Goal: Task Accomplishment & Management: Use online tool/utility

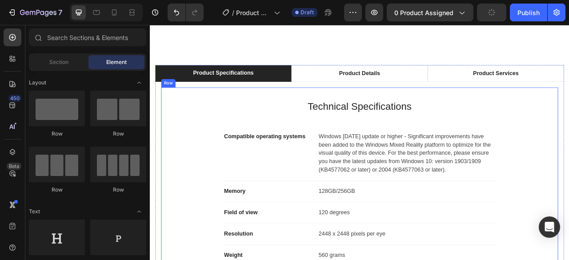
scroll to position [71, 0]
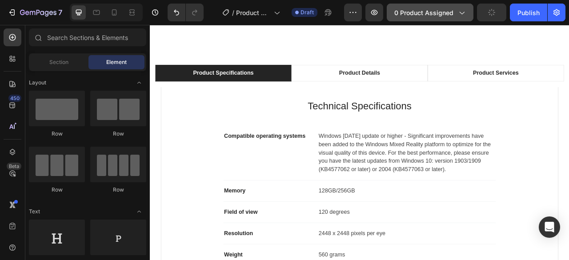
click at [413, 8] on span "0 product assigned" at bounding box center [423, 12] width 59 height 9
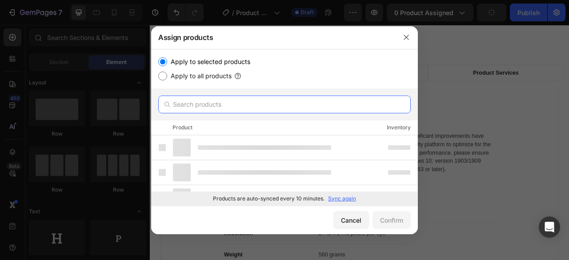
click at [215, 98] on input "text" at bounding box center [284, 105] width 252 height 18
type input "hanuman"
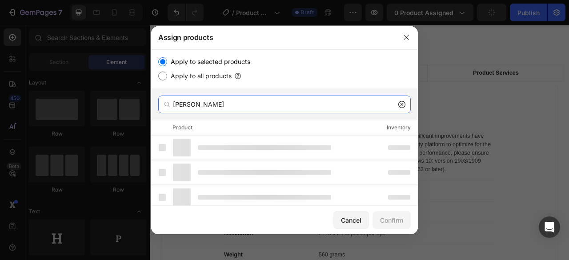
click at [215, 98] on input "hanuman" at bounding box center [284, 105] width 252 height 18
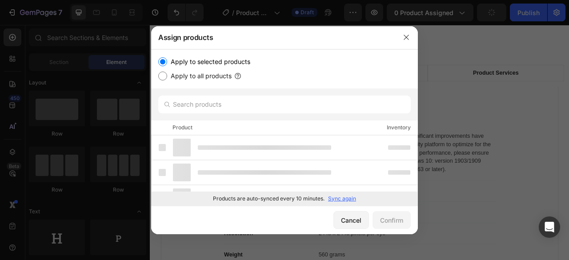
click at [181, 76] on label "Apply to all products" at bounding box center [199, 76] width 64 height 11
click at [167, 76] on input "Apply to all products" at bounding box center [162, 76] width 9 height 9
radio input "true"
click at [172, 59] on label "Apply to selected products" at bounding box center [208, 61] width 83 height 11
click at [167, 59] on input "Apply to selected products" at bounding box center [162, 61] width 9 height 9
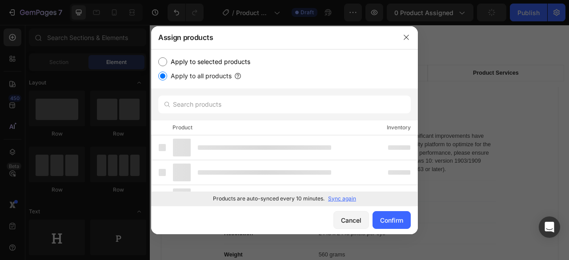
radio input "true"
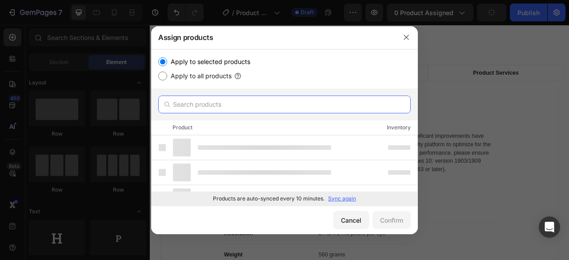
click at [195, 106] on input "text" at bounding box center [284, 105] width 252 height 18
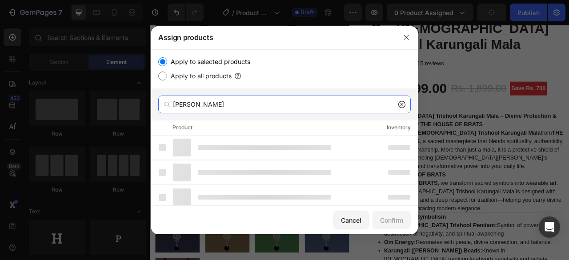
type input "[PERSON_NAME]"
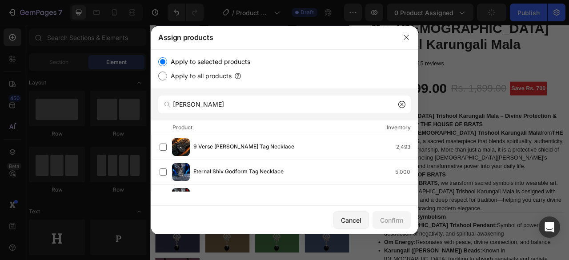
click at [412, 44] on div at bounding box center [406, 37] width 23 height 23
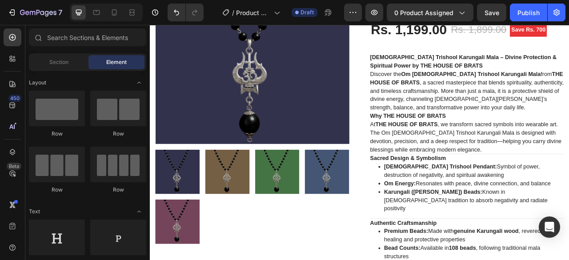
scroll to position [0, 0]
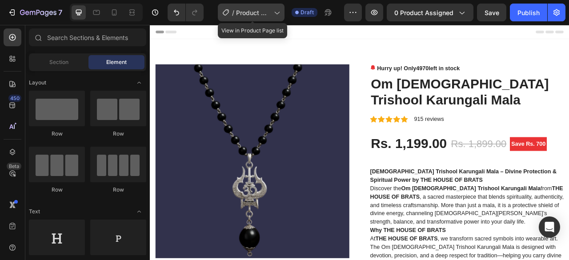
click at [257, 16] on span "Product Page - [DATE] 14:57:51" at bounding box center [253, 12] width 34 height 9
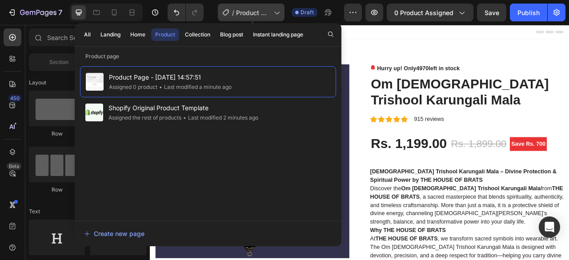
click at [257, 16] on span "Product Page - [DATE] 14:57:51" at bounding box center [253, 12] width 34 height 9
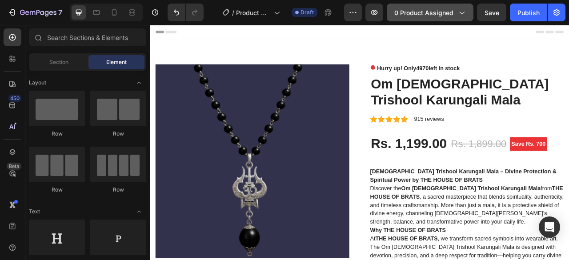
click at [409, 7] on button "0 product assigned" at bounding box center [430, 13] width 87 height 18
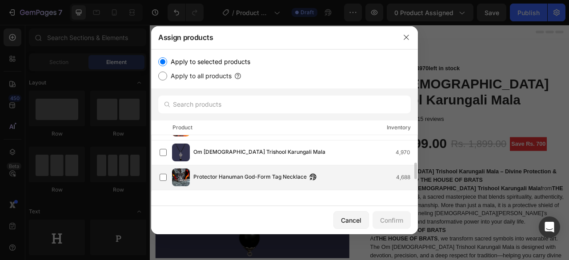
scroll to position [135, 0]
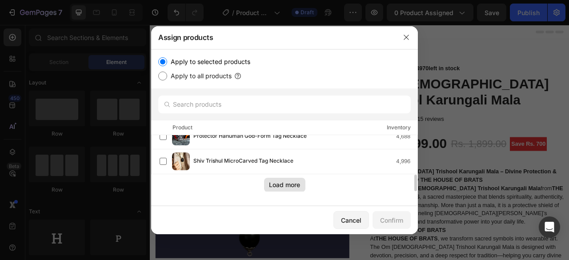
click at [288, 182] on div "Load more" at bounding box center [284, 184] width 31 height 9
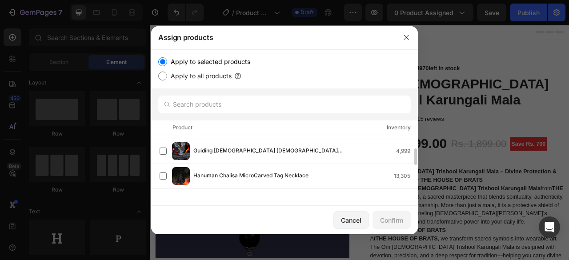
scroll to position [47, 0]
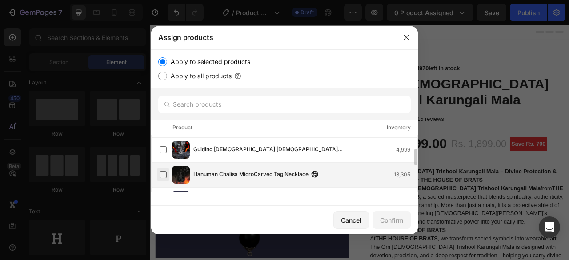
click at [167, 171] on label at bounding box center [163, 174] width 7 height 7
click at [399, 225] on button "Confirm" at bounding box center [391, 220] width 38 height 18
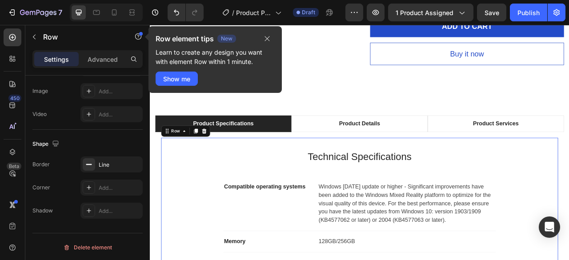
scroll to position [0, 0]
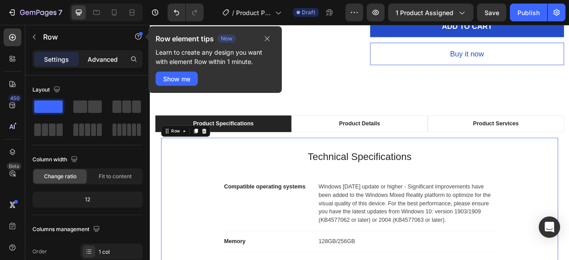
click at [99, 53] on div "Advanced" at bounding box center [102, 59] width 44 height 14
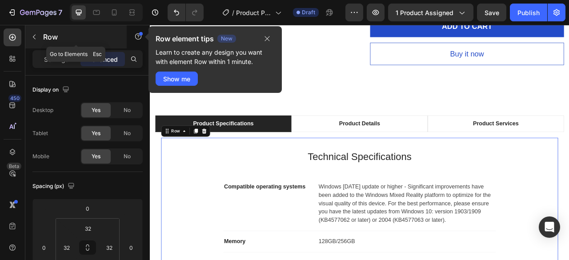
click at [38, 34] on button "button" at bounding box center [34, 37] width 14 height 14
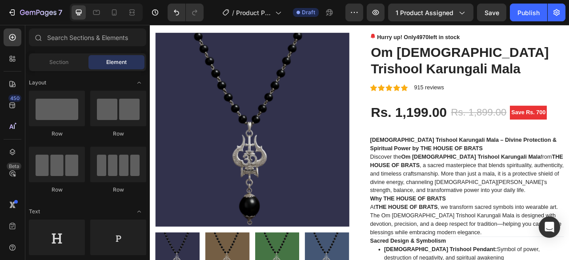
scroll to position [42, 0]
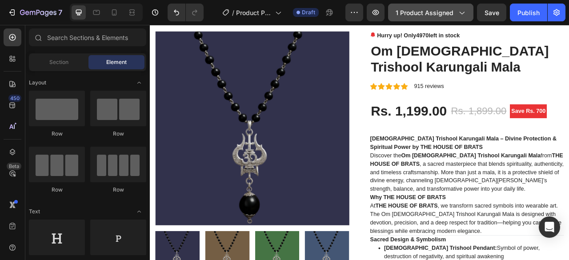
click at [417, 12] on span "1 product assigned" at bounding box center [425, 12] width 58 height 9
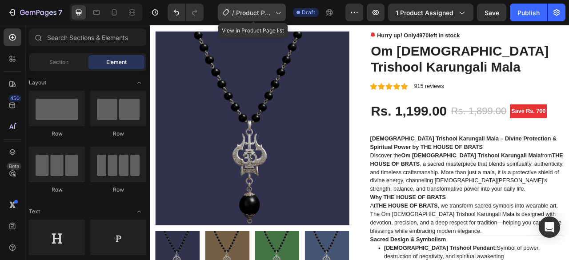
click at [276, 20] on div "/ Product Page - Sep 28, 14:57:51" at bounding box center [252, 13] width 68 height 18
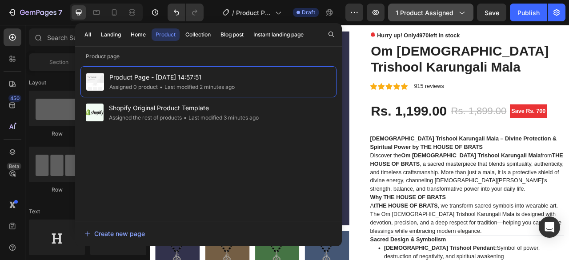
click at [437, 9] on span "1 product assigned" at bounding box center [425, 12] width 58 height 9
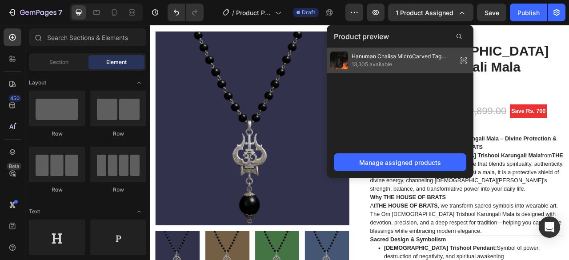
click at [401, 66] on span "13,305 available" at bounding box center [403, 64] width 102 height 8
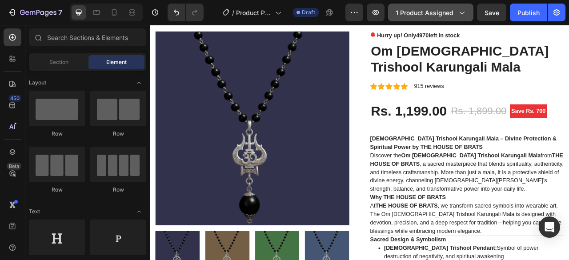
click at [438, 11] on span "1 product assigned" at bounding box center [425, 12] width 58 height 9
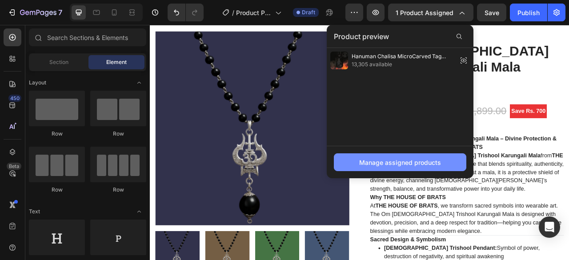
click at [437, 160] on div "Manage assigned products" at bounding box center [400, 162] width 82 height 9
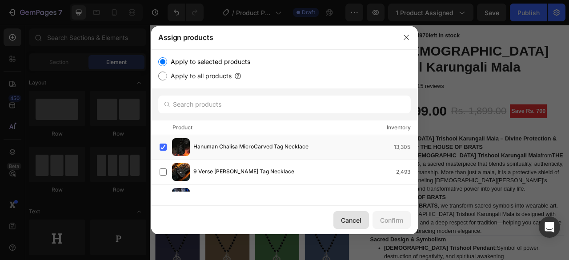
click at [367, 228] on button "Cancel" at bounding box center [351, 220] width 36 height 18
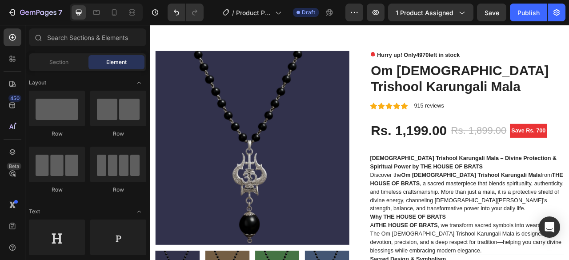
scroll to position [0, 0]
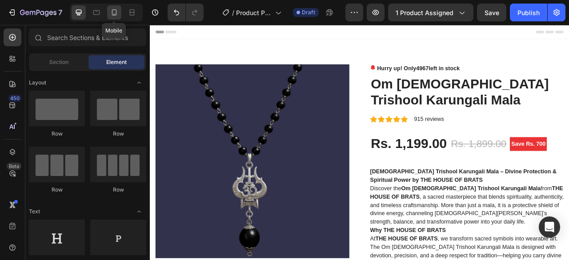
click at [118, 9] on div at bounding box center [114, 12] width 14 height 14
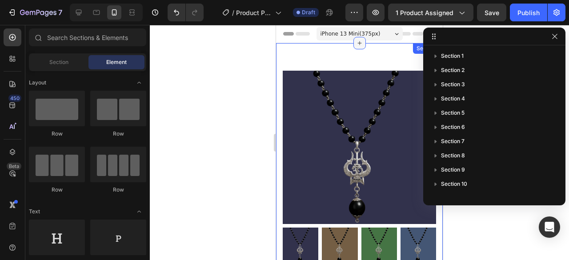
click at [354, 37] on div at bounding box center [359, 43] width 12 height 12
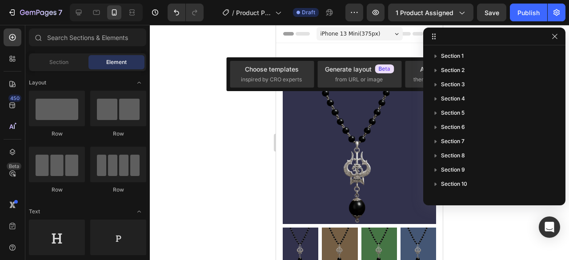
click at [349, 31] on span "iPhone 13 Mini ( 375 px)" at bounding box center [350, 33] width 60 height 9
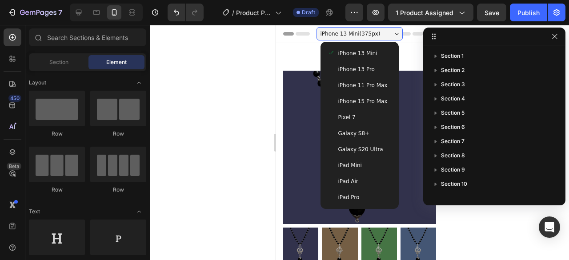
click at [534, 239] on div at bounding box center [359, 142] width 419 height 235
click at [555, 38] on icon "button" at bounding box center [554, 36] width 7 height 7
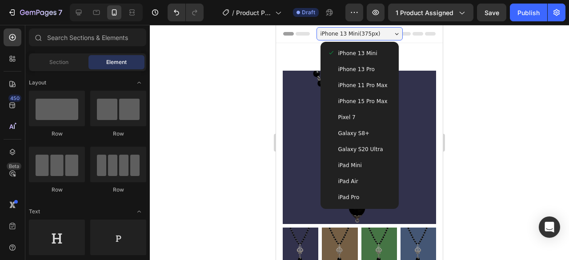
drag, startPoint x: 484, startPoint y: 96, endPoint x: 160, endPoint y: 87, distance: 323.3
click at [484, 96] on div at bounding box center [359, 142] width 419 height 235
click at [358, 71] on span "iPhone 13 Pro" at bounding box center [356, 69] width 36 height 9
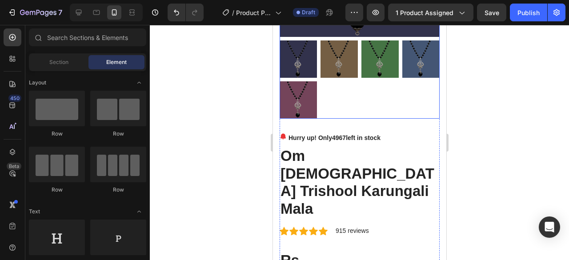
scroll to position [253, 0]
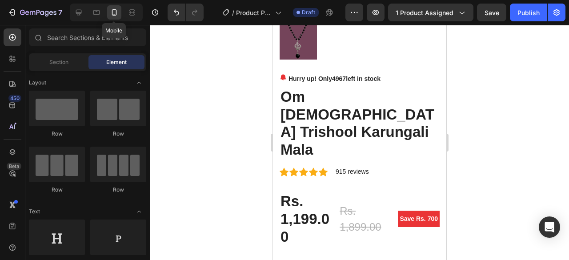
click at [109, 15] on div at bounding box center [114, 12] width 14 height 14
click at [111, 13] on icon at bounding box center [114, 12] width 9 height 9
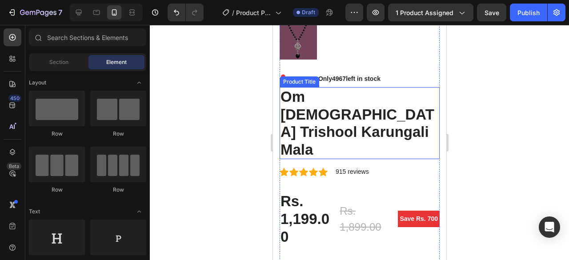
scroll to position [0, 0]
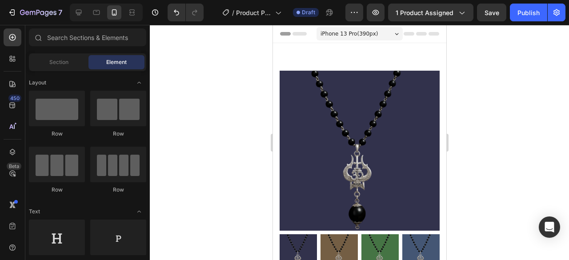
click at [356, 30] on span "iPhone 13 Pro ( 390 px)" at bounding box center [348, 33] width 57 height 9
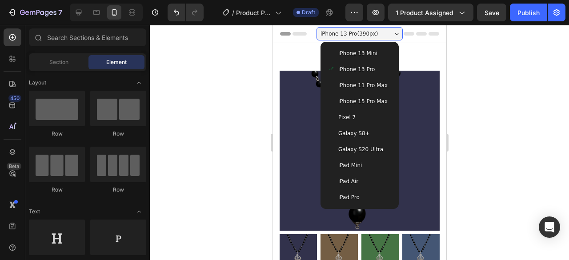
click at [355, 106] on div "iPhone 15 Pro Max" at bounding box center [359, 101] width 71 height 16
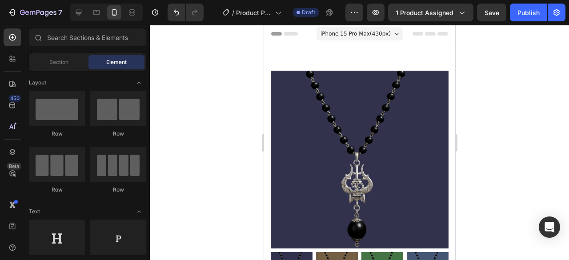
click at [346, 32] on span "iPhone 15 Pro Max ( 430 px)" at bounding box center [355, 33] width 70 height 9
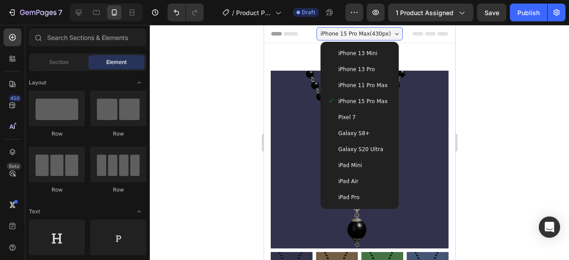
click at [359, 152] on span "Galaxy S20 Ultra" at bounding box center [360, 149] width 45 height 9
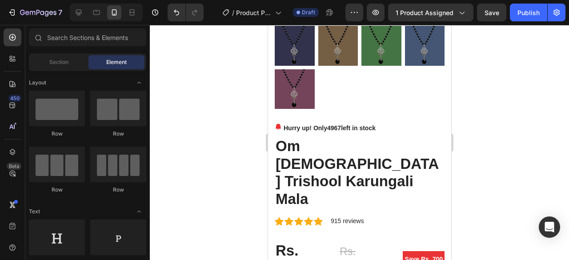
scroll to position [241, 0]
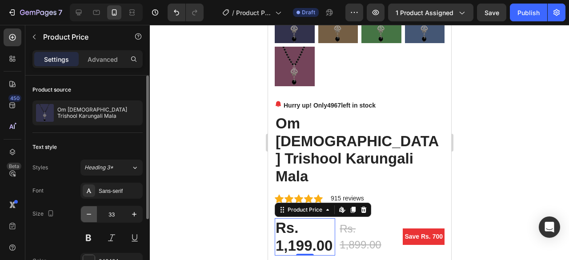
click at [92, 216] on icon "button" at bounding box center [88, 214] width 9 height 9
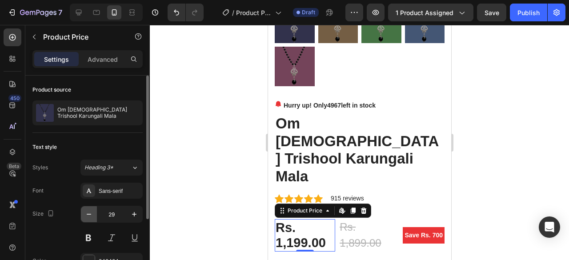
click at [92, 216] on icon "button" at bounding box center [88, 214] width 9 height 9
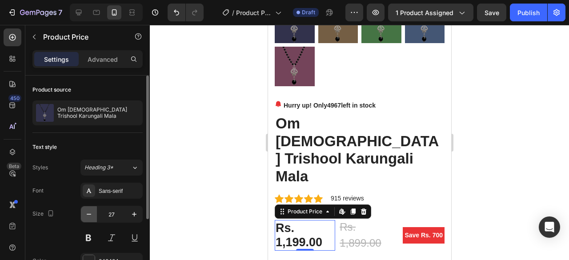
click at [92, 216] on icon "button" at bounding box center [88, 214] width 9 height 9
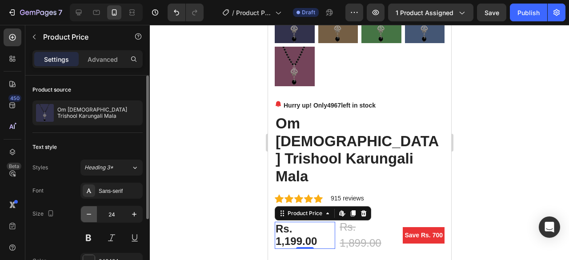
type input "23"
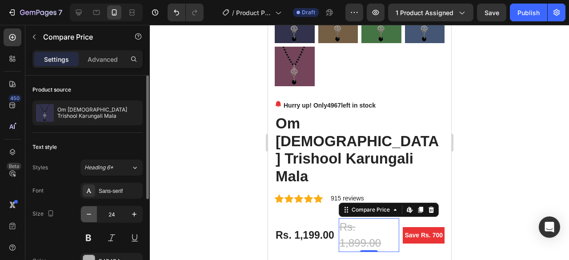
click at [94, 216] on button "button" at bounding box center [89, 214] width 16 height 16
type input "23"
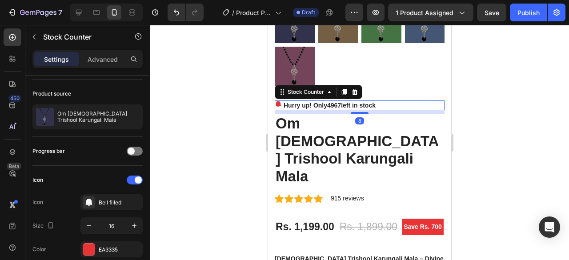
scroll to position [0, 0]
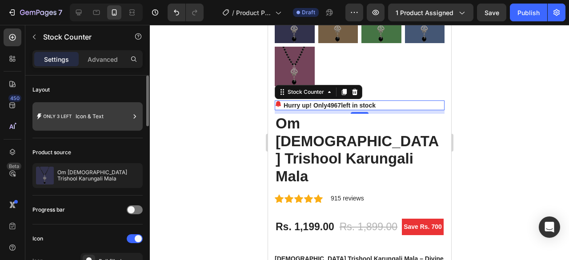
click at [84, 112] on div "Icon & Text" at bounding box center [103, 116] width 54 height 20
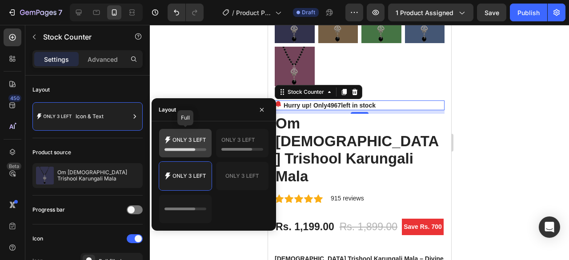
click at [187, 144] on icon at bounding box center [185, 143] width 42 height 18
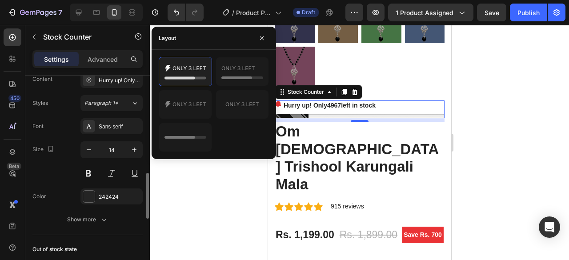
scroll to position [446, 0]
click at [125, 82] on div "Hurry up! Only %number% left in stock" at bounding box center [111, 80] width 62 height 16
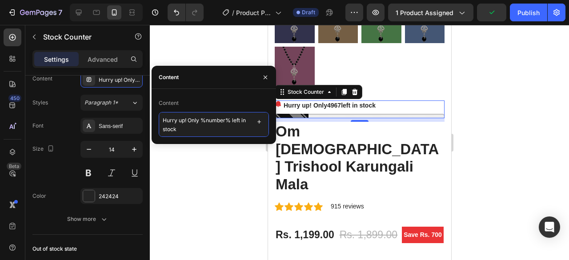
click at [225, 121] on textarea "Hurry up! Only %number% left in stock" at bounding box center [214, 124] width 110 height 25
type textarea "Hurry up! Only %number-4000% left in stock"
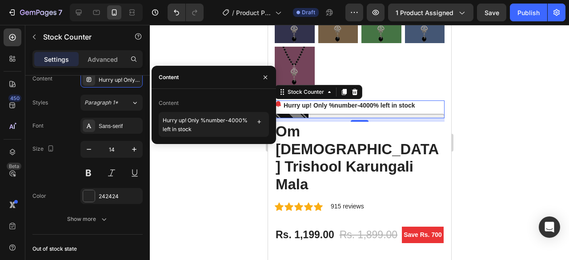
click at [200, 206] on div at bounding box center [359, 142] width 419 height 235
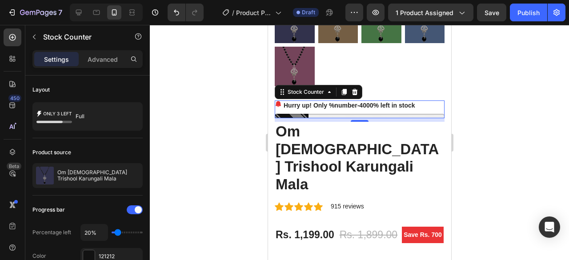
click at [341, 101] on p "Hurry up! Only %number-4000% left in stock" at bounding box center [349, 105] width 132 height 9
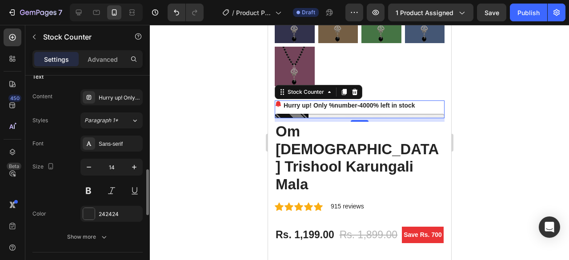
scroll to position [429, 0]
click at [112, 98] on div "Hurry up! Only %number-4000% left in stock" at bounding box center [120, 97] width 42 height 8
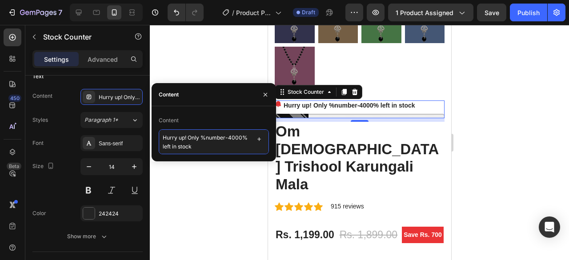
click at [178, 150] on textarea "Hurry up! Only %number-4000% left in stock" at bounding box center [214, 141] width 110 height 25
type textarea "Hurry up! Only %number% left in stock"
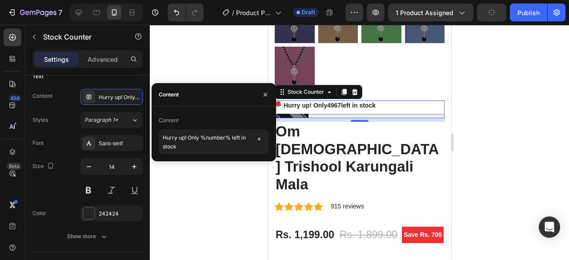
click at [220, 200] on div at bounding box center [359, 142] width 419 height 235
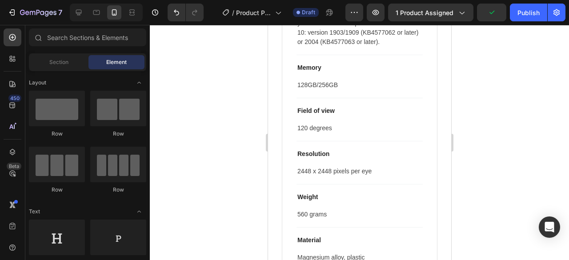
scroll to position [1312, 0]
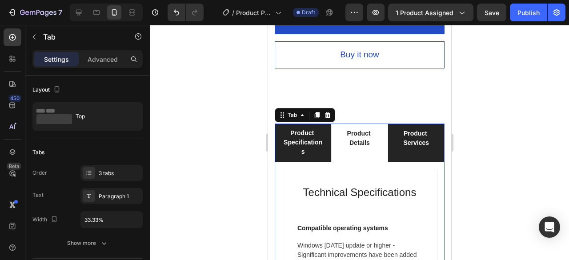
click at [402, 124] on li "Product Services" at bounding box center [416, 143] width 56 height 39
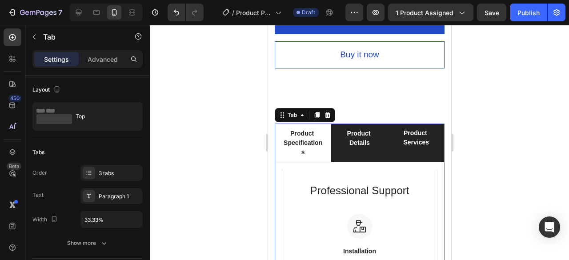
click at [360, 128] on div "Product Details" at bounding box center [358, 143] width 41 height 31
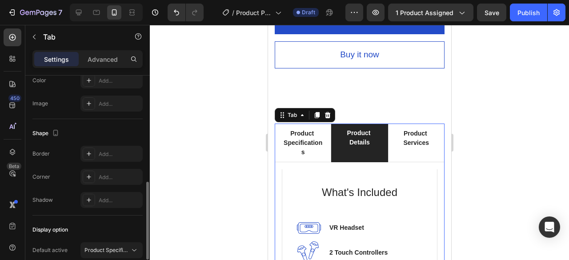
scroll to position [357, 0]
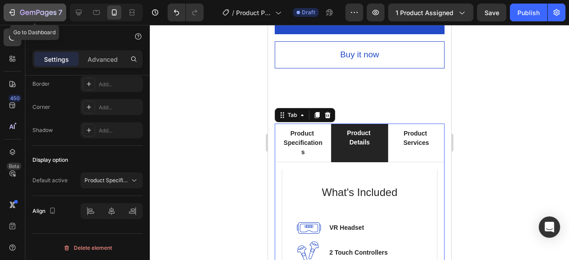
click at [11, 12] on icon "button" at bounding box center [12, 12] width 9 height 9
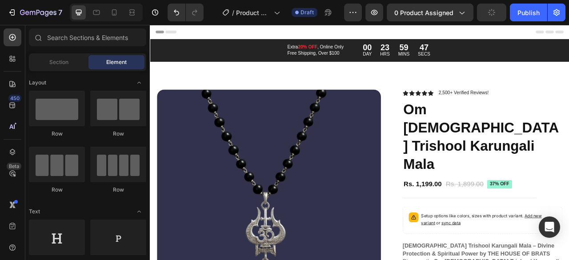
click at [434, 4] on button "0 product assigned" at bounding box center [430, 13] width 87 height 18
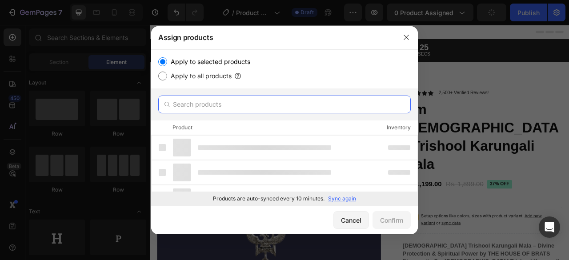
click at [272, 107] on input "text" at bounding box center [284, 105] width 252 height 18
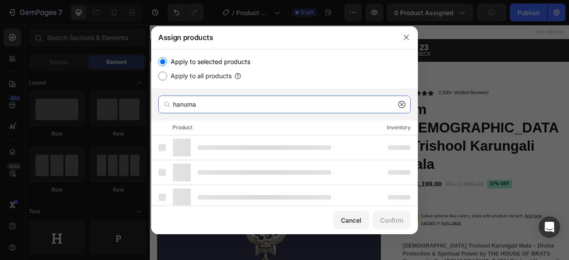
type input "[PERSON_NAME]"
click at [228, 104] on input "[PERSON_NAME]" at bounding box center [284, 105] width 252 height 18
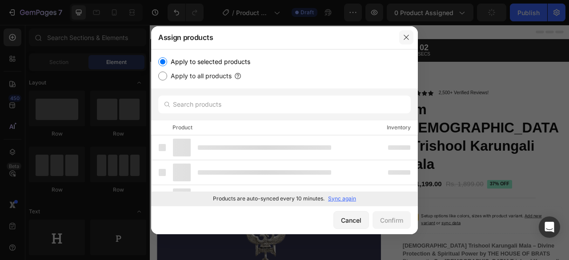
click at [408, 40] on icon "button" at bounding box center [406, 37] width 7 height 7
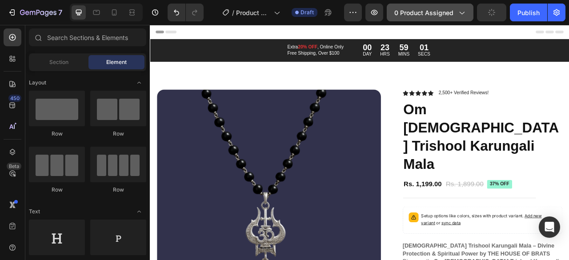
click at [449, 11] on span "0 product assigned" at bounding box center [423, 12] width 59 height 9
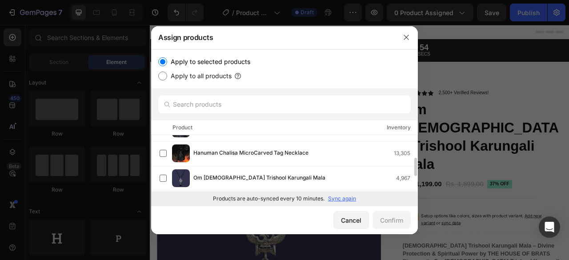
scroll to position [69, 0]
click at [240, 153] on span "Hanuman Chalisa MicroCarved Tag Necklace" at bounding box center [250, 153] width 115 height 10
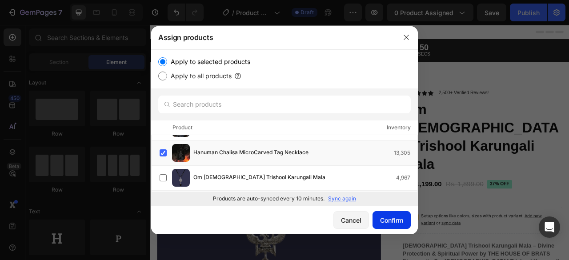
click at [391, 222] on div "Confirm" at bounding box center [391, 220] width 23 height 9
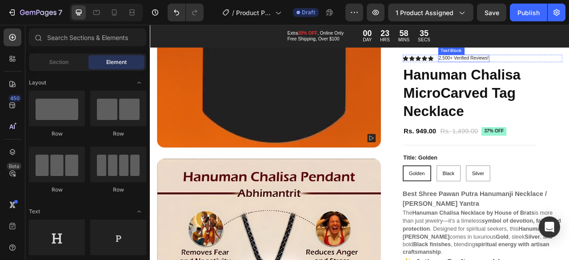
scroll to position [829, 0]
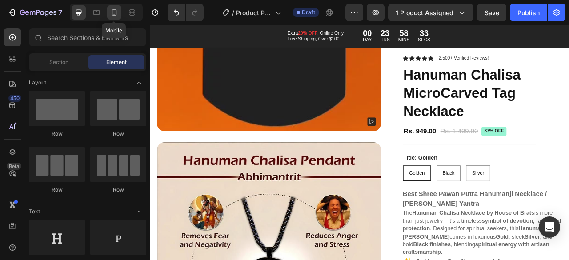
click at [115, 14] on icon at bounding box center [114, 14] width 2 height 1
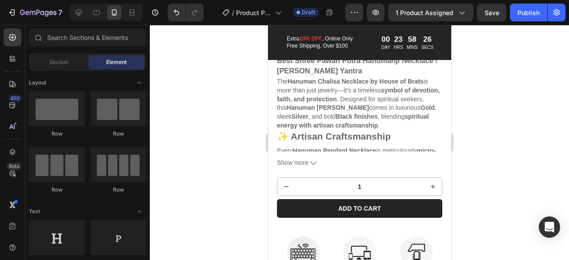
scroll to position [361, 0]
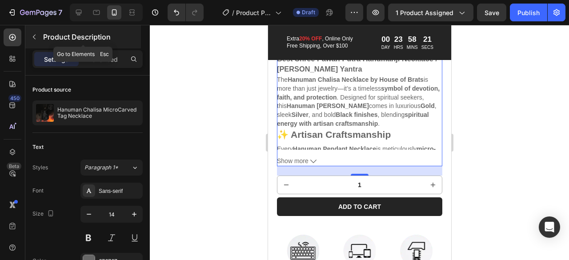
click at [36, 36] on icon "button" at bounding box center [34, 36] width 7 height 7
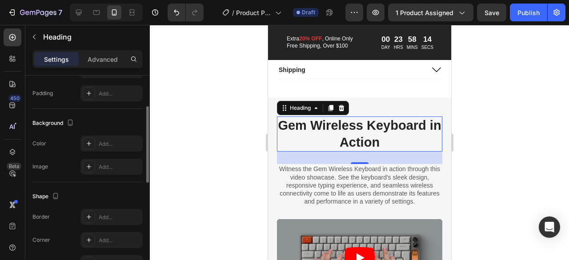
scroll to position [0, 0]
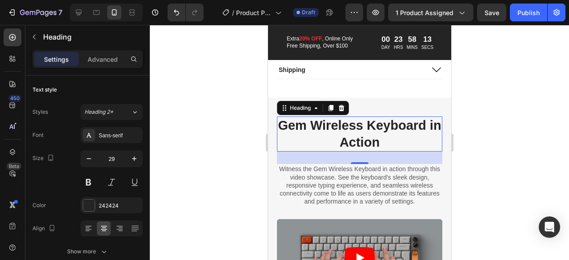
click at [346, 136] on h2 "Gem Wireless Keyboard in Action" at bounding box center [358, 133] width 165 height 35
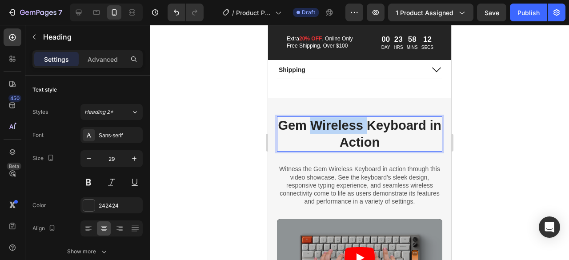
click at [346, 136] on p "Gem Wireless Keyboard in Action" at bounding box center [358, 133] width 165 height 33
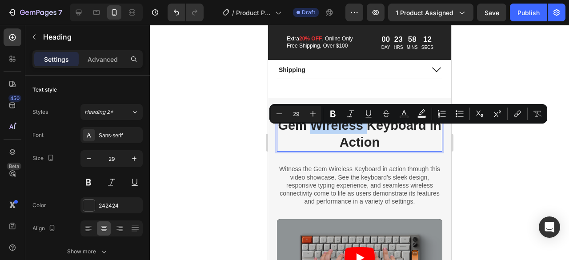
click at [346, 136] on p "Gem Wireless Keyboard in Action" at bounding box center [358, 133] width 165 height 33
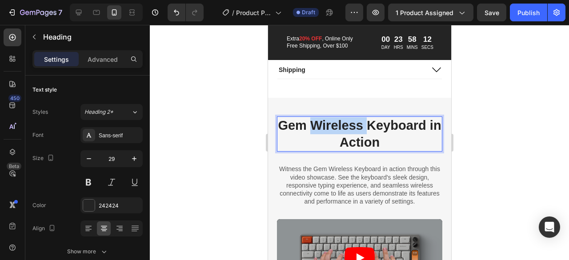
click at [346, 136] on p "Gem Wireless Keyboard in Action" at bounding box center [358, 133] width 165 height 33
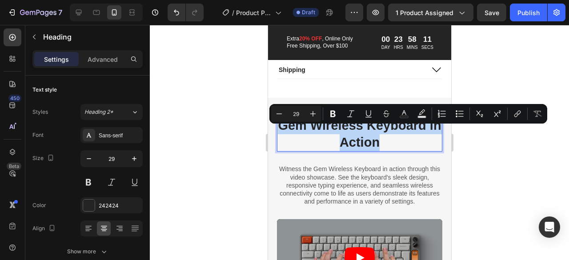
drag, startPoint x: 346, startPoint y: 136, endPoint x: 388, endPoint y: 157, distance: 47.5
click at [388, 151] on p "Gem Wireless Keyboard in Action" at bounding box center [358, 133] width 165 height 33
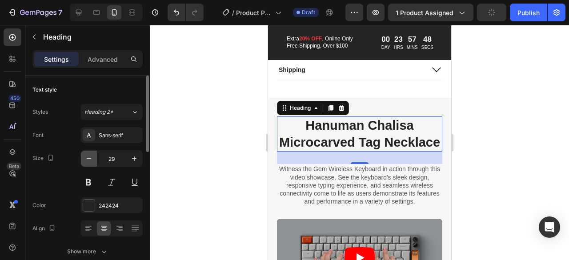
click at [89, 159] on icon "button" at bounding box center [88, 158] width 9 height 9
type input "28"
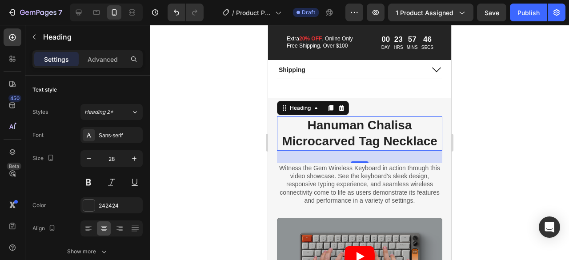
click at [218, 172] on div at bounding box center [359, 142] width 419 height 235
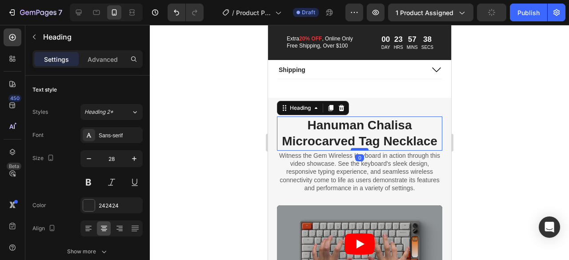
drag, startPoint x: 358, startPoint y: 170, endPoint x: 358, endPoint y: 157, distance: 12.4
click at [358, 151] on div at bounding box center [359, 149] width 18 height 3
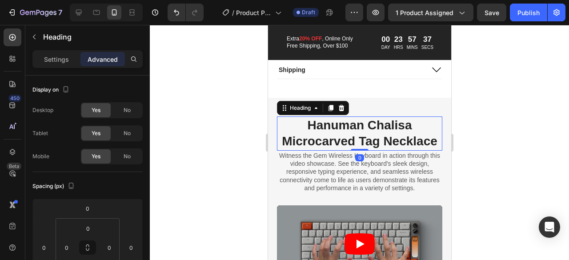
drag, startPoint x: 236, startPoint y: 168, endPoint x: 1, endPoint y: 145, distance: 235.8
click at [236, 168] on div at bounding box center [359, 142] width 419 height 235
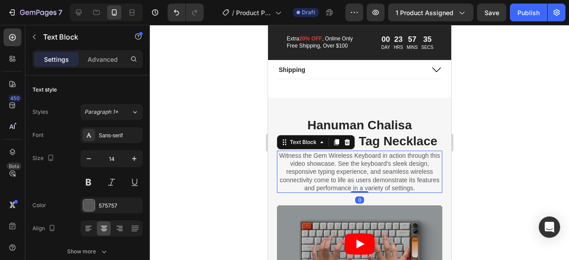
click at [324, 171] on p "Witness the Gem Wireless Keyboard in action through this video showcase. See th…" at bounding box center [359, 172] width 164 height 40
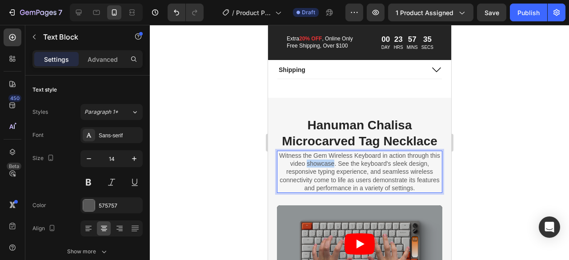
click at [324, 171] on p "Witness the Gem Wireless Keyboard in action through this video showcase. See th…" at bounding box center [359, 172] width 164 height 40
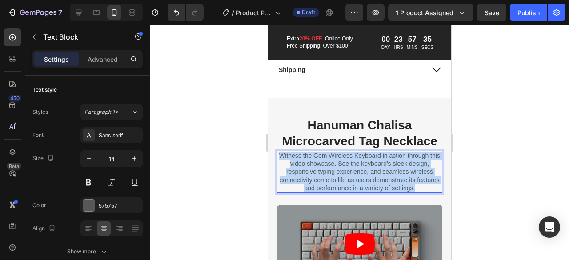
click at [324, 171] on p "Witness the Gem Wireless Keyboard in action through this video showcase. See th…" at bounding box center [359, 172] width 164 height 40
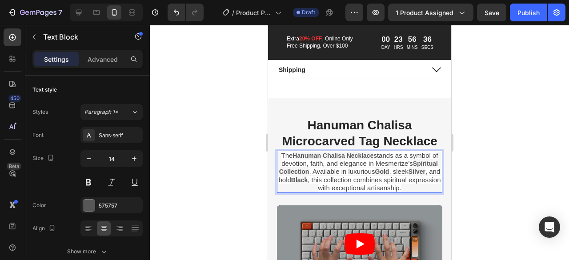
click at [420, 167] on span "stands as a symbol of devotion, faith, and elegance in Mesmerize’s" at bounding box center [359, 160] width 156 height 16
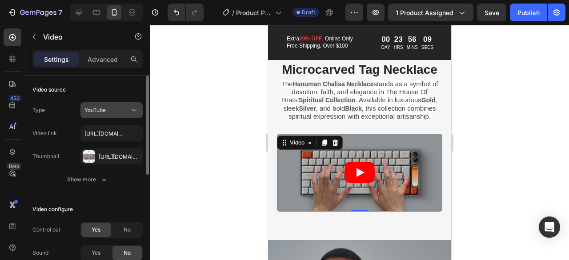
click at [127, 113] on div "YouTube" at bounding box center [106, 110] width 45 height 8
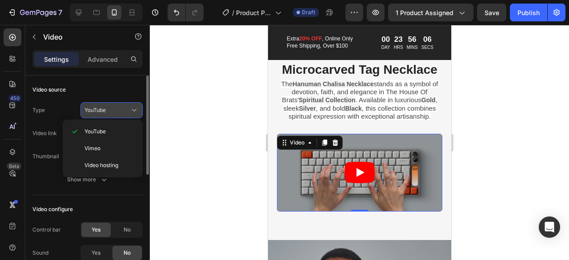
click at [111, 112] on div "YouTube" at bounding box center [106, 110] width 45 height 8
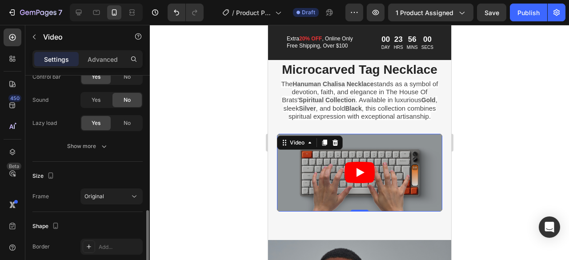
scroll to position [236, 0]
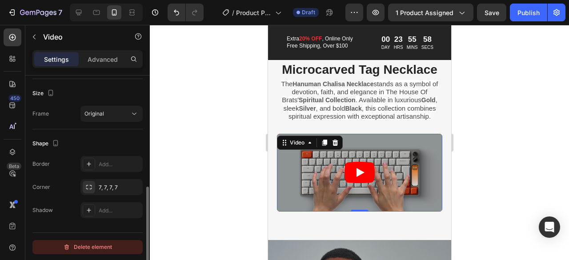
click at [87, 248] on div "Delete element" at bounding box center [87, 247] width 49 height 11
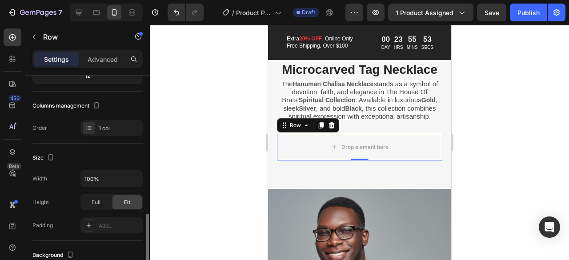
scroll to position [308, 0]
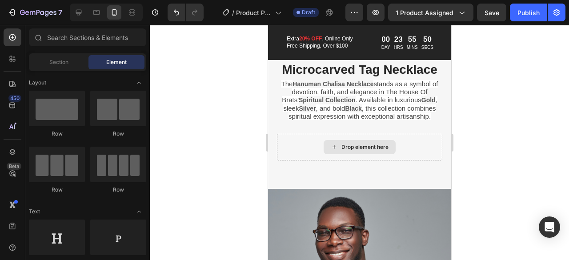
click at [332, 149] on icon at bounding box center [334, 147] width 4 height 4
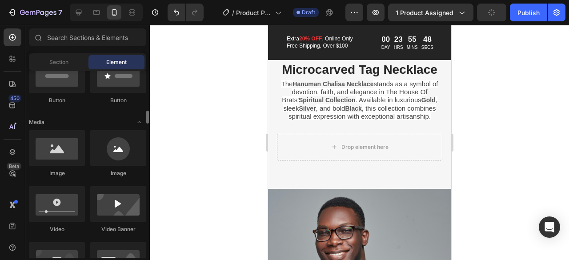
scroll to position [258, 0]
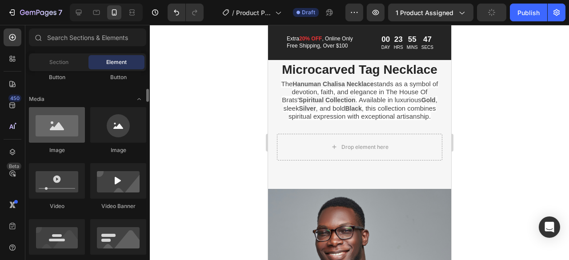
click at [67, 123] on div at bounding box center [57, 125] width 56 height 36
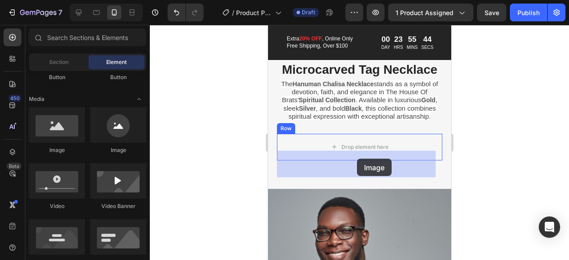
drag, startPoint x: 341, startPoint y: 156, endPoint x: 357, endPoint y: 159, distance: 15.9
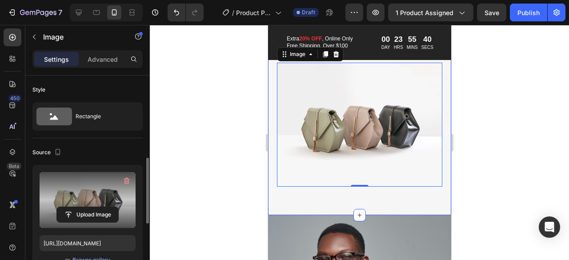
scroll to position [85, 0]
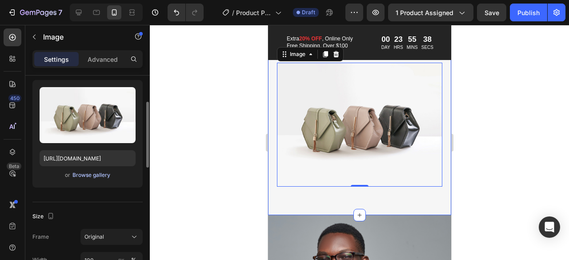
click at [100, 172] on div "Browse gallery" at bounding box center [91, 175] width 38 height 8
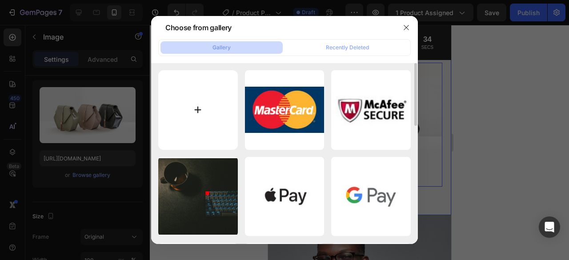
click at [235, 97] on input "file" at bounding box center [198, 110] width 80 height 80
click at [408, 31] on icon "button" at bounding box center [406, 27] width 7 height 7
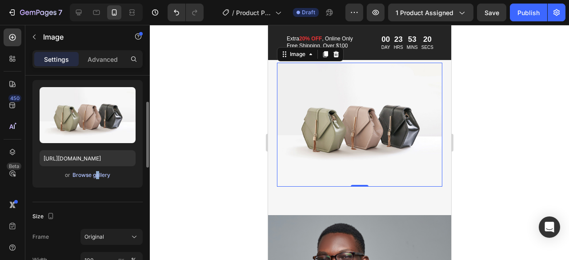
drag, startPoint x: 92, startPoint y: 182, endPoint x: 96, endPoint y: 174, distance: 8.9
click at [96, 174] on div "Upload Image [URL][DOMAIN_NAME] or Browse gallery" at bounding box center [87, 134] width 110 height 108
click at [96, 174] on div "Browse gallery" at bounding box center [91, 175] width 38 height 8
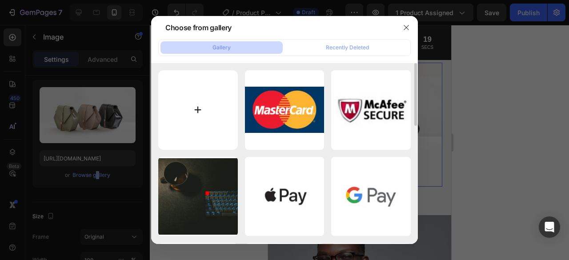
click at [223, 108] on input "file" at bounding box center [198, 110] width 80 height 80
type input "C:\fakepath\1000301358.png"
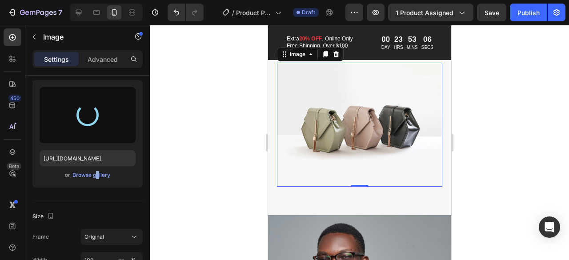
type input "[URL][DOMAIN_NAME]"
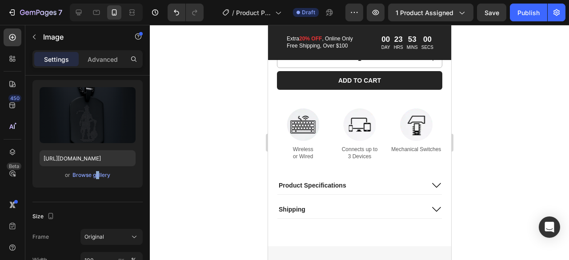
scroll to position [487, 0]
click at [219, 168] on div at bounding box center [359, 142] width 419 height 235
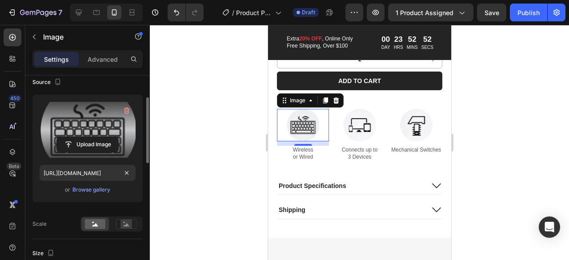
scroll to position [72, 0]
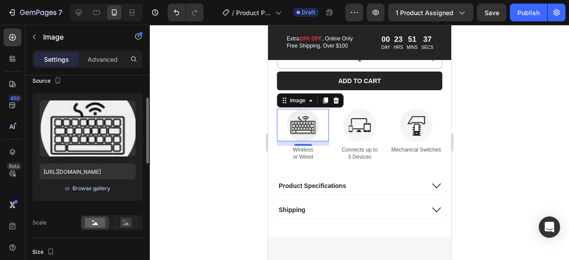
click at [97, 191] on div "Browse gallery" at bounding box center [91, 188] width 38 height 8
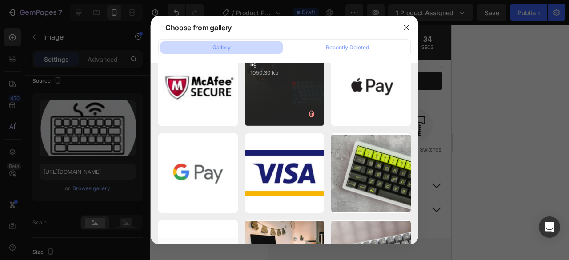
scroll to position [0, 0]
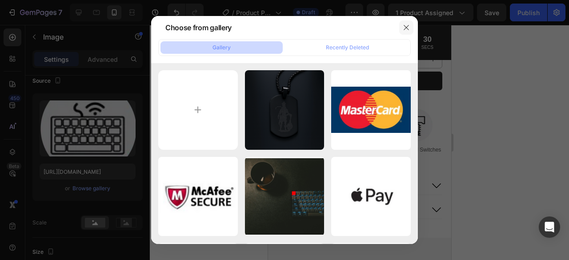
click at [406, 24] on icon "button" at bounding box center [406, 27] width 7 height 7
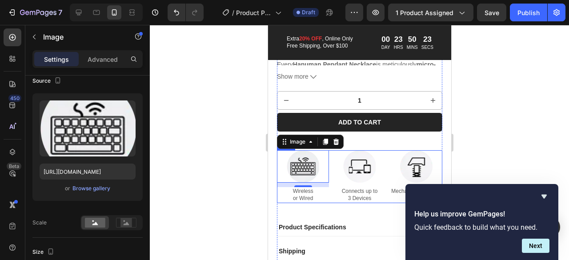
scroll to position [447, 0]
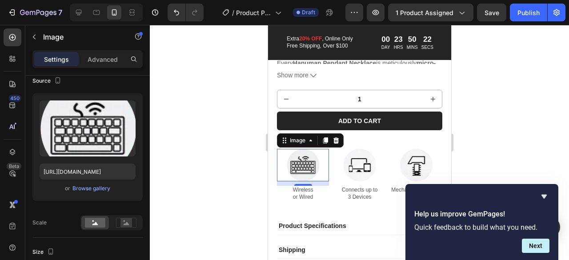
click at [558, 112] on div at bounding box center [359, 142] width 419 height 235
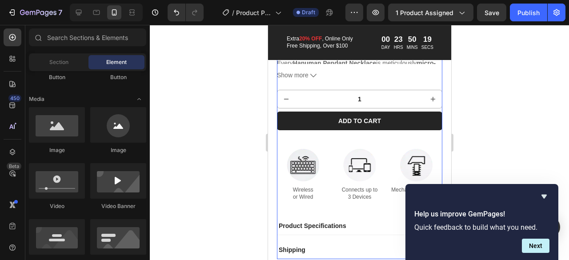
scroll to position [0, 0]
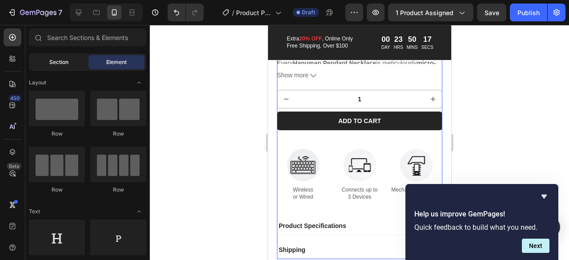
click at [76, 66] on div "Section" at bounding box center [59, 62] width 56 height 14
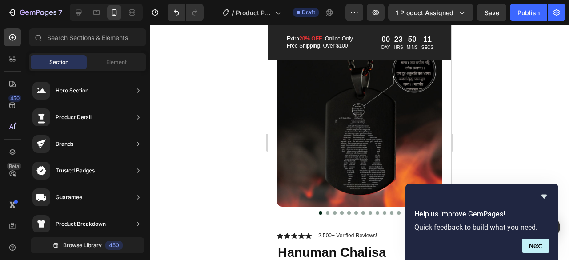
scroll to position [37, 0]
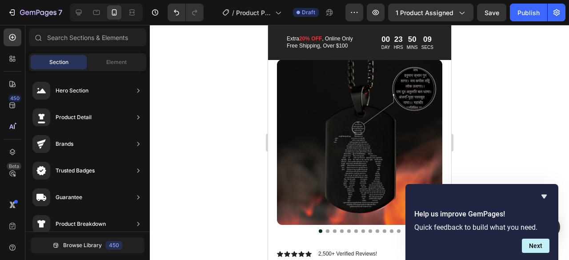
click at [536, 254] on div "Help us improve GemPages! Quick feedback to build what you need. Next" at bounding box center [481, 222] width 153 height 76
click at [537, 246] on button "Next" at bounding box center [536, 246] width 28 height 14
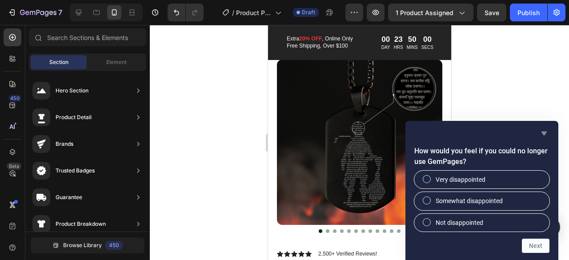
click at [544, 132] on icon "Hide survey" at bounding box center [543, 134] width 5 height 4
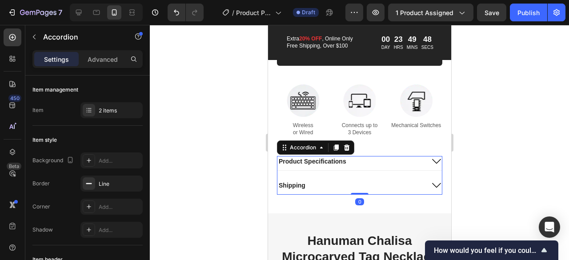
scroll to position [512, 0]
click at [431, 166] on icon at bounding box center [436, 161] width 11 height 11
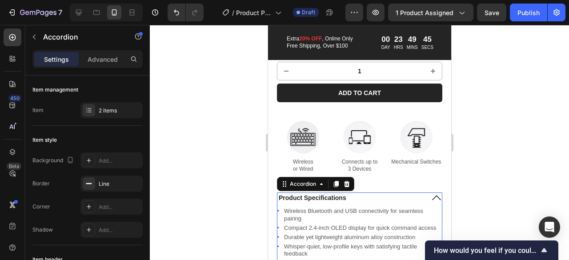
scroll to position [474, 0]
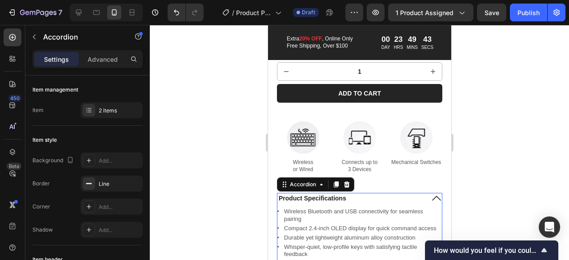
click at [432, 201] on icon at bounding box center [436, 198] width 9 height 5
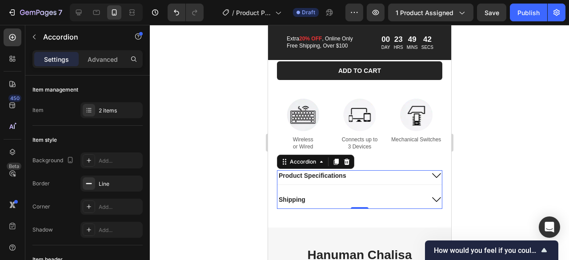
scroll to position [497, 0]
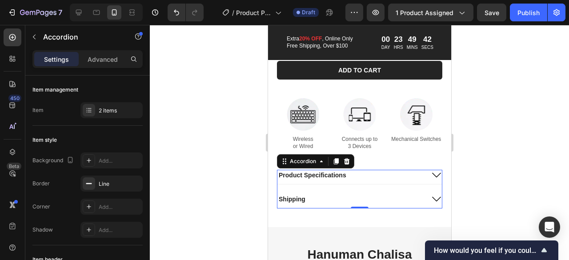
click at [431, 204] on icon at bounding box center [436, 199] width 11 height 11
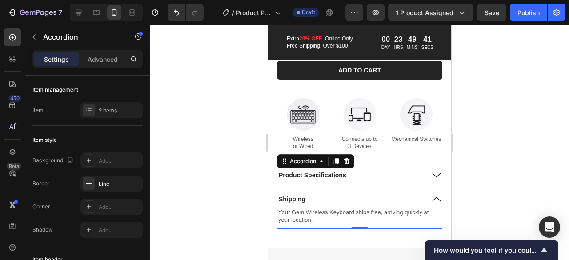
scroll to position [498, 0]
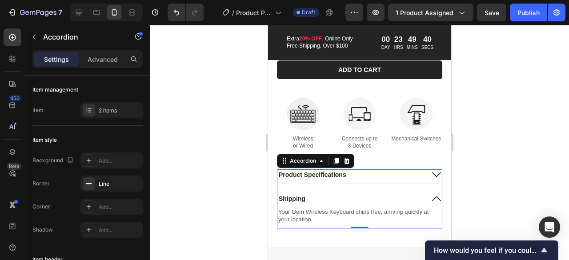
drag, startPoint x: 429, startPoint y: 205, endPoint x: 441, endPoint y: 176, distance: 32.1
click at [432, 201] on icon at bounding box center [436, 198] width 9 height 5
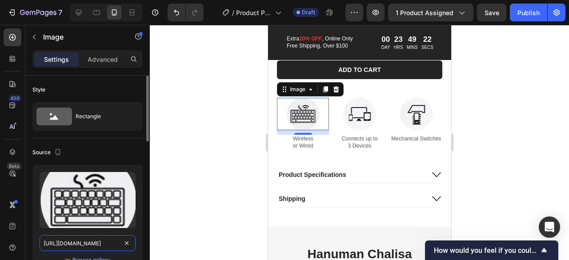
click at [81, 244] on input "[URL][DOMAIN_NAME]" at bounding box center [88, 243] width 96 height 16
paste input "app-store/listing_images/4efa6dff235443e86e27adb66ebe9e30/icon/CKyX44CVgIYDEAE="
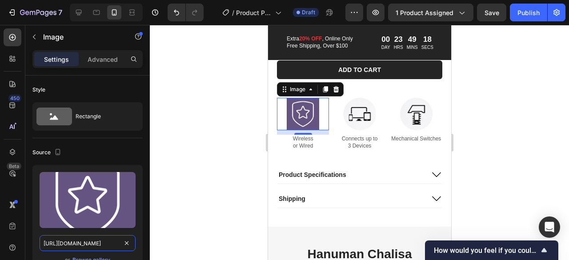
type input "[URL][DOMAIN_NAME]"
click at [190, 169] on div at bounding box center [359, 142] width 419 height 235
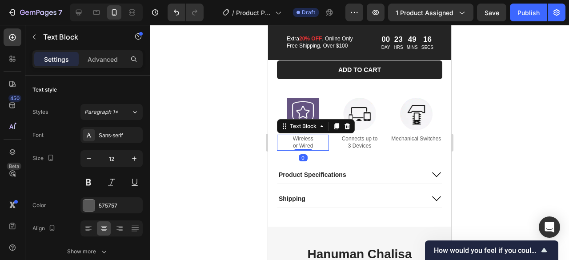
click at [308, 149] on p "Wireless or Wired" at bounding box center [302, 143] width 50 height 14
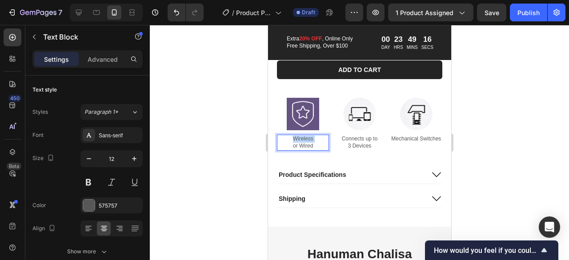
click at [308, 149] on p "Wireless or Wired" at bounding box center [302, 143] width 50 height 14
click at [310, 149] on p "Wireless or Wired" at bounding box center [302, 143] width 50 height 14
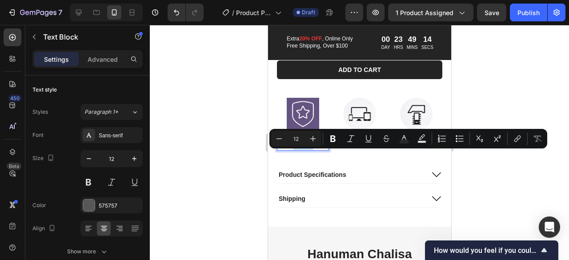
click at [310, 149] on p "Wireless or Wired" at bounding box center [302, 143] width 50 height 14
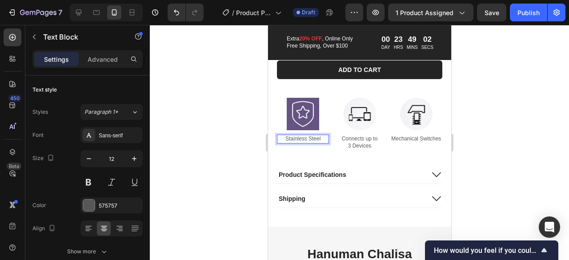
click at [484, 142] on div at bounding box center [359, 142] width 419 height 235
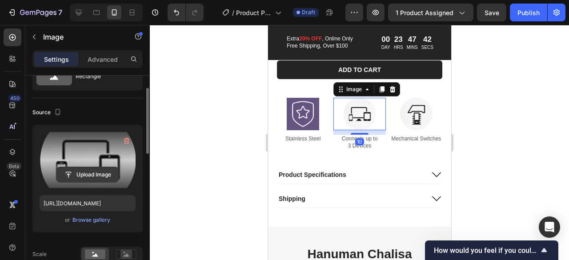
scroll to position [41, 0]
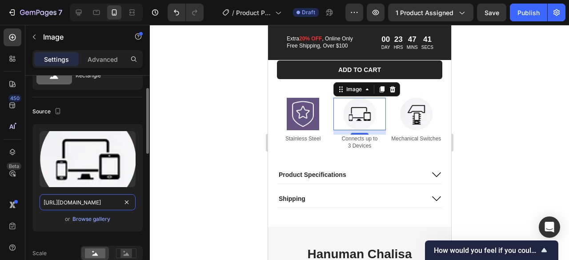
click at [100, 202] on input "[URL][DOMAIN_NAME]" at bounding box center [88, 202] width 96 height 16
paste input "[DOMAIN_NAME][URL][DOMAIN_NAME]"
type input "[URL][DOMAIN_NAME]"
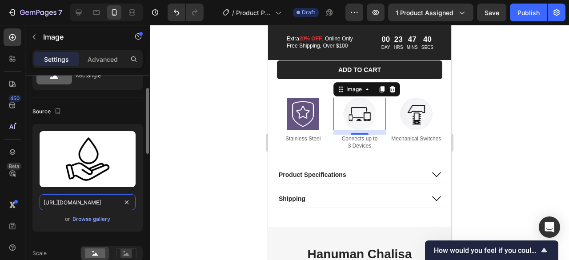
scroll to position [0, 357]
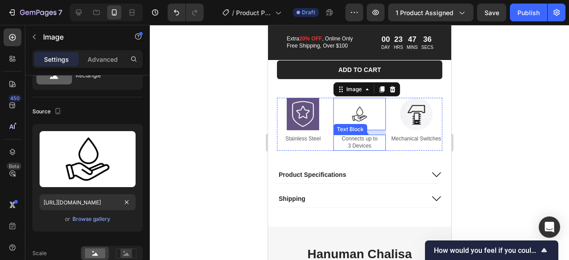
click at [367, 149] on p "Connects up to 3 Devices" at bounding box center [359, 143] width 50 height 14
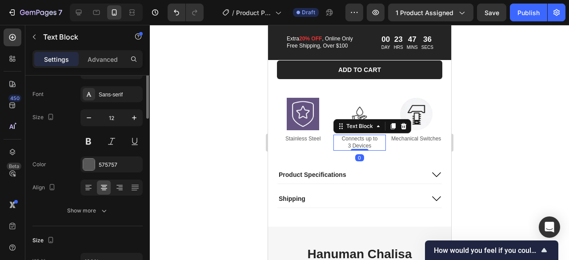
click at [367, 149] on p "Connects up to 3 Devices" at bounding box center [359, 143] width 50 height 14
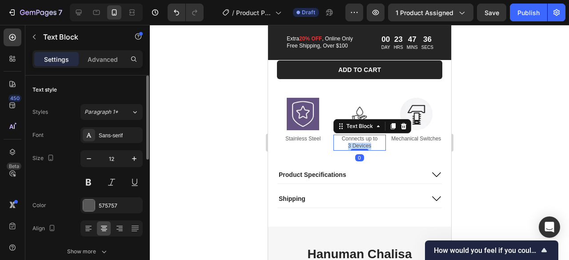
click at [367, 149] on p "Connects up to 3 Devices" at bounding box center [359, 143] width 50 height 14
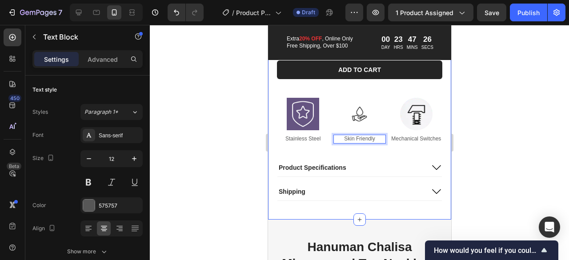
click at [481, 144] on div at bounding box center [359, 142] width 419 height 235
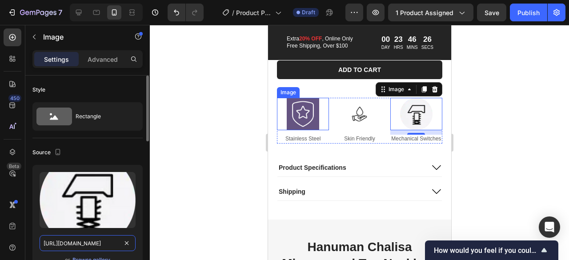
click at [98, 245] on input "[URL][DOMAIN_NAME]" at bounding box center [88, 243] width 96 height 16
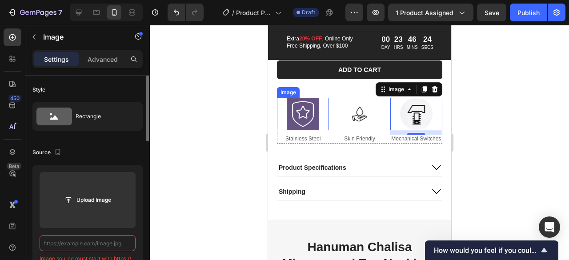
paste input "[URL][DOMAIN_NAME]"
type input "[URL][DOMAIN_NAME]"
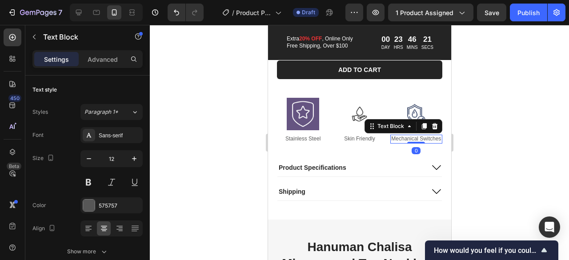
click at [421, 143] on p "Mechanical Switches" at bounding box center [416, 139] width 50 height 7
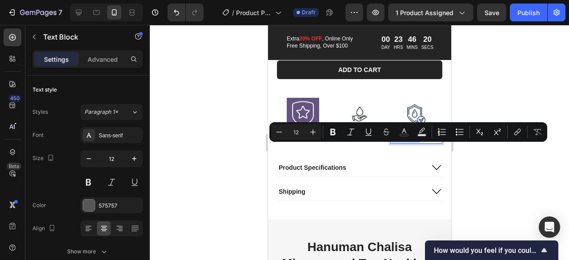
click at [421, 143] on p "Mechanical Switches" at bounding box center [416, 139] width 50 height 7
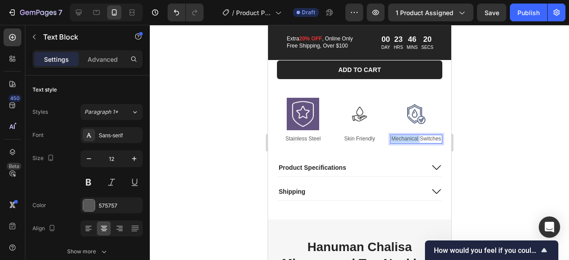
click at [421, 143] on p "Mechanical Switches" at bounding box center [416, 139] width 50 height 7
click at [500, 144] on div at bounding box center [359, 142] width 419 height 235
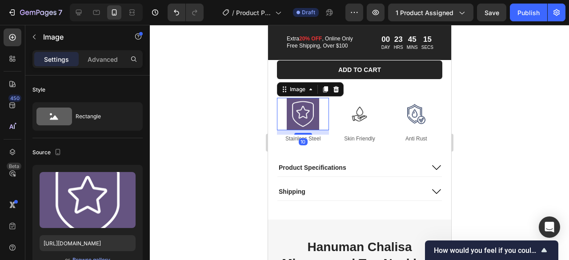
click at [307, 124] on img at bounding box center [302, 114] width 32 height 32
click at [111, 246] on input "[URL][DOMAIN_NAME]" at bounding box center [88, 243] width 96 height 16
paste input "[DOMAIN_NAME][URL]"
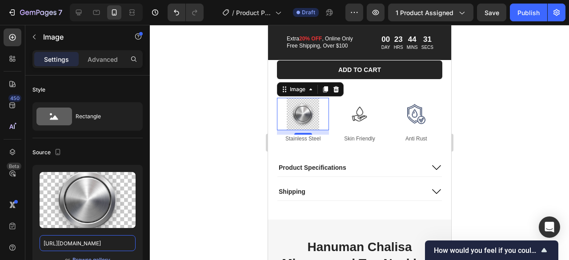
scroll to position [0, 0]
paste input "[DOMAIN_NAME][URL]"
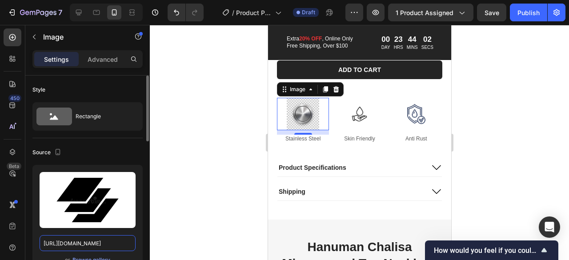
scroll to position [0, 307]
type input "[URL][DOMAIN_NAME]"
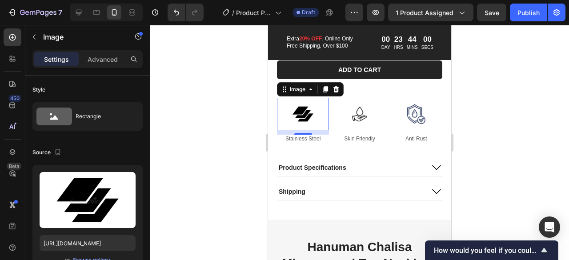
scroll to position [0, 0]
click at [192, 221] on div at bounding box center [359, 142] width 419 height 235
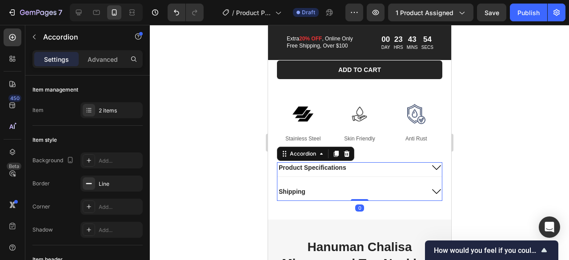
click at [431, 173] on icon at bounding box center [436, 167] width 11 height 11
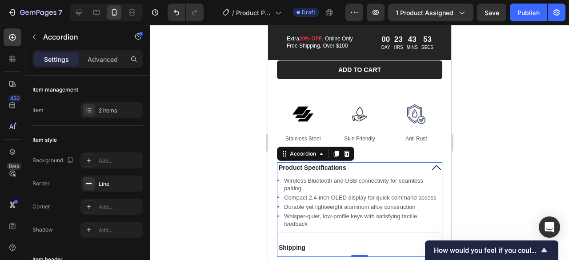
scroll to position [560, 0]
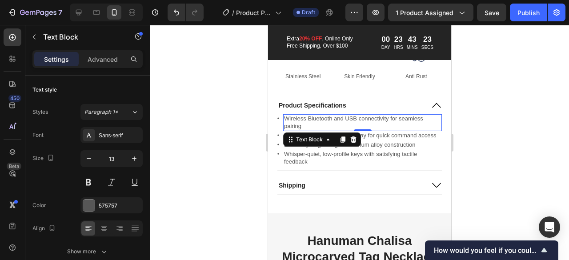
click at [296, 128] on p "Wireless Bluetooth and USB connectivity for seamless pairing" at bounding box center [362, 122] width 157 height 15
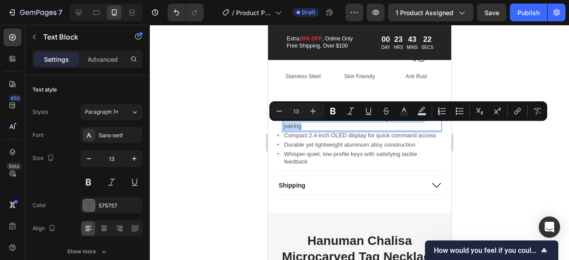
click at [296, 128] on p "Wireless Bluetooth and USB connectivity for seamless pairing" at bounding box center [362, 122] width 157 height 15
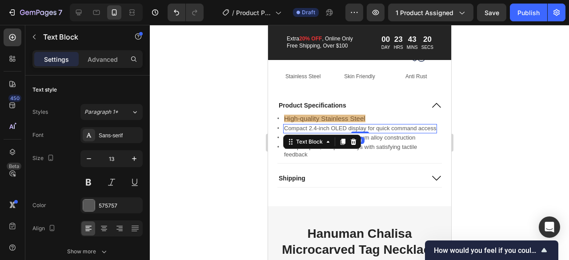
click at [300, 132] on p "Compact 2.4-inch OLED display for quick command access" at bounding box center [360, 129] width 152 height 8
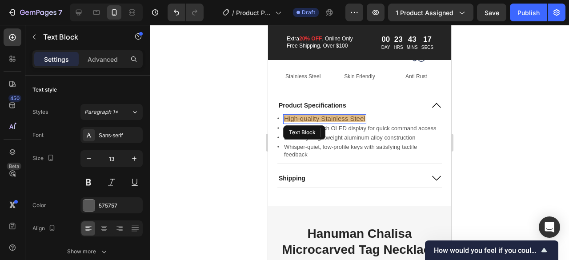
click at [340, 122] on span "High-quality Stainless Steel" at bounding box center [324, 119] width 81 height 8
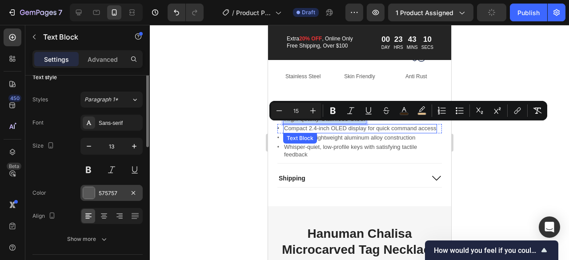
scroll to position [0, 0]
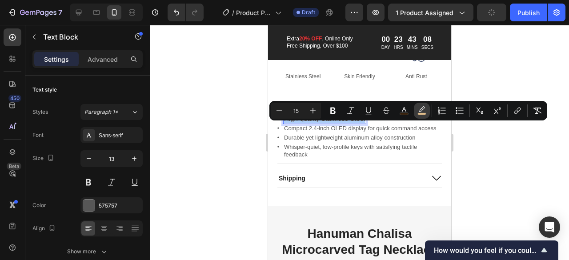
click at [421, 113] on rect "Editor contextual toolbar" at bounding box center [422, 114] width 8 height 2
type input "E1BD8A"
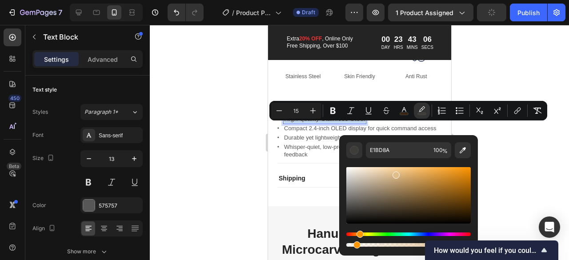
click at [355, 245] on div "Editor contextual toolbar" at bounding box center [408, 245] width 124 height 4
type input "7"
click at [236, 193] on div at bounding box center [359, 142] width 419 height 235
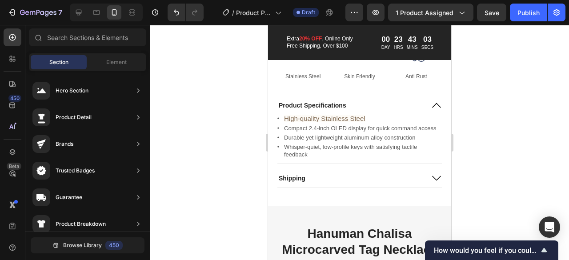
click at [494, 176] on div at bounding box center [359, 142] width 419 height 235
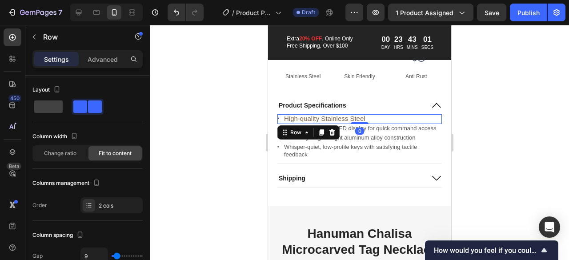
click at [368, 124] on div "Icon High-quality Stainless Steel Text Block Row 0" at bounding box center [359, 119] width 164 height 10
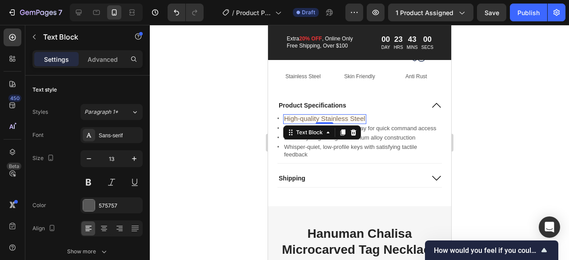
click at [360, 122] on span "High-quality Stainless Steel" at bounding box center [324, 119] width 81 height 8
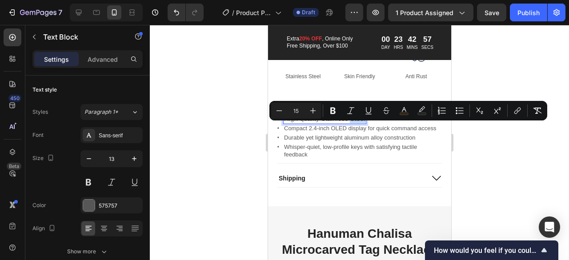
click at [360, 122] on span "High-quality Stainless Steel" at bounding box center [324, 119] width 81 height 8
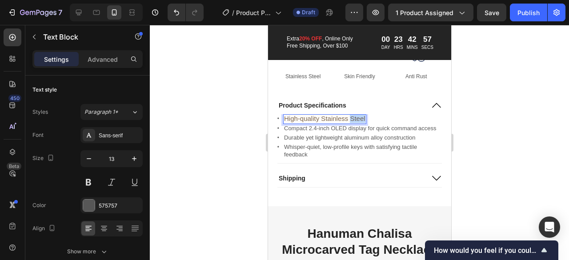
click at [360, 122] on span "High-quality Stainless Steel" at bounding box center [324, 119] width 81 height 8
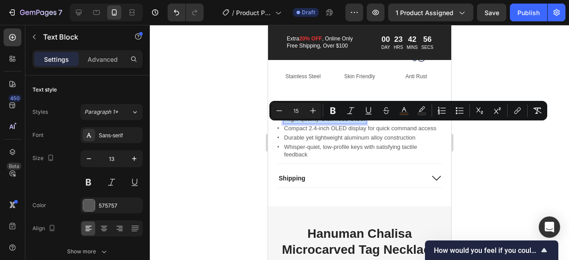
click at [360, 122] on span "High-quality Stainless Steel" at bounding box center [324, 119] width 81 height 8
click at [346, 122] on span "High-quality Stainless Steel" at bounding box center [324, 119] width 81 height 8
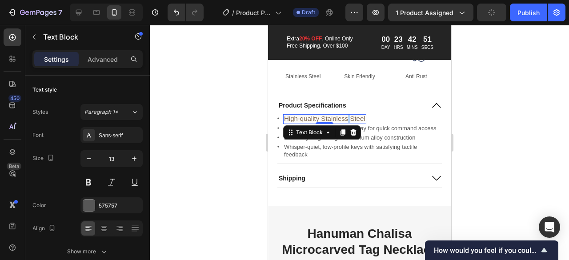
click at [346, 122] on span "High-quality Stainless Steel" at bounding box center [324, 119] width 81 height 8
click at [335, 122] on span "High-quality Stainless Steel" at bounding box center [324, 119] width 81 height 8
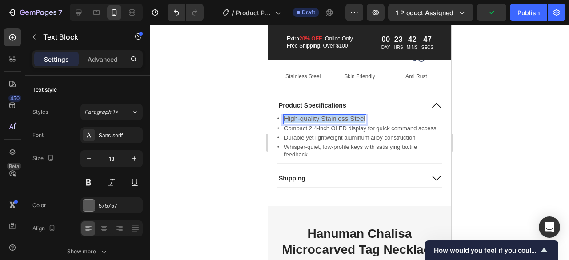
click at [335, 122] on span "High-quality Stainless Steel" at bounding box center [324, 119] width 81 height 8
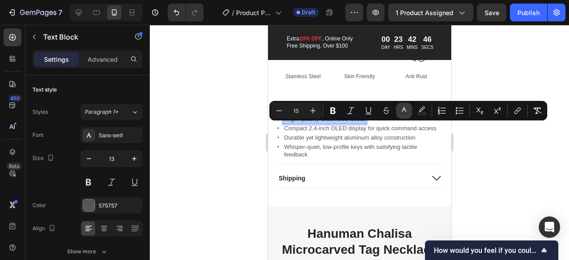
click at [407, 112] on icon "Editor contextual toolbar" at bounding box center [404, 110] width 9 height 9
type input "462709"
type input "70"
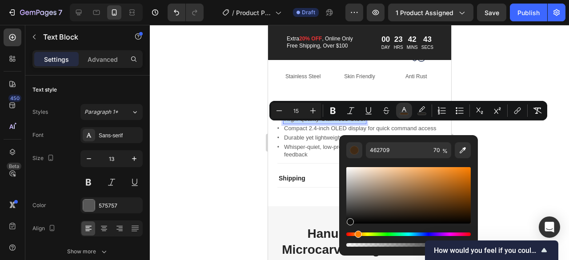
click at [349, 220] on div "Editor contextual toolbar" at bounding box center [408, 195] width 124 height 56
type input "0F0F0E"
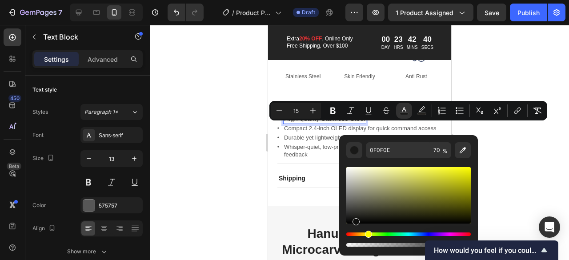
click at [260, 190] on div at bounding box center [359, 142] width 419 height 235
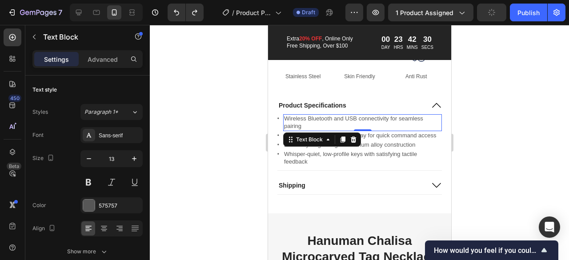
click at [493, 152] on div at bounding box center [359, 142] width 419 height 235
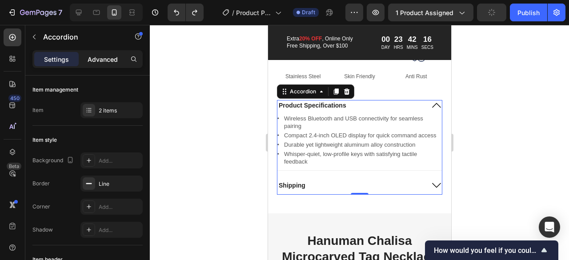
click at [116, 61] on p "Advanced" at bounding box center [103, 59] width 30 height 9
type input "100%"
type input "100"
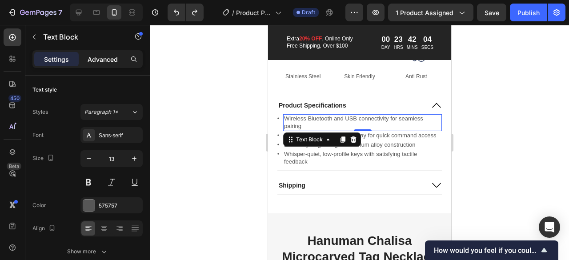
click at [100, 57] on p "Advanced" at bounding box center [103, 59] width 30 height 9
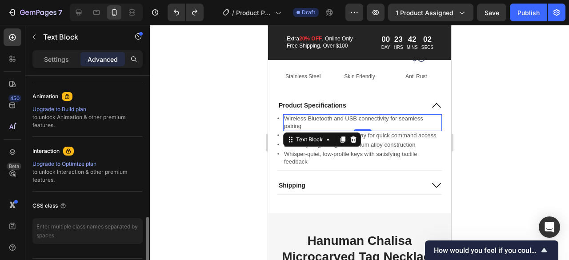
scroll to position [405, 0]
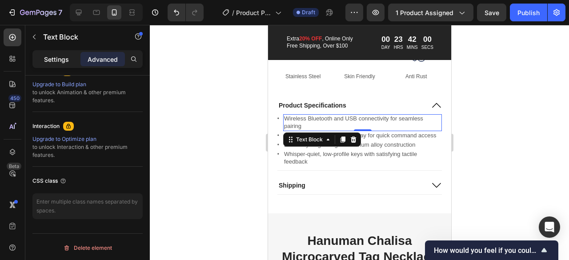
click at [60, 64] on p "Settings" at bounding box center [56, 59] width 25 height 9
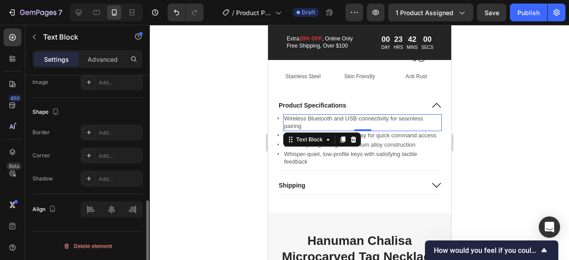
scroll to position [316, 0]
click at [320, 152] on div "Icon Wireless Bluetooth and USB connectivity for seamless pairing Text Block 0 …" at bounding box center [359, 140] width 164 height 52
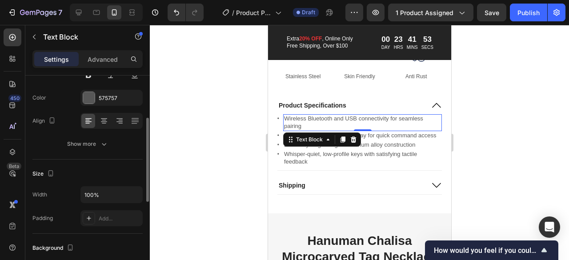
scroll to position [107, 0]
click at [87, 144] on div "Show more" at bounding box center [87, 144] width 41 height 9
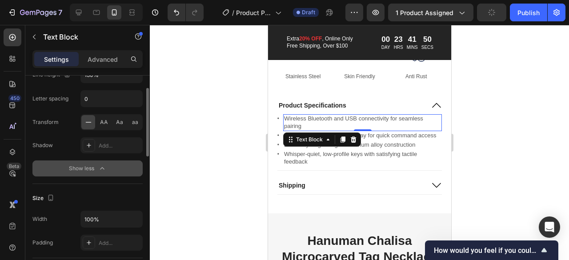
scroll to position [0, 0]
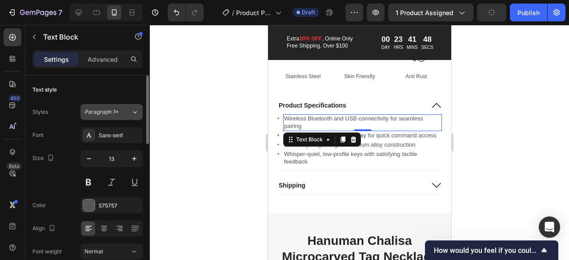
click at [132, 112] on icon at bounding box center [135, 112] width 8 height 9
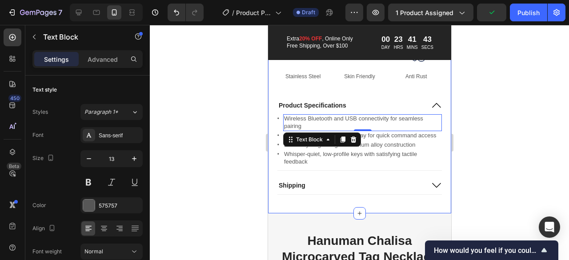
click at [212, 129] on div at bounding box center [359, 142] width 419 height 235
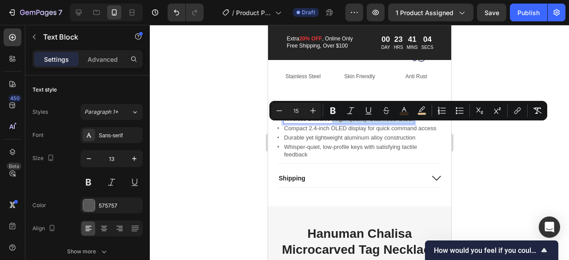
type input "13"
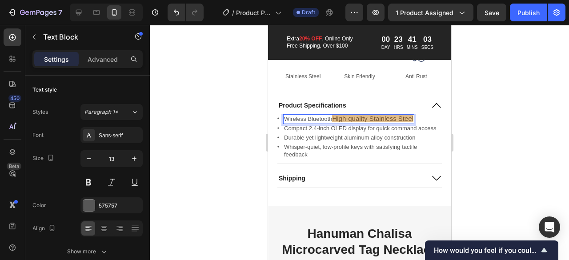
click at [316, 123] on p "Wireless Bluetooth High-quality Stainless Steel" at bounding box center [348, 119] width 129 height 8
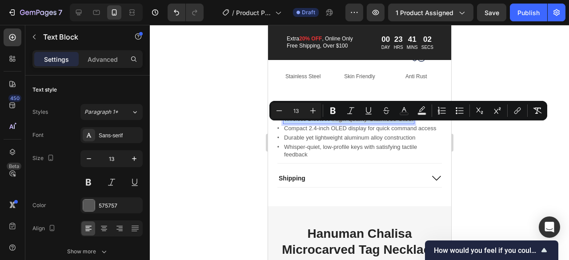
click at [296, 123] on p "Wireless Bluetooth High-quality Stainless Steel" at bounding box center [348, 119] width 129 height 8
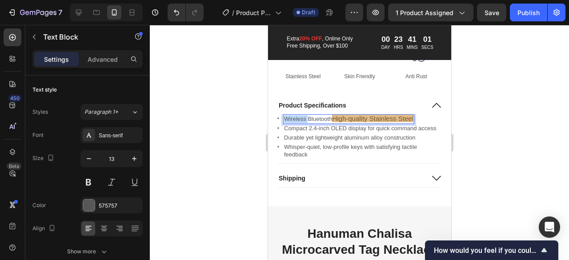
click at [296, 123] on p "Wireless Bluetooth High-quality Stainless Steel" at bounding box center [348, 119] width 129 height 8
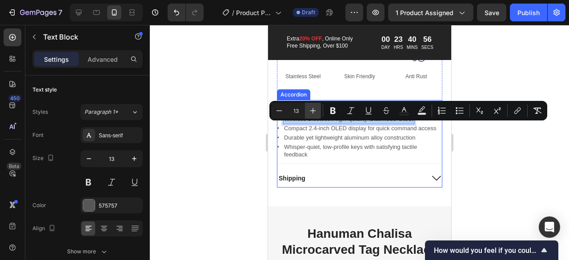
click at [305, 113] on button "Plus" at bounding box center [313, 111] width 16 height 16
click at [282, 113] on icon "Editor contextual toolbar" at bounding box center [279, 110] width 9 height 9
type input "13"
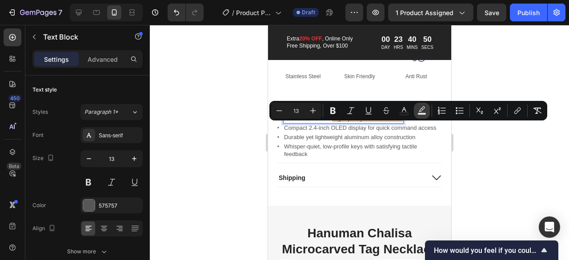
click at [420, 112] on icon "Editor contextual toolbar" at bounding box center [422, 108] width 6 height 5
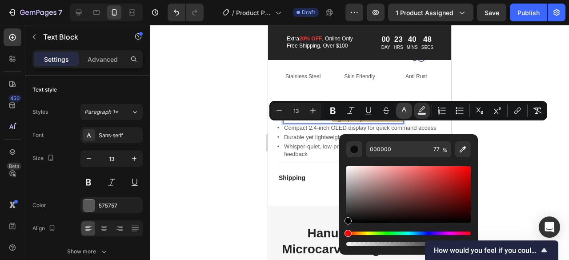
click at [411, 111] on button "color" at bounding box center [404, 111] width 16 height 16
click at [246, 140] on div at bounding box center [359, 142] width 419 height 235
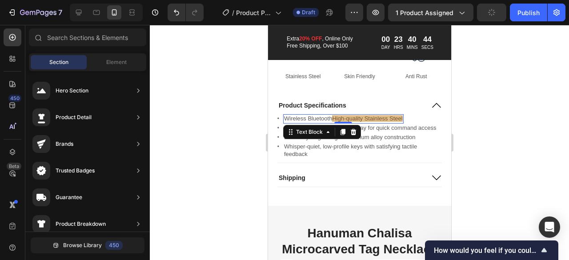
click at [328, 122] on span "Wireless Bluetooth" at bounding box center [308, 118] width 48 height 7
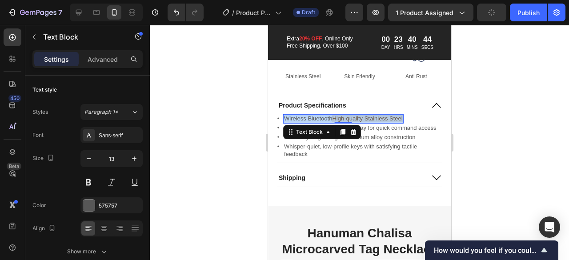
click at [328, 122] on span "Wireless Bluetooth" at bounding box center [308, 118] width 48 height 7
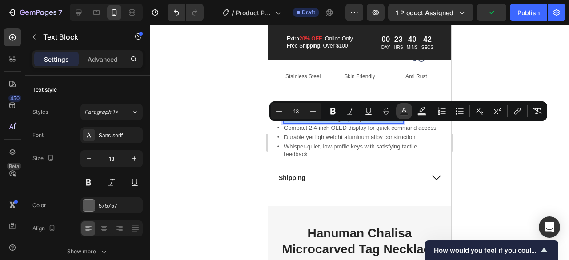
click at [400, 118] on button "Text Color" at bounding box center [404, 111] width 16 height 16
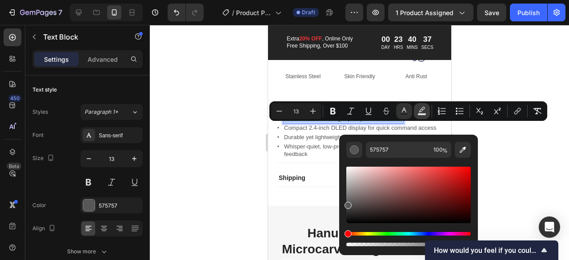
click at [426, 112] on icon "Editor contextual toolbar" at bounding box center [421, 111] width 9 height 9
click at [236, 172] on div at bounding box center [359, 142] width 419 height 235
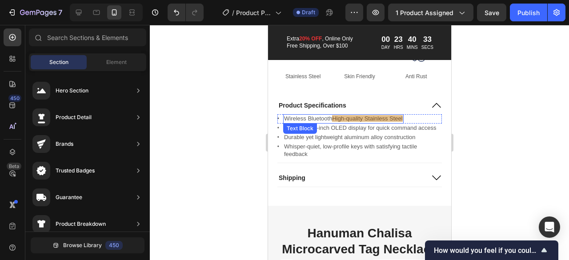
click at [396, 122] on span "High-quality Stainless Steel" at bounding box center [367, 118] width 70 height 7
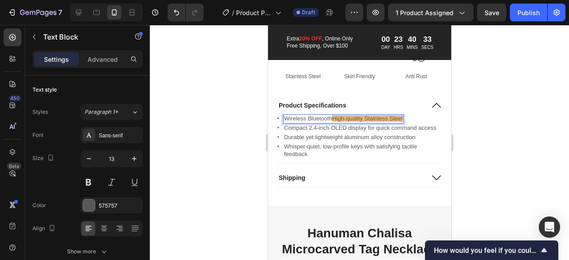
click at [396, 122] on span "High-quality Stainless Steel" at bounding box center [367, 118] width 70 height 7
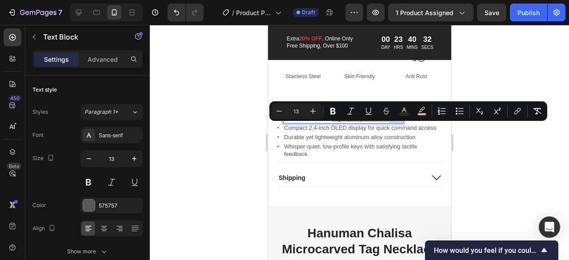
click at [396, 122] on span "High-quality Stainless Steel" at bounding box center [367, 118] width 70 height 7
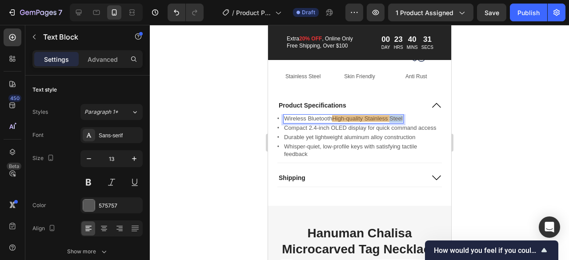
click at [396, 122] on span "High-quality Stainless Steel" at bounding box center [367, 118] width 70 height 7
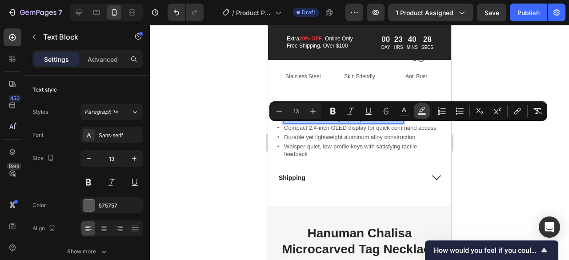
click at [428, 109] on button "color" at bounding box center [422, 111] width 16 height 16
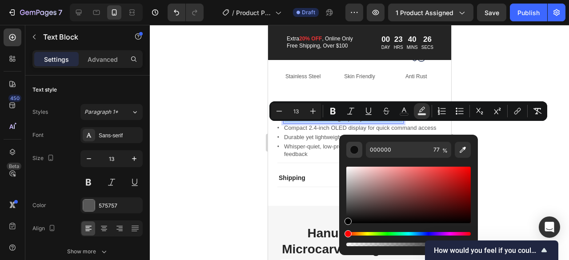
click at [353, 145] on div "Editor contextual toolbar" at bounding box center [354, 149] width 9 height 9
click at [409, 111] on button "color" at bounding box center [404, 111] width 16 height 16
click at [354, 151] on div "Editor contextual toolbar" at bounding box center [354, 149] width 9 height 9
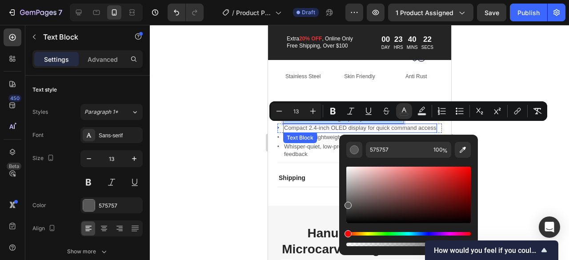
click at [206, 116] on div at bounding box center [359, 142] width 419 height 235
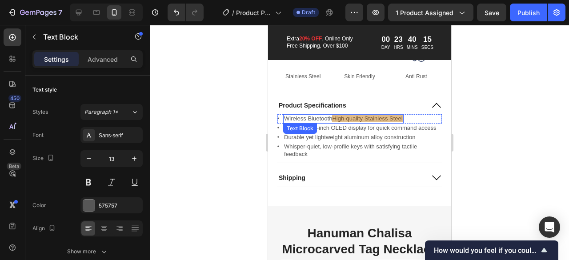
click at [384, 122] on span "High-quality Stainless Steel" at bounding box center [367, 118] width 70 height 7
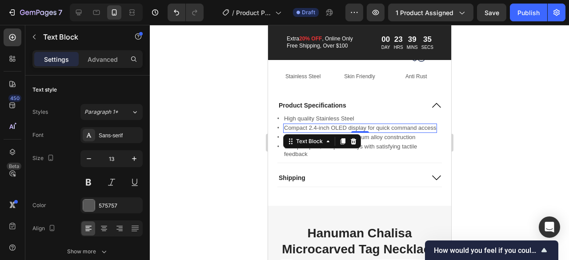
click at [324, 132] on p "Compact 2.4-inch OLED display for quick command access" at bounding box center [360, 128] width 152 height 8
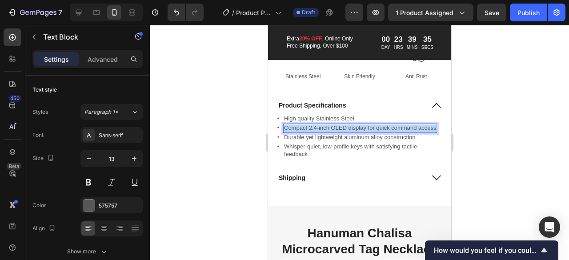
click at [324, 132] on p "Compact 2.4-inch OLED display for quick command access" at bounding box center [360, 128] width 152 height 8
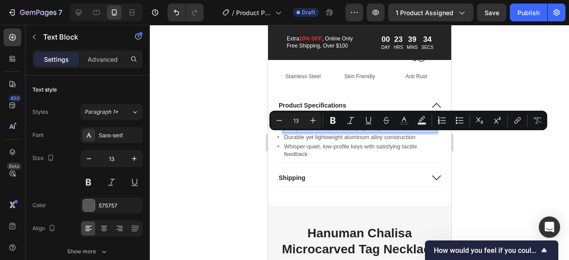
click at [324, 132] on p "Compact 2.4-inch OLED display for quick command access" at bounding box center [360, 128] width 152 height 8
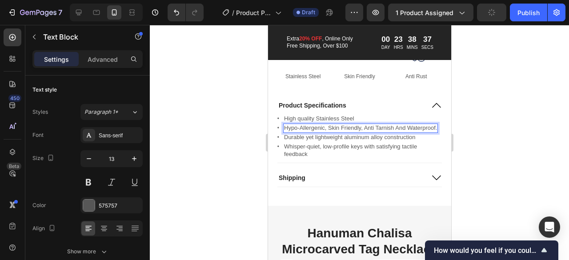
click at [245, 152] on div at bounding box center [359, 142] width 419 height 235
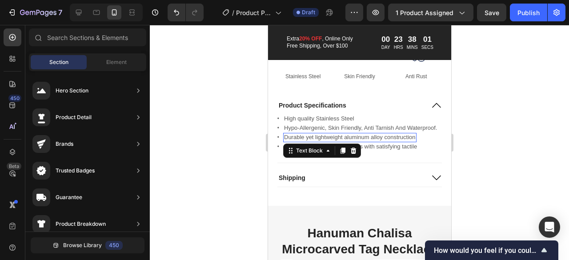
click at [326, 141] on p "Durable yet lightweight aluminum alloy construction" at bounding box center [350, 138] width 132 height 8
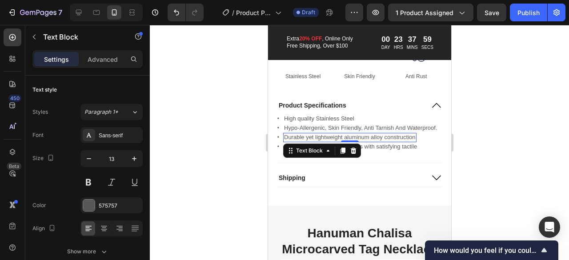
click at [357, 141] on p "Durable yet lightweight aluminum alloy construction" at bounding box center [350, 138] width 132 height 8
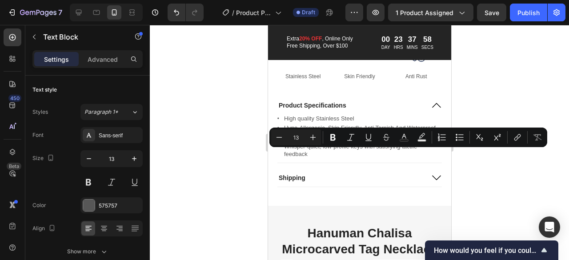
click at [357, 141] on p "Durable yet lightweight aluminum alloy construction" at bounding box center [350, 138] width 132 height 8
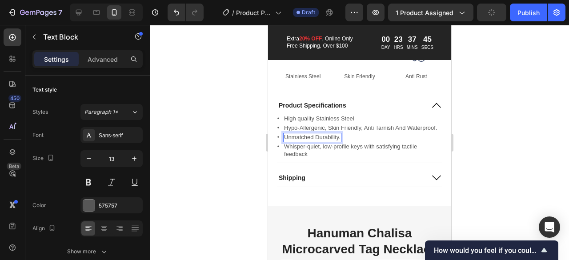
click at [253, 172] on div at bounding box center [359, 142] width 419 height 235
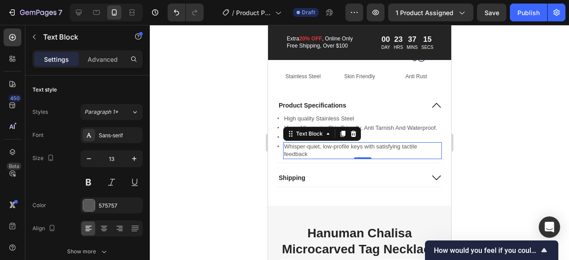
click at [301, 158] on p "Whisper-quiet, low-profile keys with satisfying tactile feedback" at bounding box center [362, 150] width 157 height 15
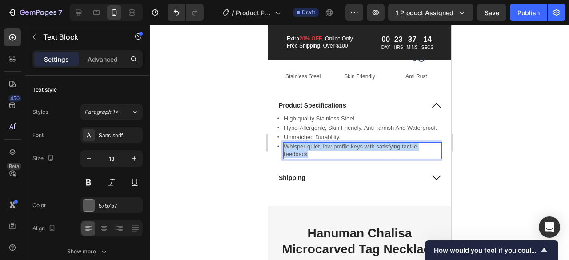
click at [301, 158] on p "Whisper-quiet, low-profile keys with satisfying tactile feedback" at bounding box center [362, 150] width 157 height 15
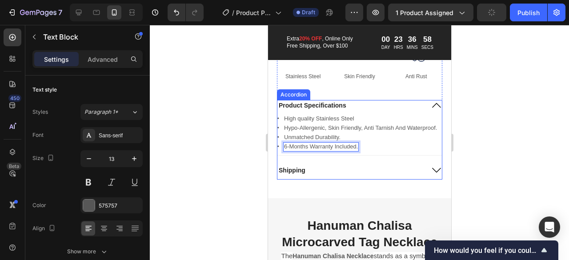
click at [431, 176] on icon at bounding box center [436, 170] width 11 height 11
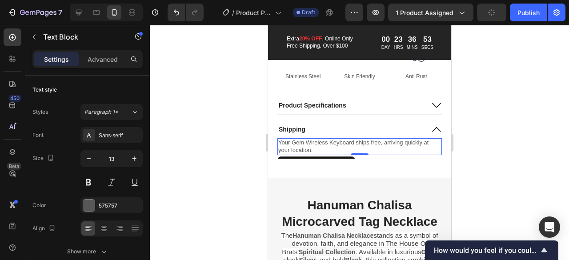
click at [315, 154] on p "Your Gem Wireless Keyboard ships free, arriving quickly at your location." at bounding box center [359, 146] width 163 height 15
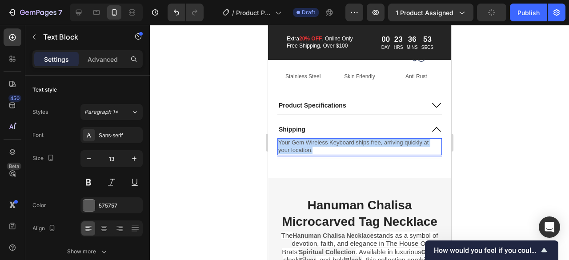
click at [315, 154] on p "Your Gem Wireless Keyboard ships free, arriving quickly at your location." at bounding box center [359, 146] width 163 height 15
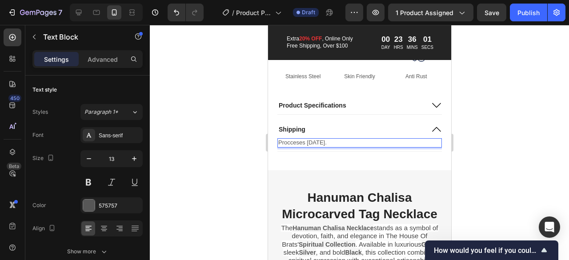
click at [299, 147] on p "Procceses [DATE]." at bounding box center [359, 143] width 163 height 8
click at [242, 158] on div at bounding box center [359, 142] width 419 height 235
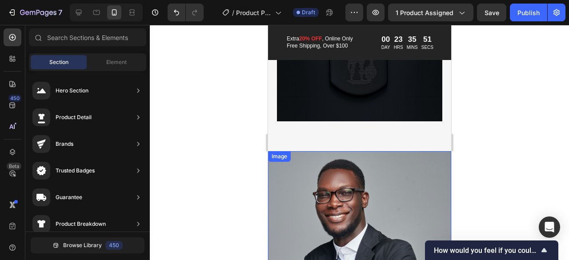
scroll to position [884, 0]
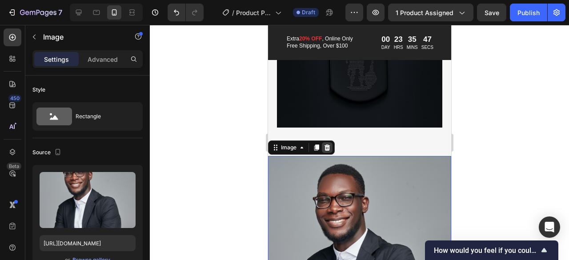
click at [326, 148] on icon at bounding box center [327, 147] width 6 height 6
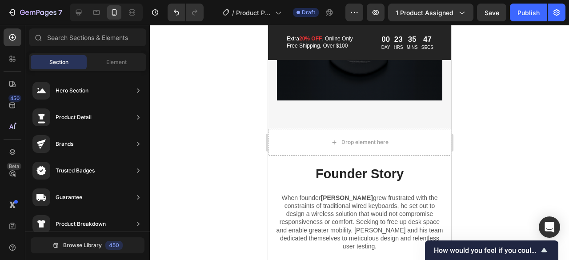
scroll to position [912, 0]
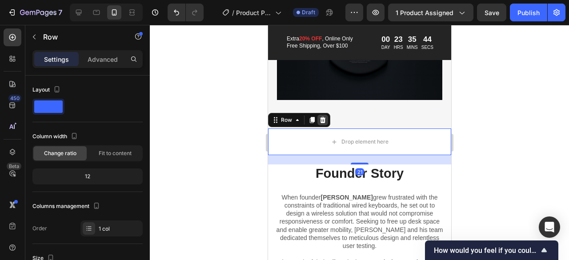
click at [324, 121] on icon at bounding box center [323, 120] width 6 height 6
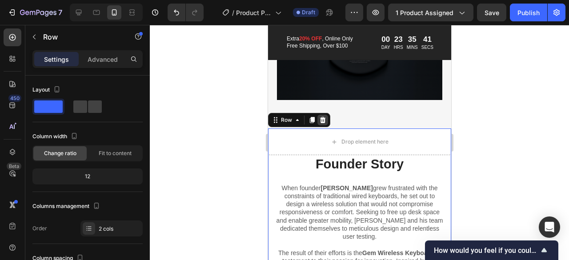
click at [323, 123] on icon at bounding box center [323, 120] width 6 height 6
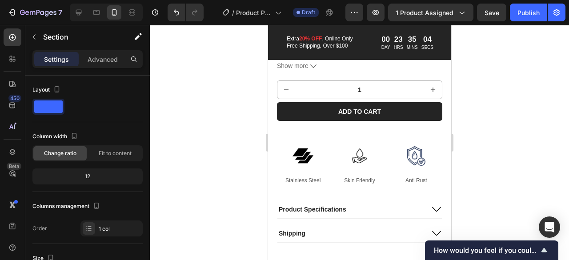
scroll to position [416, 0]
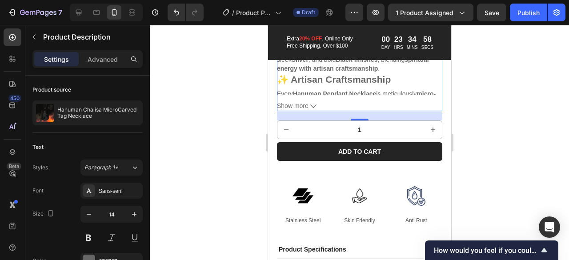
click at [358, 120] on div "21" at bounding box center [358, 115] width 165 height 9
click at [229, 124] on div at bounding box center [359, 142] width 419 height 235
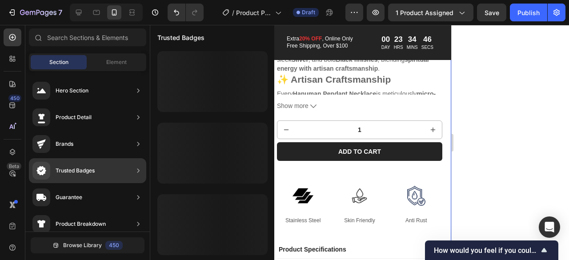
click at [76, 161] on div "Trusted Badges" at bounding box center [87, 170] width 117 height 25
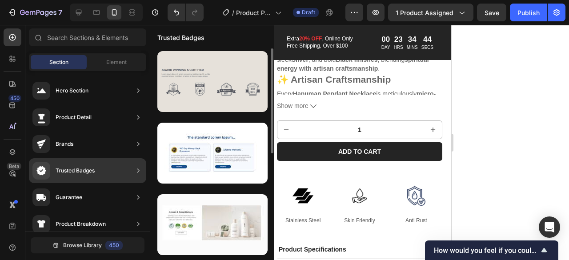
click at [230, 106] on div at bounding box center [212, 81] width 110 height 61
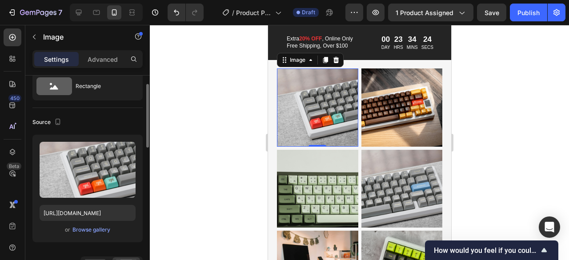
scroll to position [31, 0]
click at [107, 232] on button "Browse gallery" at bounding box center [91, 228] width 39 height 9
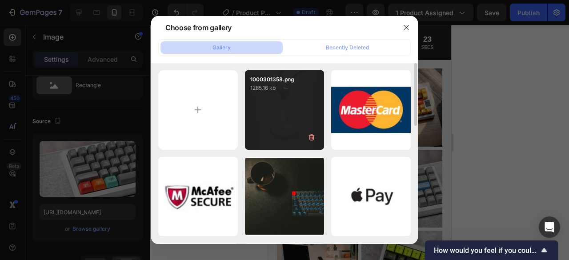
click at [292, 127] on div "1000301358.png 1285.16 kb" at bounding box center [285, 110] width 80 height 80
type input "[URL][DOMAIN_NAME]"
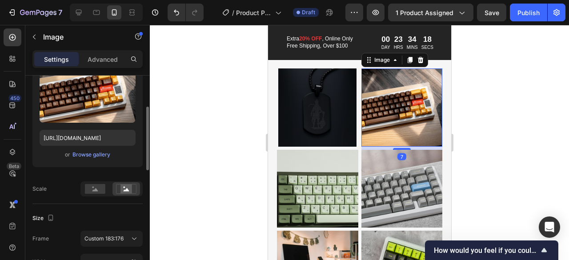
scroll to position [105, 0]
click at [107, 154] on div "Browse gallery" at bounding box center [91, 155] width 38 height 8
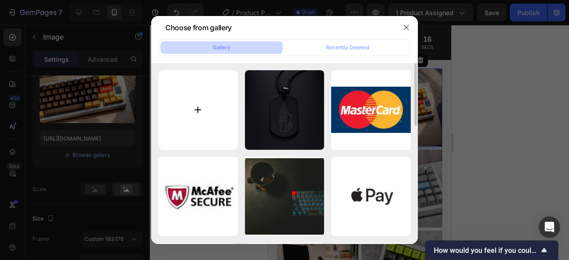
click at [188, 121] on input "file" at bounding box center [198, 110] width 80 height 80
type input "C:\fakepath\1000301356.png"
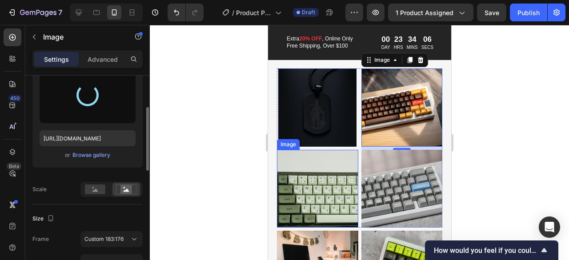
type input "[URL][DOMAIN_NAME]"
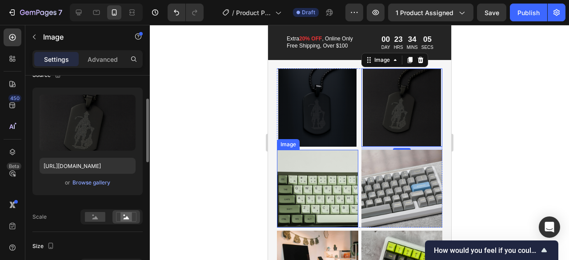
scroll to position [79, 0]
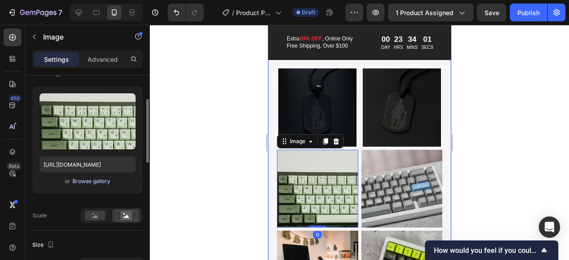
click at [105, 180] on div "Browse gallery" at bounding box center [91, 181] width 38 height 8
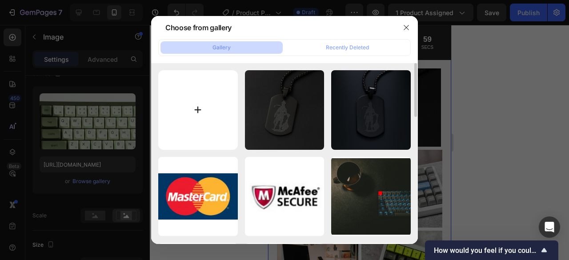
click at [211, 90] on input "file" at bounding box center [198, 110] width 80 height 80
type input "C:\fakepath\1000301358.png"
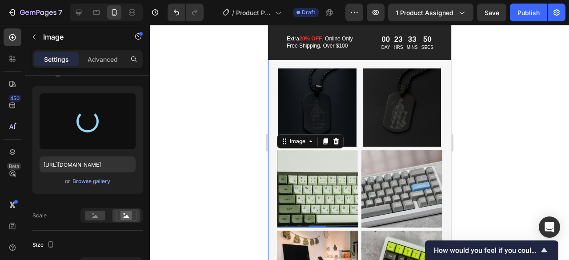
type input "[URL][DOMAIN_NAME]"
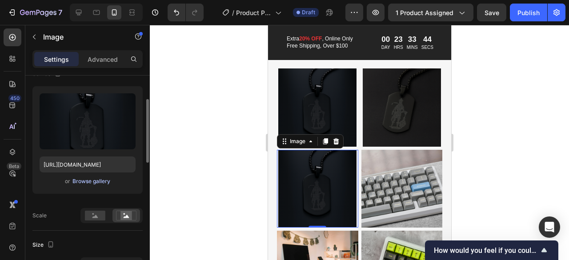
click at [108, 184] on div "Browse gallery" at bounding box center [91, 181] width 38 height 8
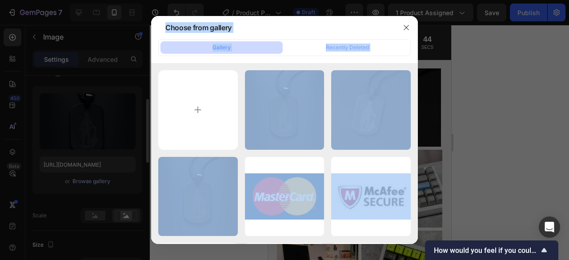
click at [108, 184] on div at bounding box center [284, 130] width 569 height 260
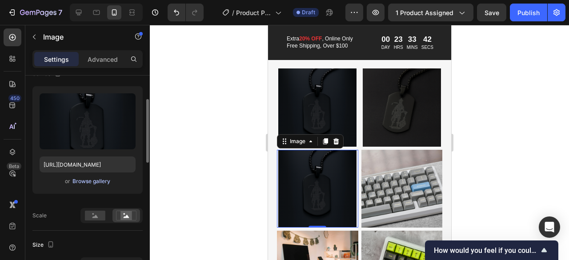
click at [104, 183] on div "Browse gallery" at bounding box center [91, 181] width 38 height 8
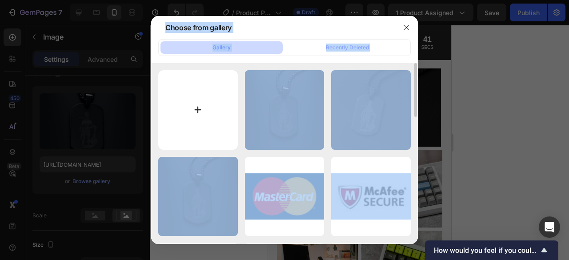
click at [204, 127] on input "file" at bounding box center [198, 110] width 80 height 80
type input "C:\fakepath\1000301357.png"
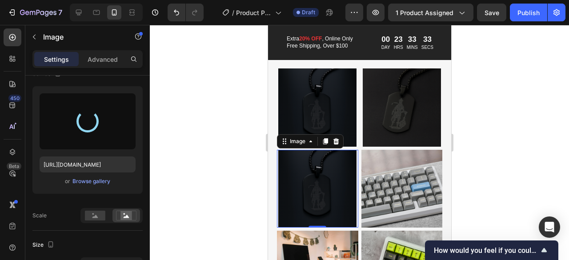
type input "[URL][DOMAIN_NAME]"
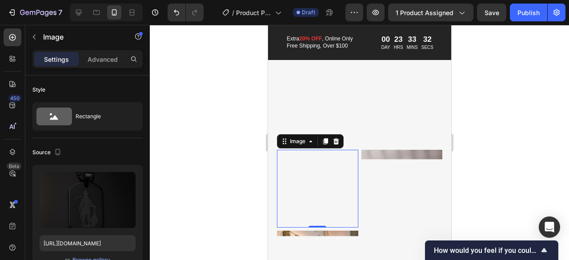
scroll to position [79, 0]
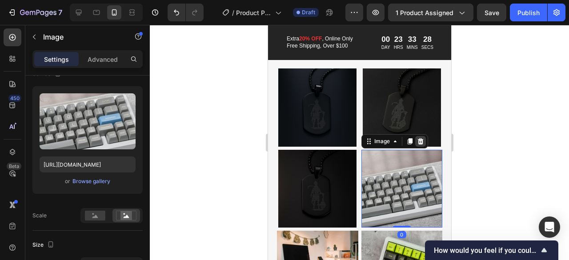
click at [417, 144] on icon at bounding box center [420, 141] width 6 height 6
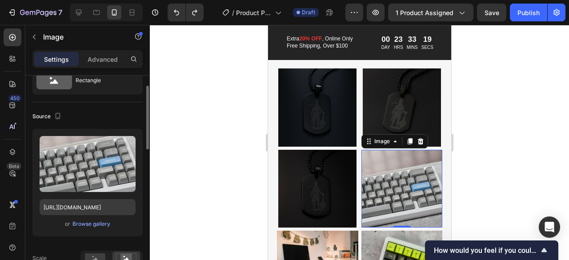
scroll to position [40, 0]
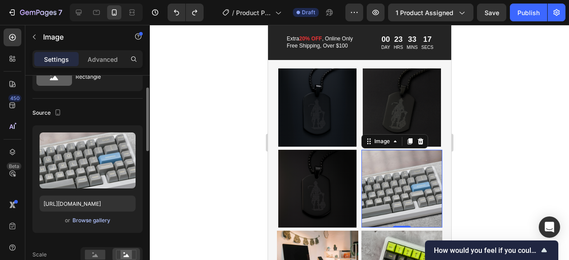
click at [104, 221] on div "Browse gallery" at bounding box center [91, 220] width 38 height 8
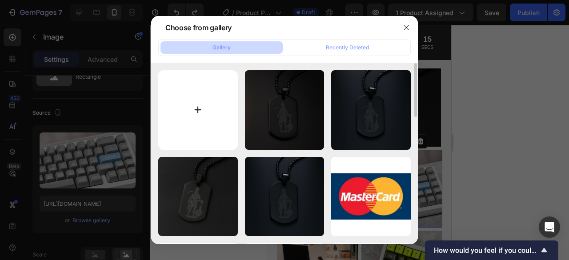
click at [206, 111] on input "file" at bounding box center [198, 110] width 80 height 80
type input "C:\fakepath\7869946290.jpeg"
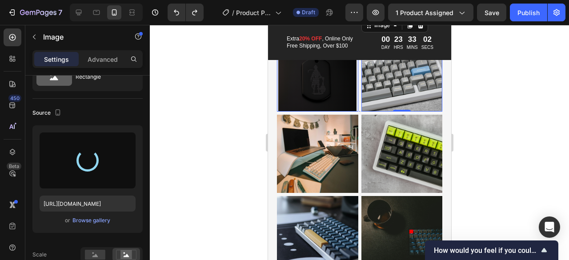
scroll to position [2177, 0]
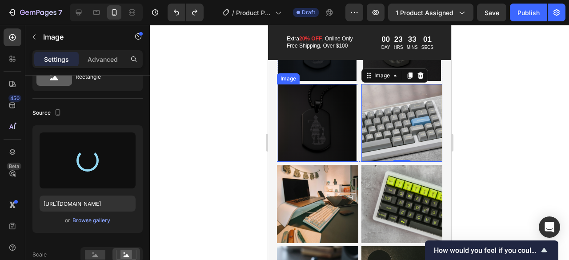
type input "https://cdn.shopify.com/s/files/1/0958/6130/9733/files/gempages_586392573862478…"
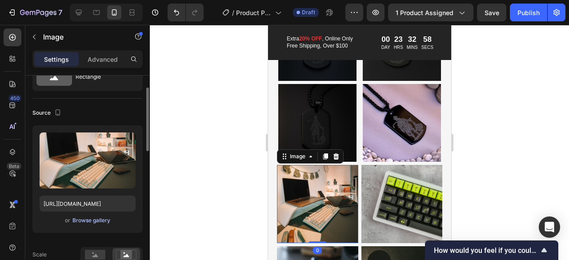
click at [91, 221] on div "Browse gallery" at bounding box center [91, 220] width 38 height 8
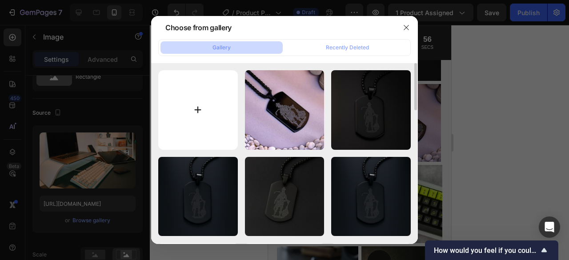
click at [179, 127] on input "file" at bounding box center [198, 110] width 80 height 80
type input "C:\fakepath\5286270827.jpeg"
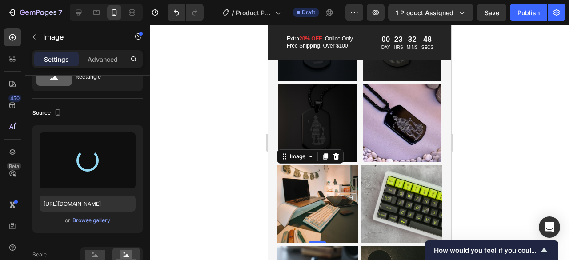
type input "https://cdn.shopify.com/s/files/1/0958/6130/9733/files/gempages_586392573862478…"
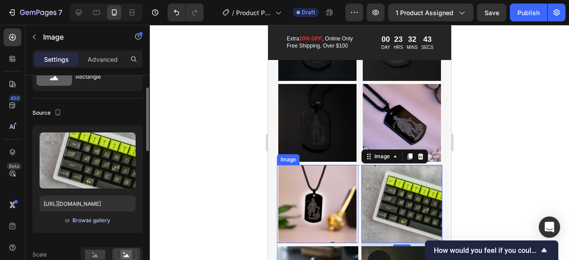
click at [93, 220] on div "Browse gallery" at bounding box center [91, 220] width 38 height 8
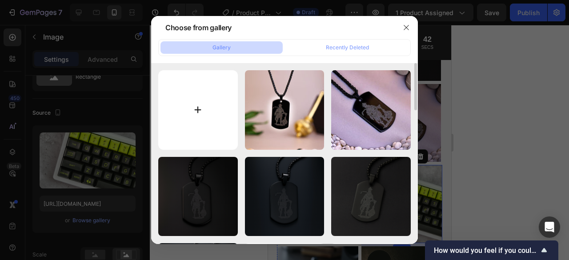
click at [220, 112] on input "file" at bounding box center [198, 110] width 80 height 80
type input "C:\fakepath\7662718321.jpeg"
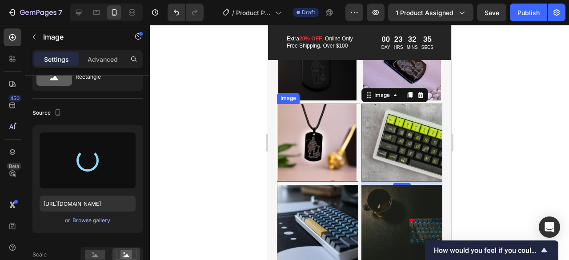
scroll to position [2286, 0]
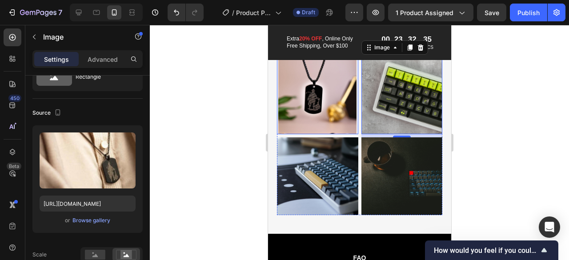
type input "https://cdn.shopify.com/s/files/1/0958/6130/9733/files/gempages_586392573862478…"
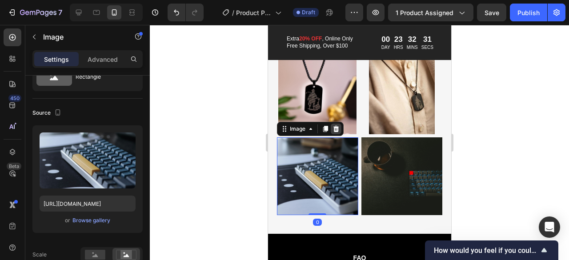
click at [340, 134] on div at bounding box center [335, 129] width 11 height 11
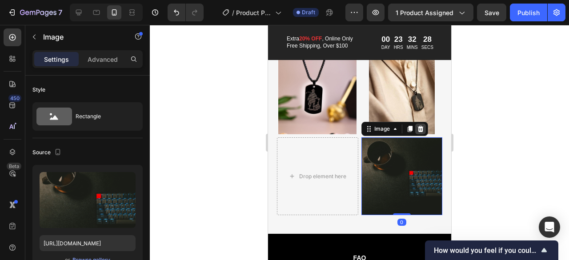
click at [418, 132] on icon at bounding box center [419, 128] width 7 height 7
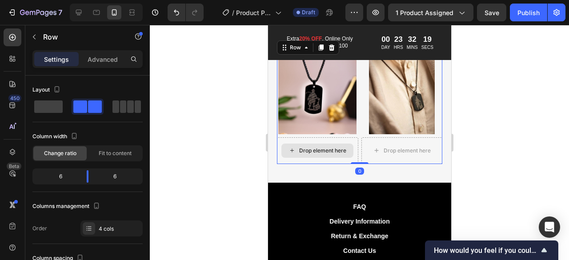
drag, startPoint x: 356, startPoint y: 168, endPoint x: 349, endPoint y: 159, distance: 11.0
click at [349, 159] on div "Image Image Drop element here Drop element here Row 0" at bounding box center [358, 110] width 165 height 108
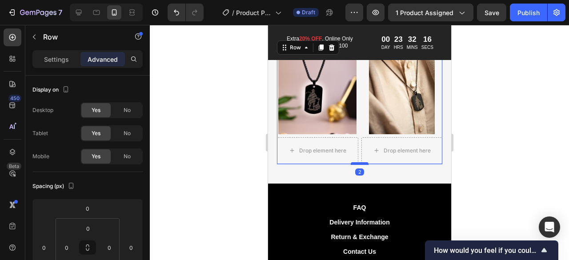
click at [355, 165] on div at bounding box center [359, 163] width 18 height 3
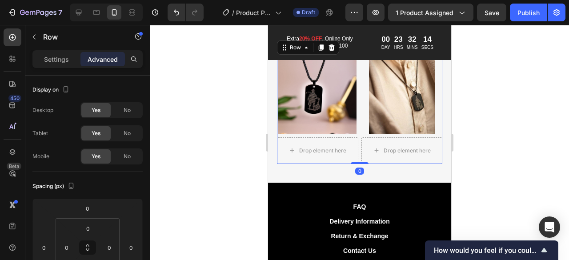
drag, startPoint x: 355, startPoint y: 171, endPoint x: 355, endPoint y: 160, distance: 10.7
click at [355, 160] on div "Image Image Drop element here Drop element here Row 0" at bounding box center [358, 110] width 165 height 108
type input "0"
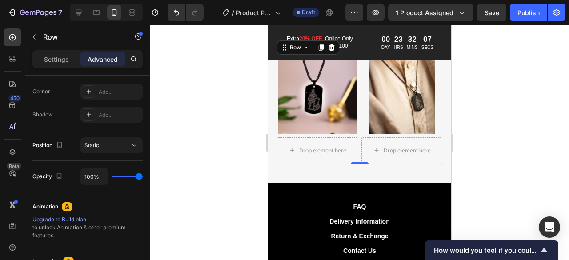
scroll to position [405, 0]
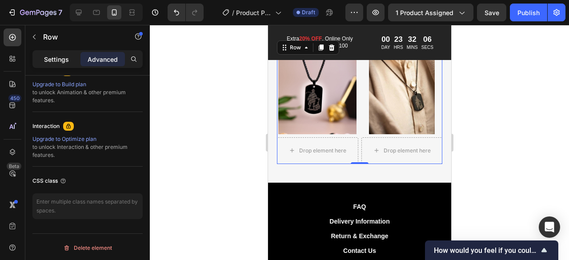
click at [60, 62] on p "Settings" at bounding box center [56, 59] width 25 height 9
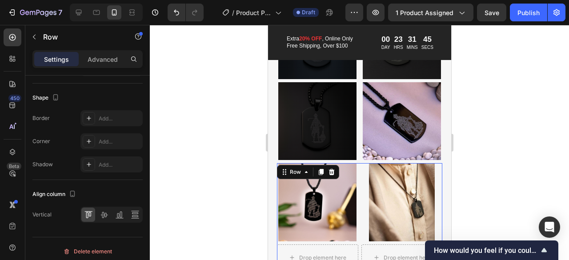
scroll to position [2324, 0]
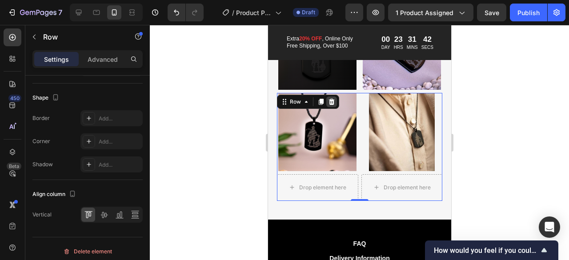
click at [331, 105] on icon at bounding box center [331, 102] width 6 height 6
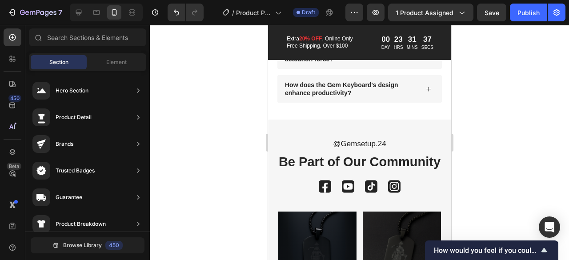
scroll to position [2046, 0]
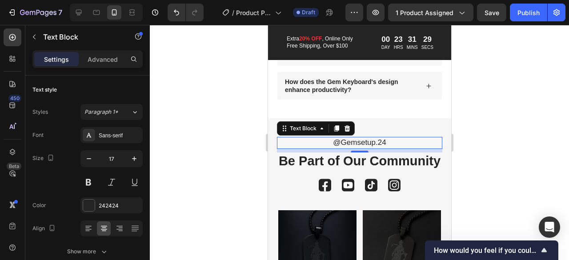
click at [380, 138] on p "@Gemsetup.24" at bounding box center [359, 143] width 164 height 10
click at [465, 185] on div at bounding box center [359, 142] width 419 height 235
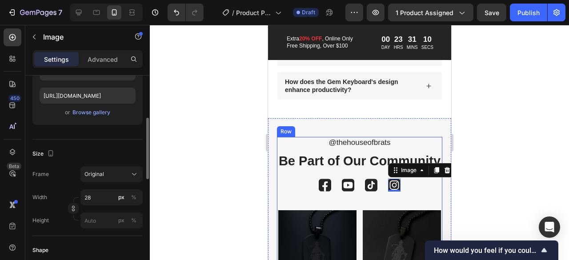
scroll to position [147, 0]
click at [199, 159] on div at bounding box center [359, 142] width 419 height 235
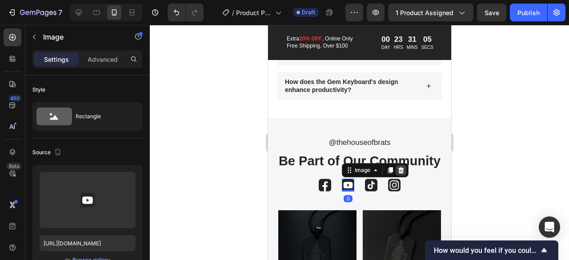
click at [398, 173] on icon at bounding box center [401, 170] width 6 height 6
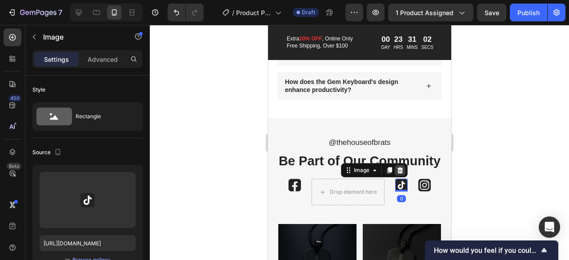
click at [400, 176] on div at bounding box center [399, 170] width 11 height 11
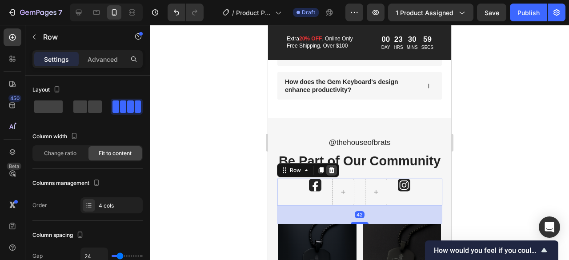
click at [332, 173] on icon at bounding box center [331, 170] width 6 height 6
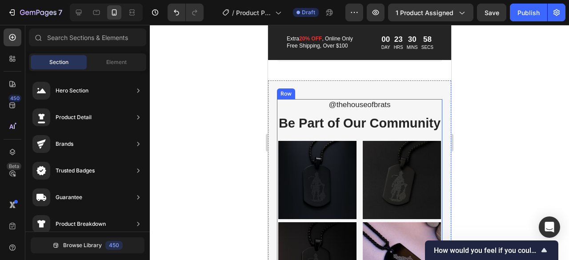
scroll to position [2082, 0]
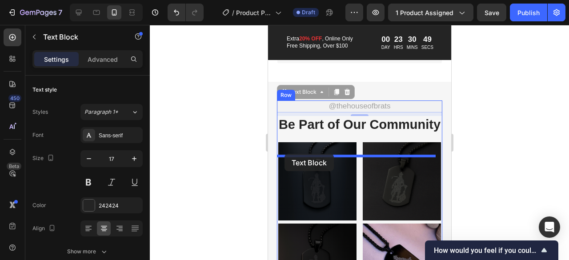
drag, startPoint x: 283, startPoint y: 90, endPoint x: 284, endPoint y: 154, distance: 64.0
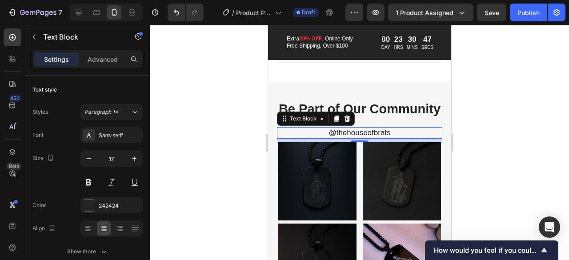
click at [224, 128] on div at bounding box center [359, 142] width 419 height 235
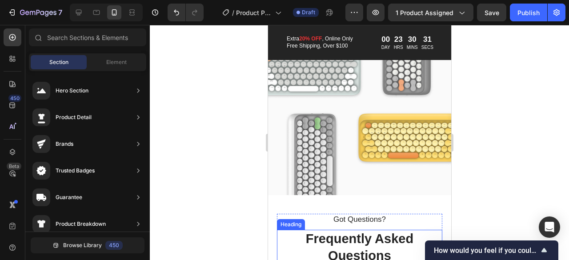
scroll to position [1609, 0]
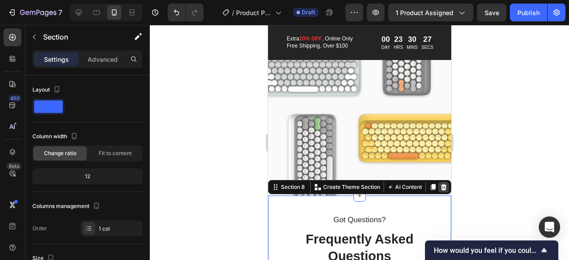
click at [440, 191] on icon at bounding box center [443, 187] width 7 height 7
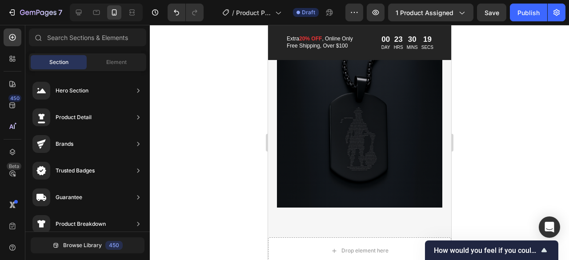
scroll to position [791, 0]
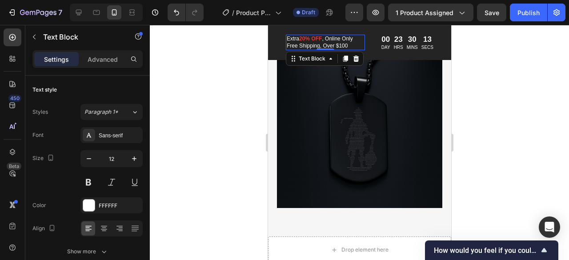
click at [303, 39] on strong "20% OFF" at bounding box center [310, 39] width 23 height 6
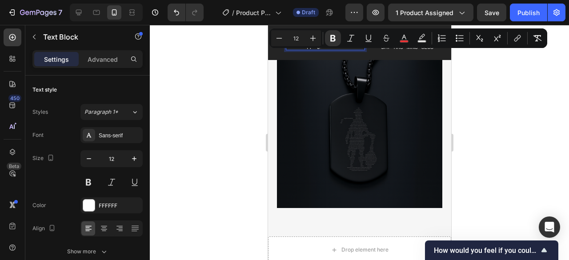
click at [250, 72] on div at bounding box center [359, 142] width 419 height 235
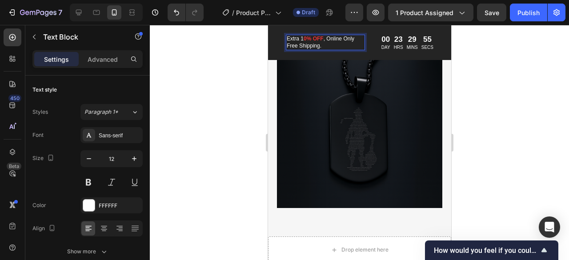
click at [480, 65] on div at bounding box center [359, 142] width 419 height 235
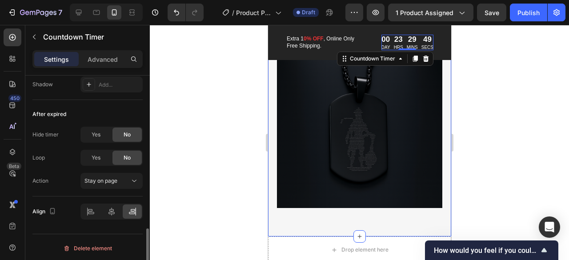
scroll to position [0, 0]
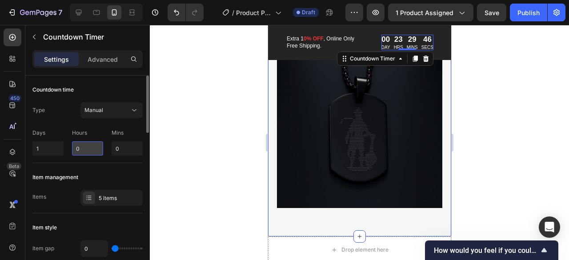
click at [92, 146] on input "0" at bounding box center [87, 148] width 31 height 14
click at [121, 148] on input "0" at bounding box center [127, 148] width 31 height 14
type input "30"
click at [37, 150] on input "1" at bounding box center [47, 148] width 31 height 14
type input "0"
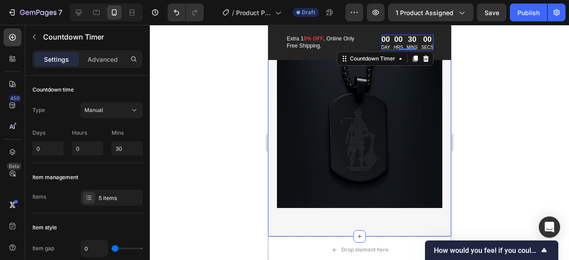
click at [187, 153] on div at bounding box center [359, 142] width 419 height 235
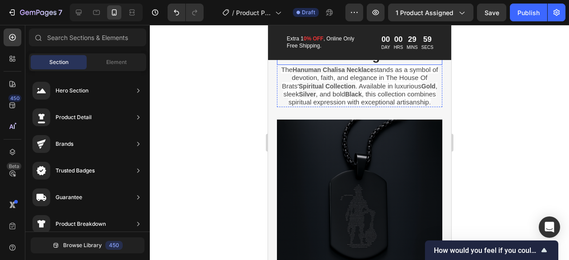
scroll to position [682, 0]
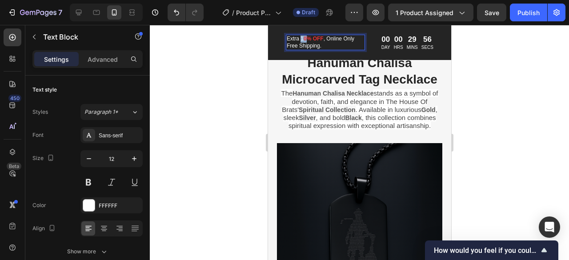
click at [303, 39] on strong "0% OFF" at bounding box center [313, 39] width 20 height 6
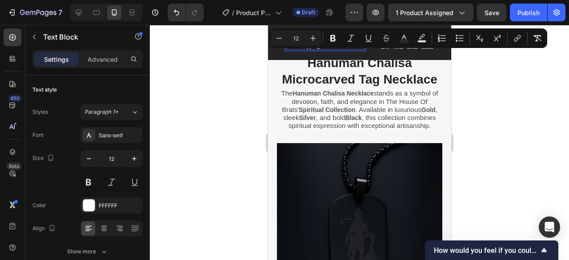
click at [212, 85] on div at bounding box center [359, 142] width 419 height 235
click at [426, 37] on icon "Editor contextual toolbar" at bounding box center [421, 38] width 9 height 9
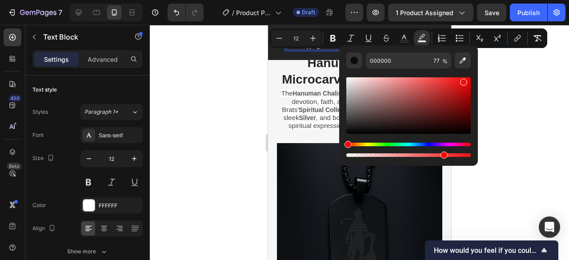
click at [463, 80] on div "Editor contextual toolbar" at bounding box center [408, 105] width 124 height 56
type input "EF1010"
click at [499, 81] on div at bounding box center [359, 142] width 419 height 235
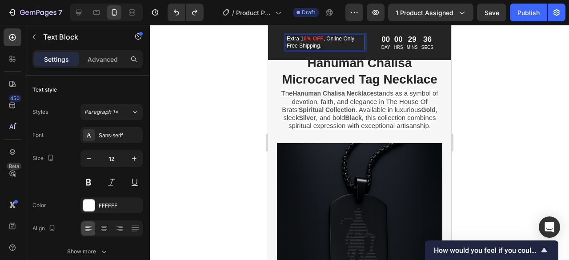
click at [305, 37] on strong "0% OFF" at bounding box center [313, 39] width 20 height 6
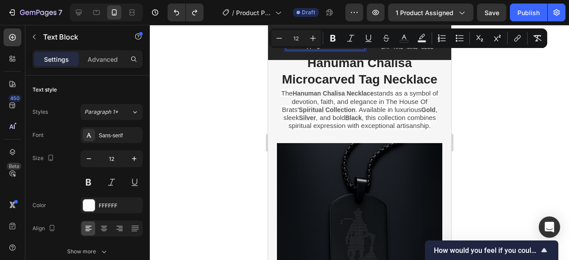
click at [489, 80] on div at bounding box center [359, 142] width 419 height 235
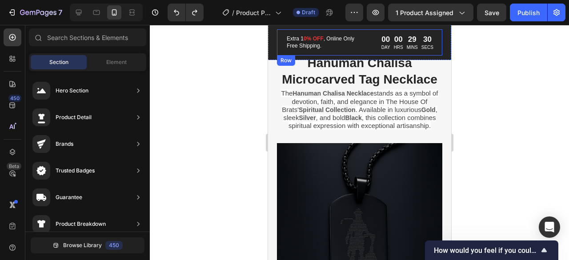
click at [221, 70] on div at bounding box center [359, 142] width 419 height 235
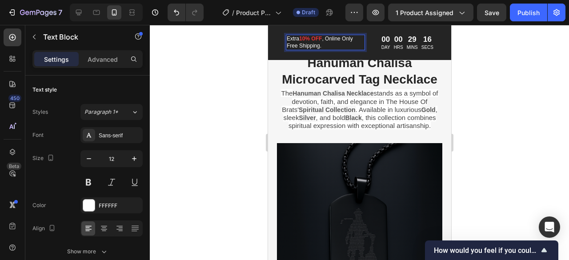
click at [248, 78] on div at bounding box center [359, 142] width 419 height 235
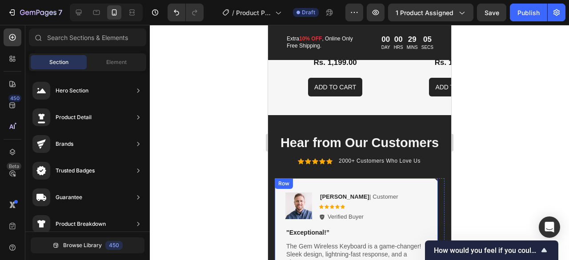
scroll to position [1252, 0]
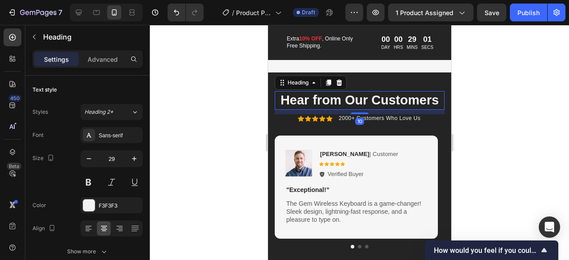
click at [281, 81] on div "Hear from Our Customers Heading 10 Icon Icon Icon Icon Icon Icon List 2000+ Cus…" at bounding box center [359, 169] width 183 height 195
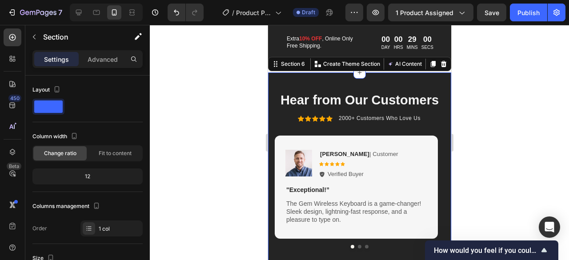
click at [237, 82] on div at bounding box center [359, 142] width 419 height 235
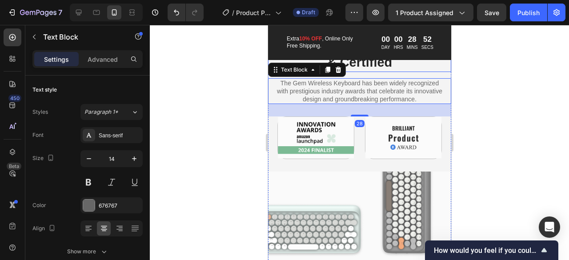
scroll to position [1453, 0]
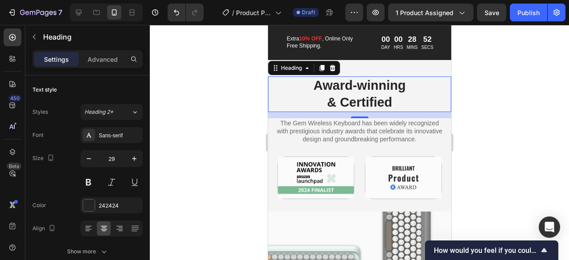
click at [365, 89] on h2 "Award-winning & Certified" at bounding box center [359, 93] width 102 height 35
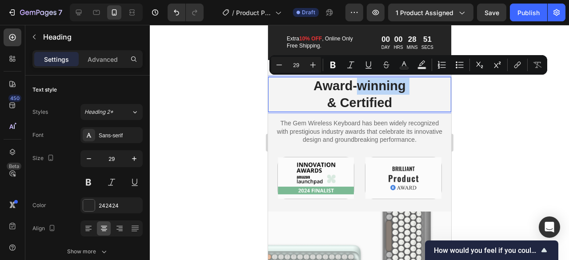
click at [365, 89] on p "Award-winning & Certified" at bounding box center [359, 94] width 102 height 33
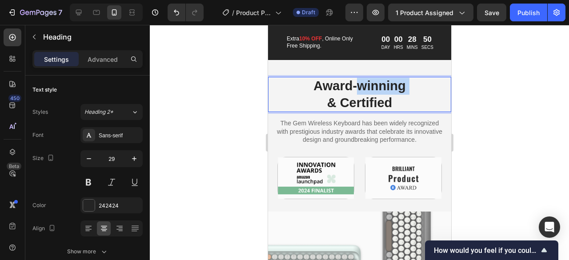
click at [365, 89] on p "Award-winning & Certified" at bounding box center [359, 94] width 102 height 33
click at [385, 100] on p "Award-winning & Certified" at bounding box center [359, 94] width 102 height 33
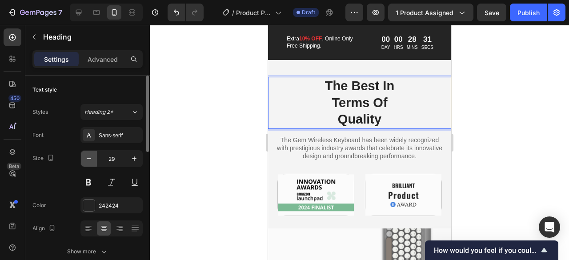
click at [95, 160] on button "button" at bounding box center [89, 159] width 16 height 16
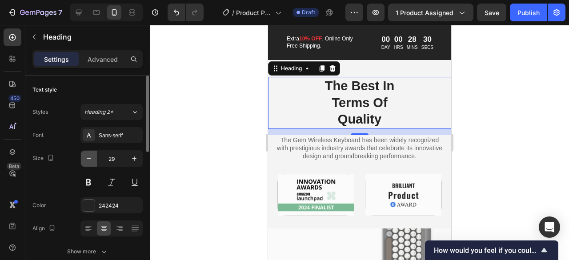
click at [95, 160] on button "button" at bounding box center [89, 159] width 16 height 16
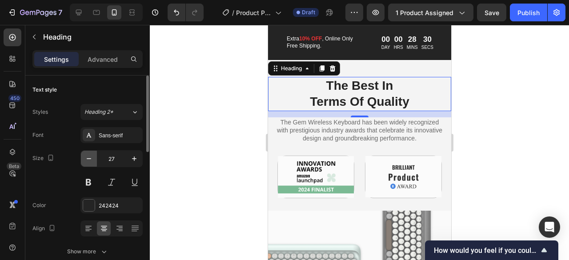
click at [95, 160] on button "button" at bounding box center [89, 159] width 16 height 16
type input "26"
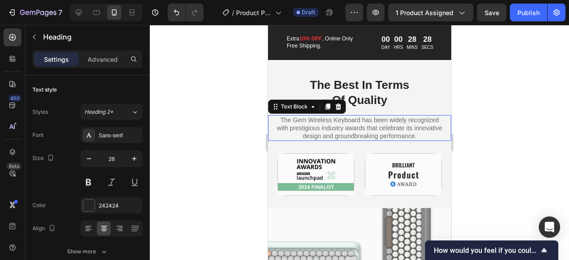
click at [336, 135] on p "The Gem Wireless Keyboard has been widely recognized with prestigious industry …" at bounding box center [358, 128] width 165 height 24
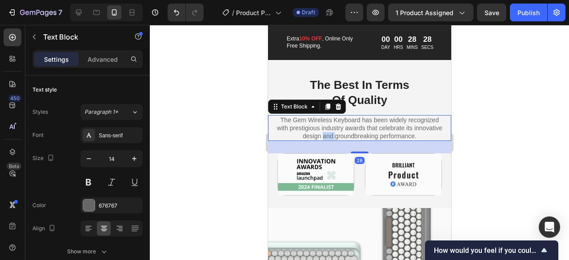
click at [336, 135] on p "The Gem Wireless Keyboard has been widely recognized with prestigious industry …" at bounding box center [358, 128] width 165 height 24
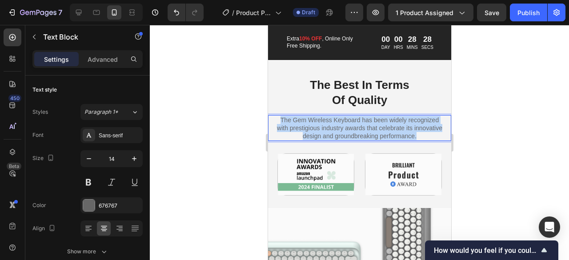
click at [336, 135] on p "The Gem Wireless Keyboard has been widely recognized with prestigious industry …" at bounding box center [358, 128] width 165 height 24
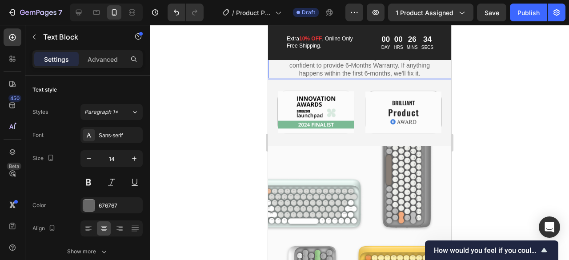
scroll to position [1516, 0]
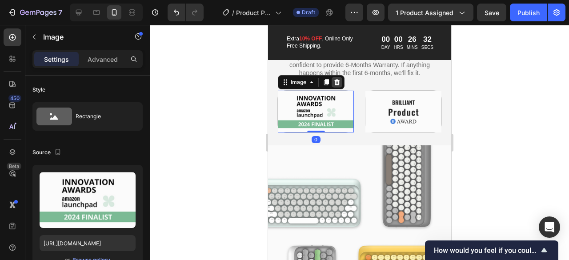
click at [337, 84] on icon at bounding box center [337, 82] width 6 height 6
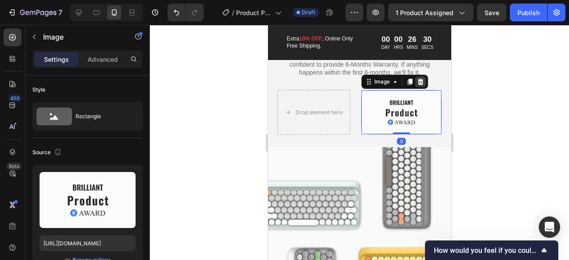
click at [422, 82] on icon at bounding box center [419, 81] width 7 height 7
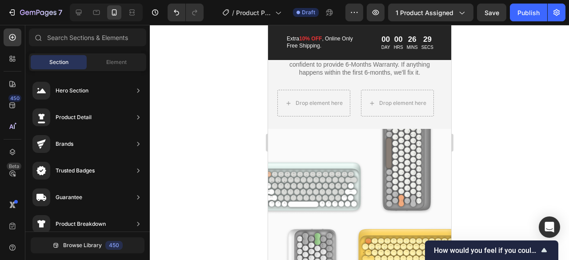
scroll to position [1502, 0]
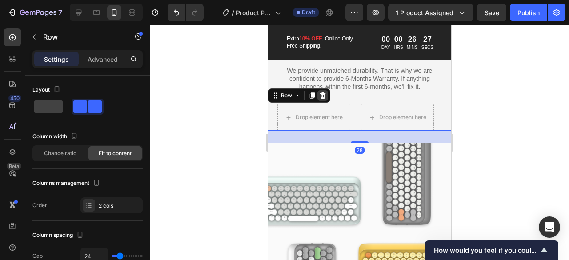
click at [321, 98] on icon at bounding box center [323, 95] width 6 height 6
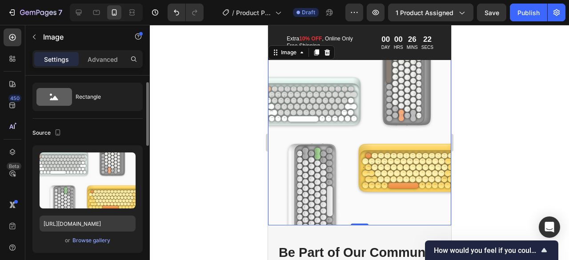
scroll to position [20, 0]
click at [98, 242] on div "Browse gallery" at bounding box center [91, 240] width 38 height 8
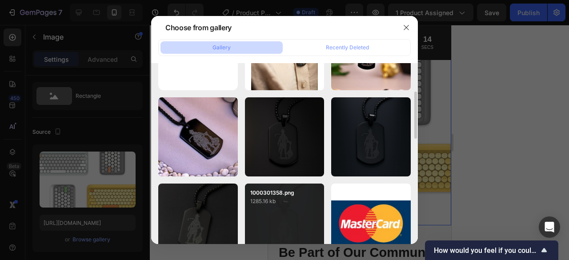
scroll to position [56, 0]
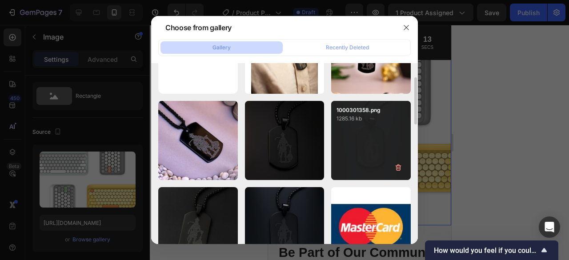
click at [369, 152] on div "1000301358.png 1285.16 kb" at bounding box center [371, 141] width 80 height 80
type input "[URL][DOMAIN_NAME]"
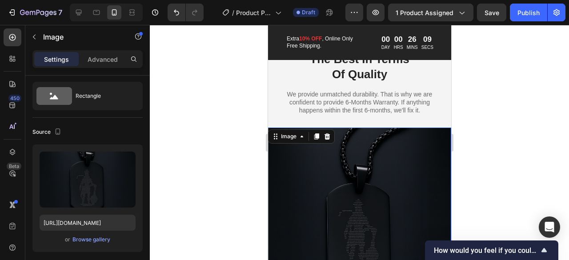
scroll to position [1479, 0]
click at [218, 181] on div at bounding box center [359, 142] width 419 height 235
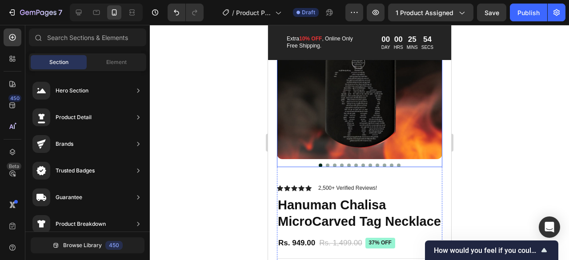
scroll to position [0, 0]
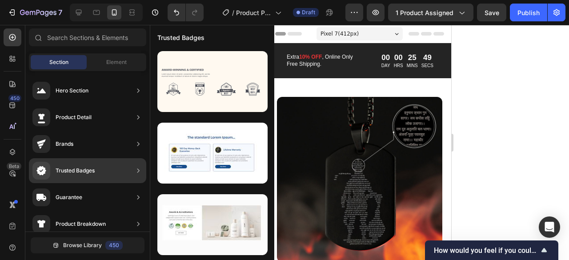
click at [84, 166] on div "Trusted Badges" at bounding box center [63, 171] width 62 height 18
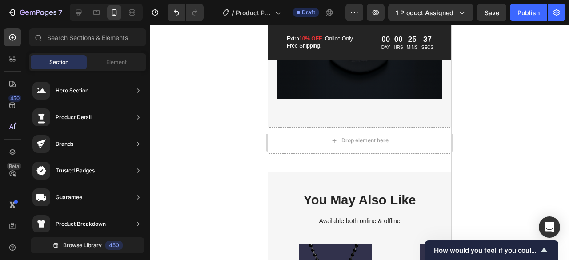
scroll to position [894, 0]
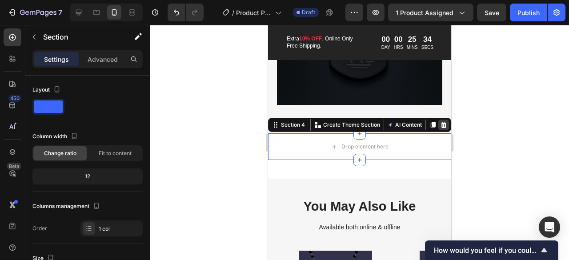
click at [440, 125] on icon at bounding box center [443, 125] width 6 height 6
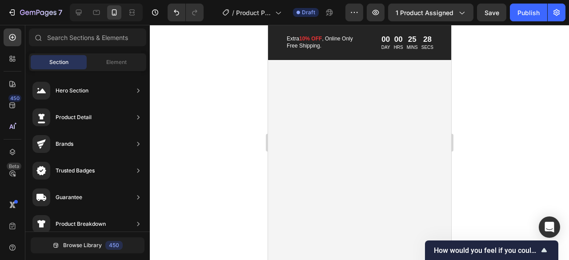
scroll to position [1157, 0]
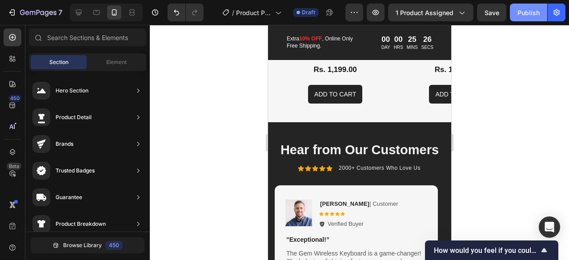
click at [532, 20] on button "Publish" at bounding box center [528, 13] width 37 height 18
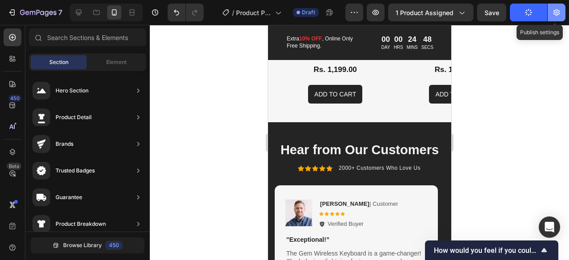
click at [553, 15] on icon "button" at bounding box center [556, 12] width 9 height 9
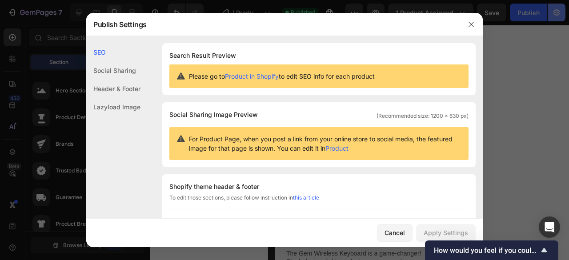
click at [553, 15] on div at bounding box center [284, 130] width 569 height 260
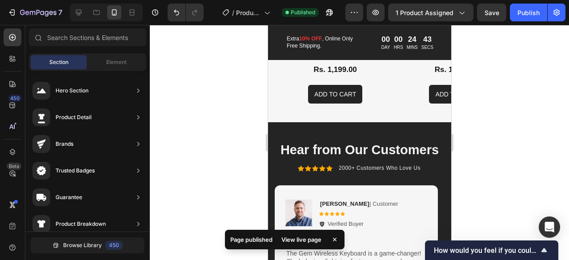
click at [500, 163] on div at bounding box center [359, 142] width 419 height 235
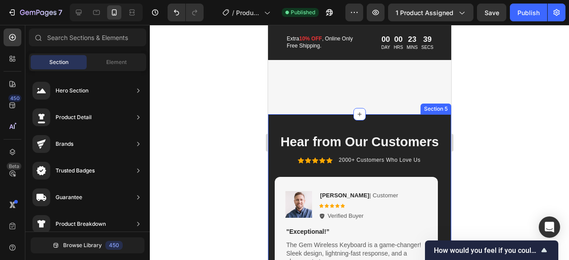
scroll to position [1312, 0]
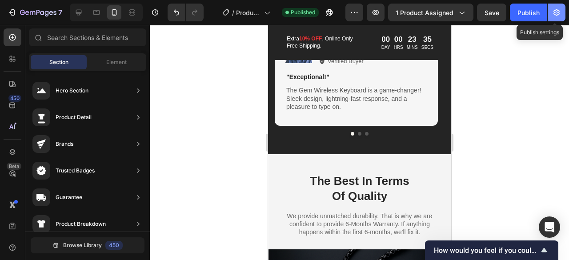
click at [552, 11] on icon "button" at bounding box center [556, 12] width 9 height 9
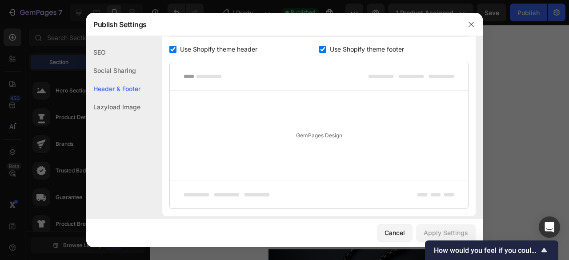
scroll to position [235, 0]
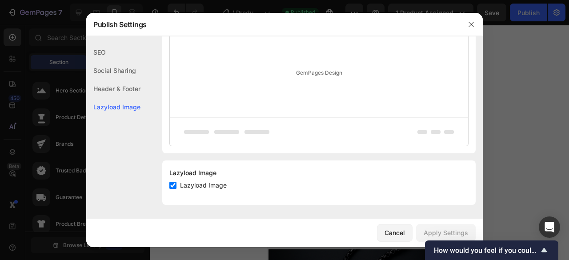
click at [200, 188] on span "Lazyload Image" at bounding box center [203, 185] width 47 height 11
checkbox input "false"
click at [438, 229] on div "Apply Settings" at bounding box center [446, 232] width 44 height 9
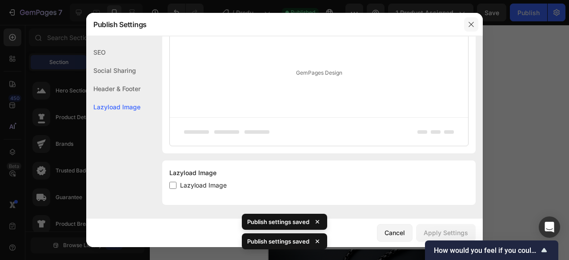
click at [473, 26] on icon "button" at bounding box center [471, 24] width 7 height 7
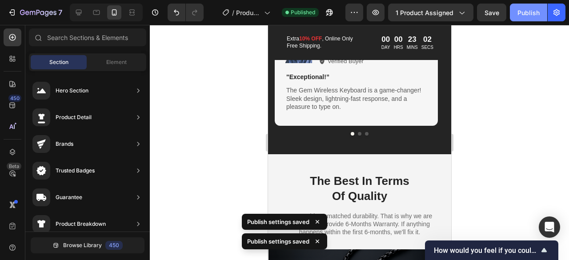
click at [528, 17] on div "Publish" at bounding box center [528, 12] width 22 height 9
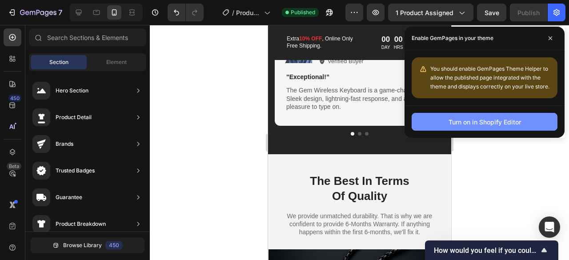
click at [519, 128] on button "Turn on in Shopify Editor" at bounding box center [485, 122] width 146 height 18
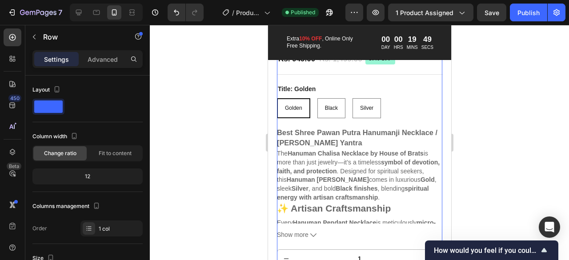
scroll to position [288, 0]
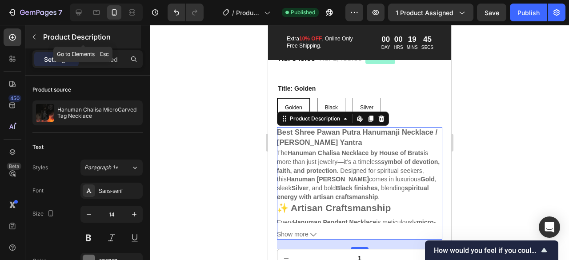
click at [35, 37] on icon "button" at bounding box center [34, 36] width 7 height 7
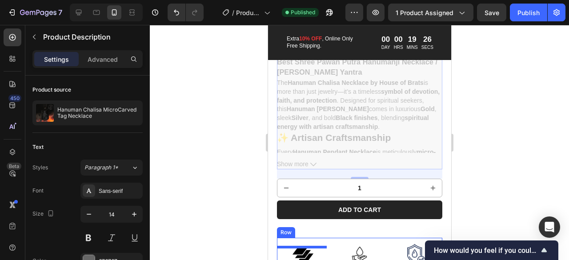
scroll to position [461, 0]
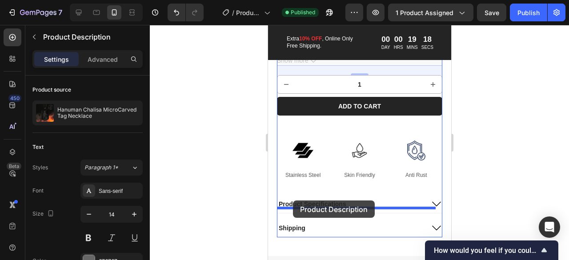
drag, startPoint x: 285, startPoint y: 154, endPoint x: 292, endPoint y: 200, distance: 46.8
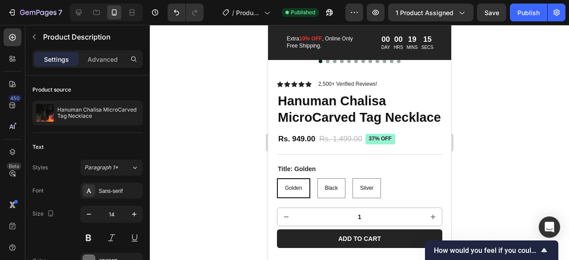
scroll to position [206, 0]
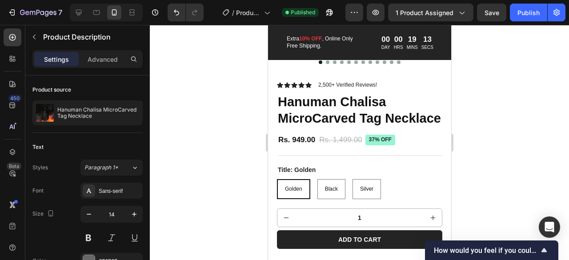
click at [219, 163] on div at bounding box center [359, 142] width 419 height 235
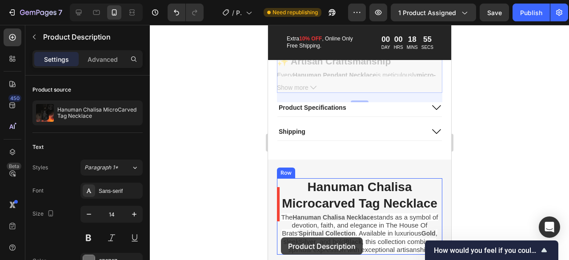
scroll to position [571, 0]
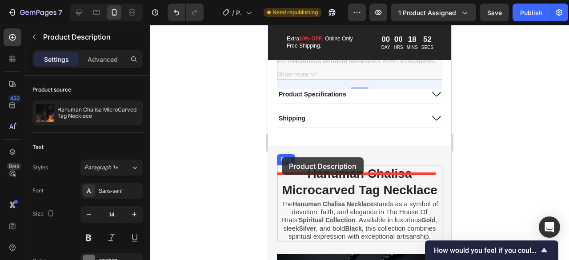
drag, startPoint x: 281, startPoint y: 72, endPoint x: 281, endPoint y: 158, distance: 86.2
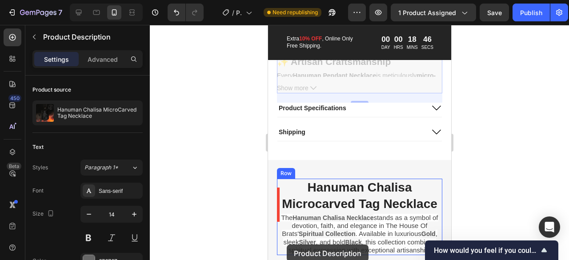
scroll to position [599, 0]
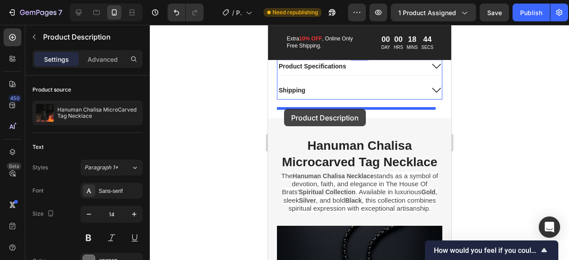
drag, startPoint x: 284, startPoint y: 82, endPoint x: 284, endPoint y: 109, distance: 26.7
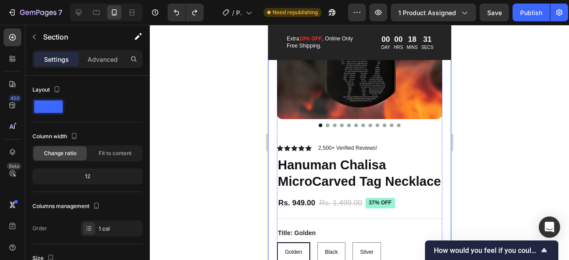
scroll to position [132, 0]
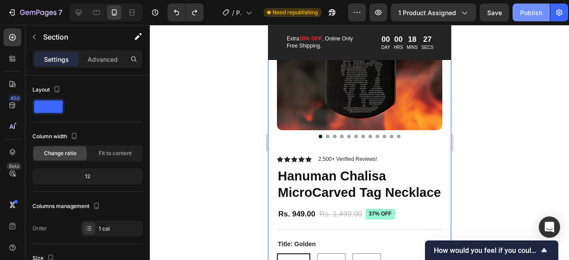
click at [522, 16] on div "Publish" at bounding box center [531, 12] width 22 height 9
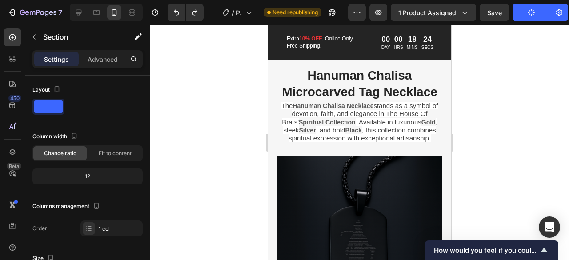
scroll to position [717, 0]
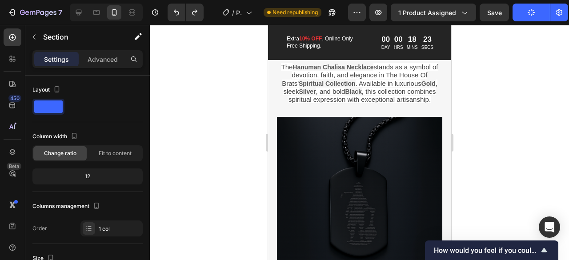
click at [217, 124] on div at bounding box center [359, 142] width 419 height 235
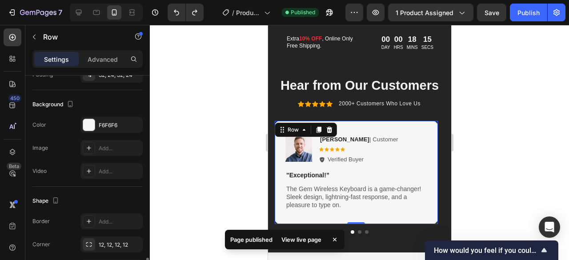
scroll to position [308, 0]
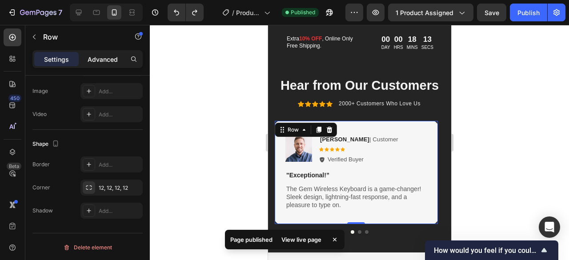
click at [98, 56] on p "Advanced" at bounding box center [103, 59] width 30 height 9
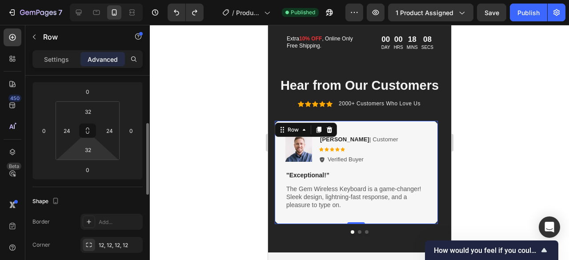
scroll to position [0, 0]
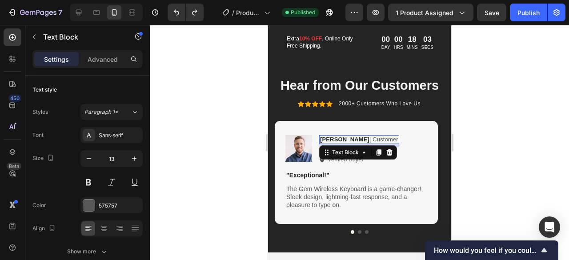
click at [351, 136] on p "Rita Carroll | Customer" at bounding box center [359, 140] width 78 height 8
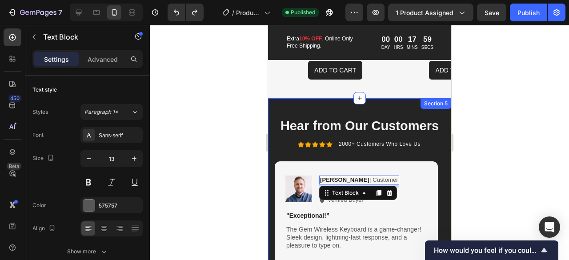
scroll to position [1179, 0]
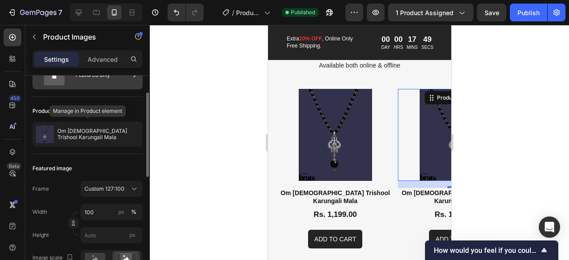
scroll to position [42, 0]
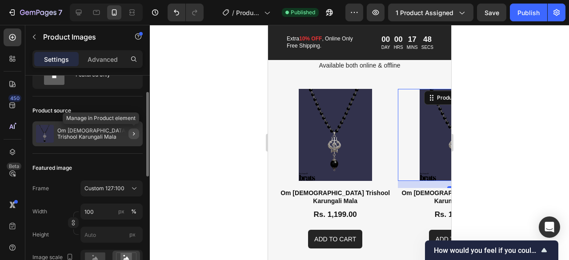
click at [134, 134] on icon "button" at bounding box center [134, 134] width 2 height 4
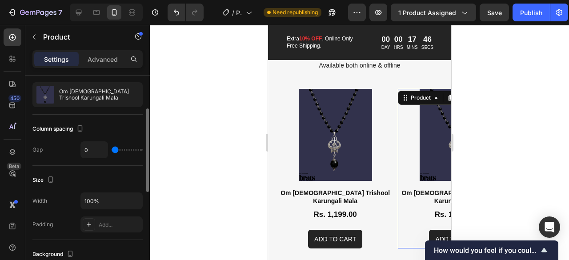
scroll to position [50, 0]
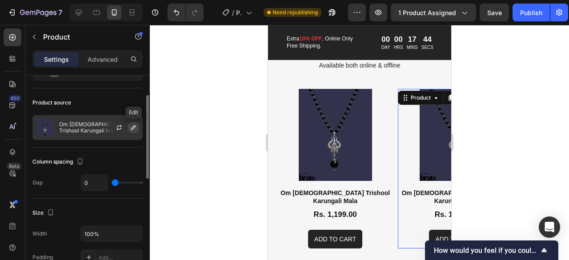
click at [130, 127] on icon "button" at bounding box center [133, 127] width 7 height 7
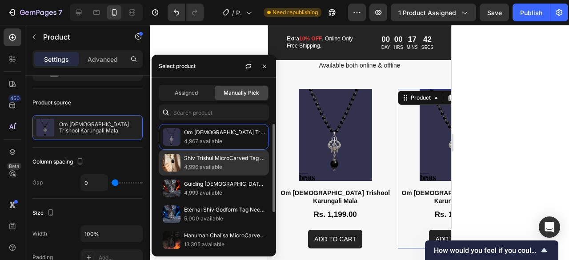
click at [196, 157] on p "Shiv Trishul MicroCarved Tag Necklace" at bounding box center [224, 158] width 81 height 9
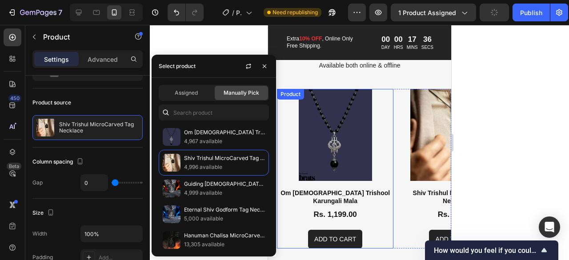
scroll to position [1082, 0]
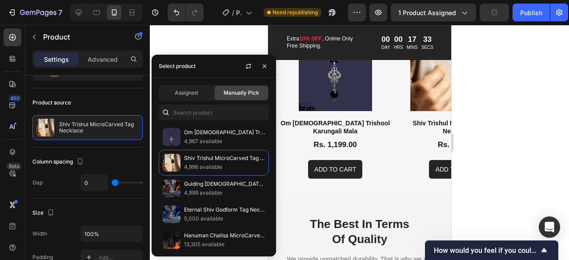
click at [224, 48] on div at bounding box center [359, 142] width 419 height 235
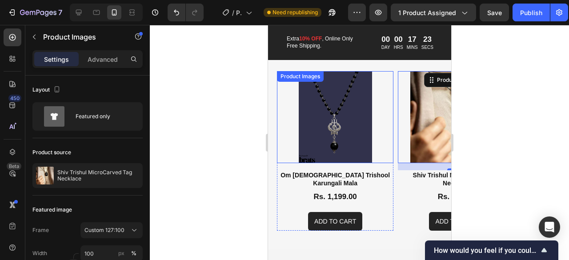
scroll to position [50, 0]
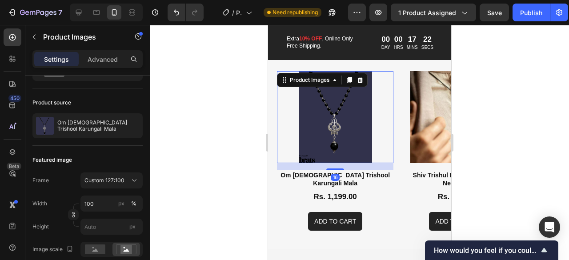
click at [242, 152] on div at bounding box center [359, 142] width 419 height 235
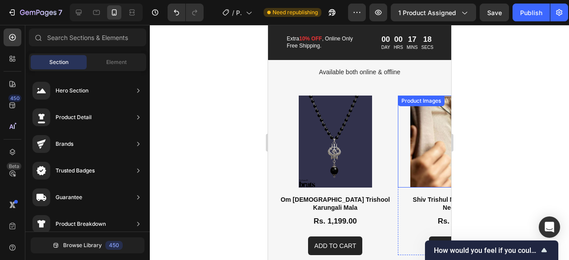
scroll to position [1001, 0]
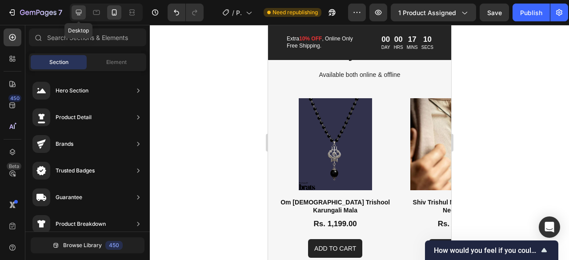
click at [81, 12] on icon at bounding box center [79, 13] width 6 height 6
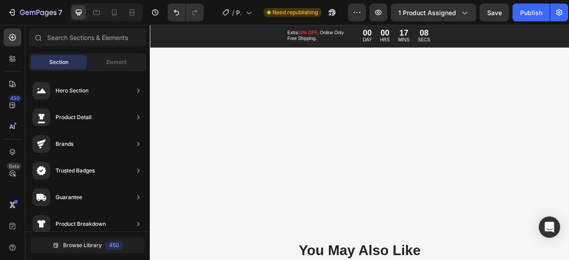
scroll to position [1322, 0]
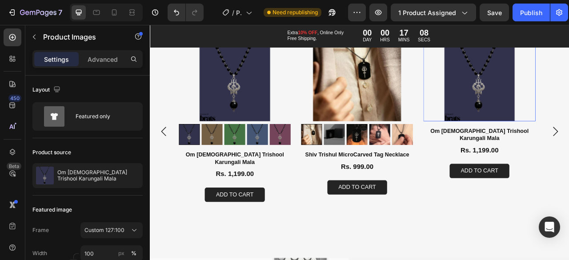
click at [568, 144] on img at bounding box center [568, 92] width 142 height 112
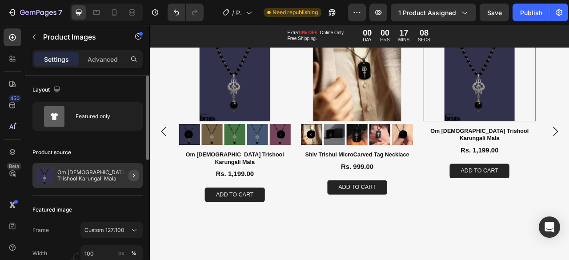
click at [134, 172] on icon "button" at bounding box center [133, 175] width 7 height 7
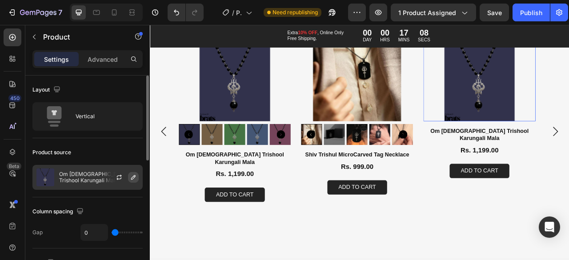
click at [133, 174] on icon "button" at bounding box center [133, 177] width 7 height 7
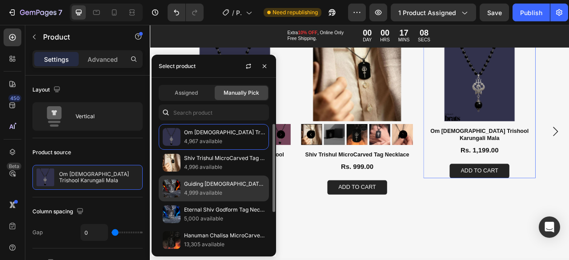
click at [231, 188] on p "Guiding [DEMOGRAPHIC_DATA] [DEMOGRAPHIC_DATA] Pendant" at bounding box center [224, 184] width 81 height 9
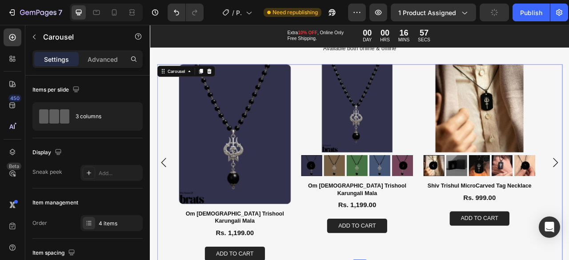
scroll to position [1273, 0]
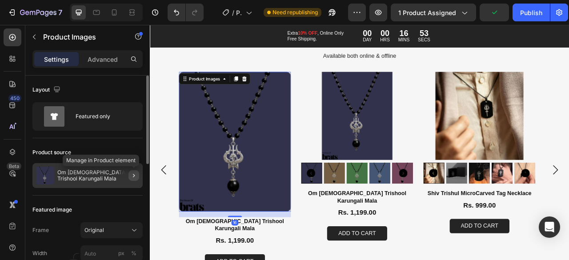
click at [131, 174] on icon "button" at bounding box center [133, 175] width 7 height 7
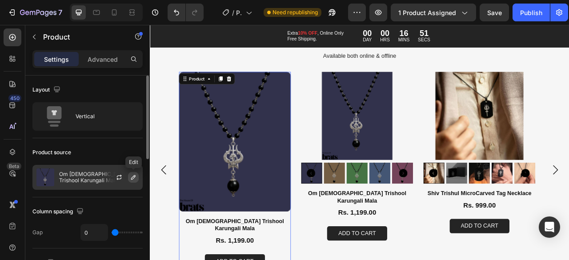
click at [136, 176] on icon "button" at bounding box center [133, 177] width 7 height 7
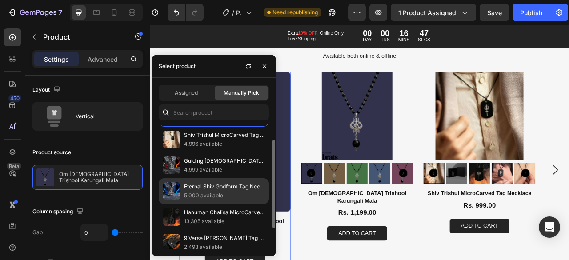
scroll to position [53, 0]
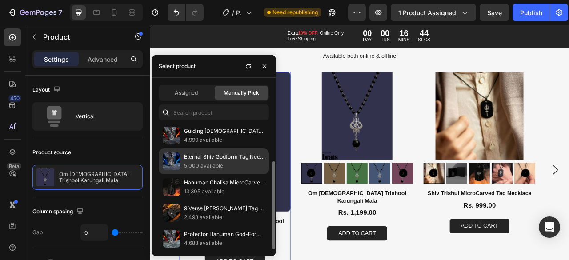
click at [224, 167] on p "5,000 available" at bounding box center [224, 165] width 81 height 9
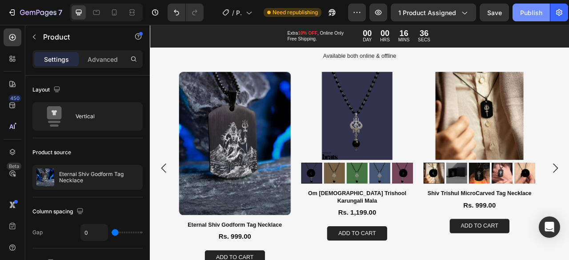
click at [529, 16] on div "Publish" at bounding box center [531, 12] width 22 height 9
click at [116, 11] on icon at bounding box center [114, 12] width 9 height 9
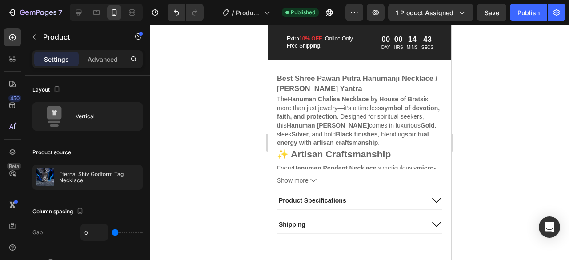
scroll to position [466, 0]
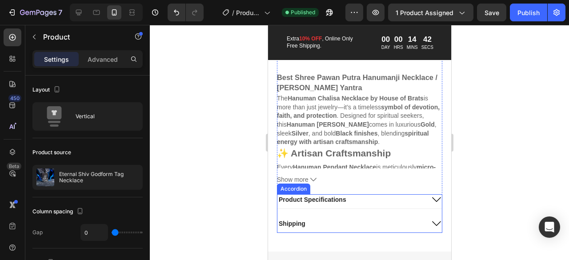
click at [360, 220] on div "Product Specifications Shipping" at bounding box center [358, 213] width 165 height 39
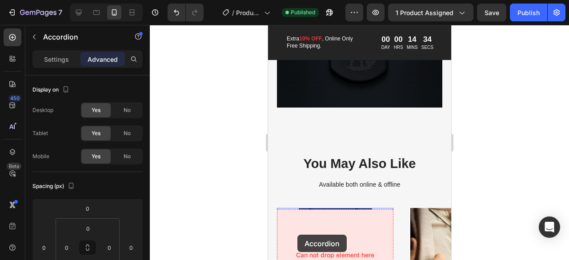
scroll to position [912, 0]
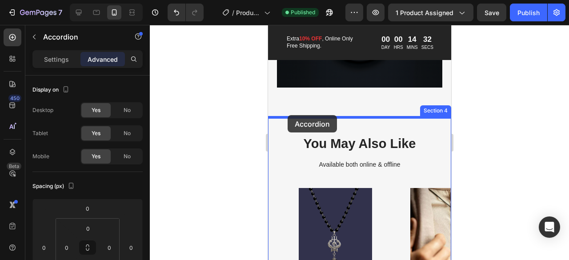
drag, startPoint x: 284, startPoint y: 198, endPoint x: 287, endPoint y: 115, distance: 82.7
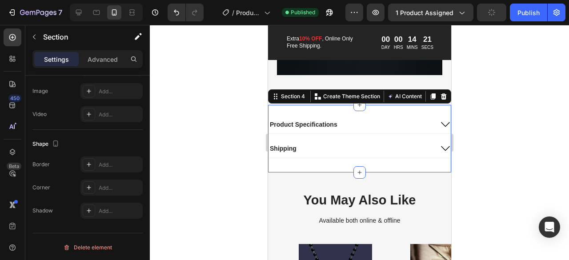
scroll to position [913, 0]
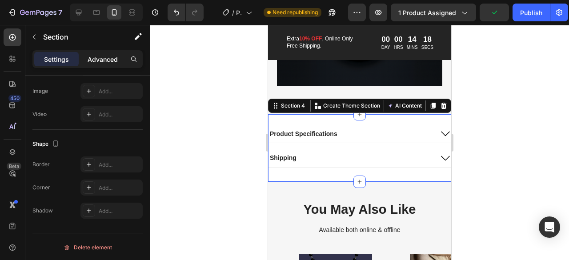
click at [98, 52] on div "Advanced" at bounding box center [102, 59] width 44 height 14
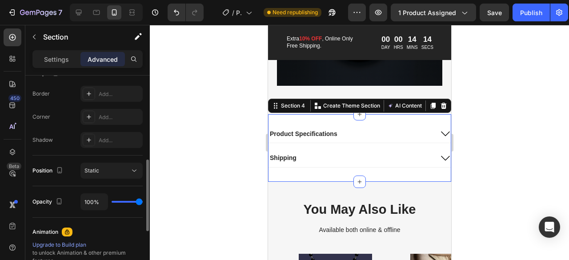
scroll to position [245, 0]
click at [61, 57] on p "Settings" at bounding box center [56, 59] width 25 height 9
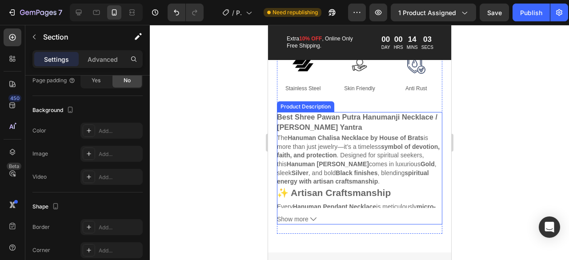
scroll to position [0, 0]
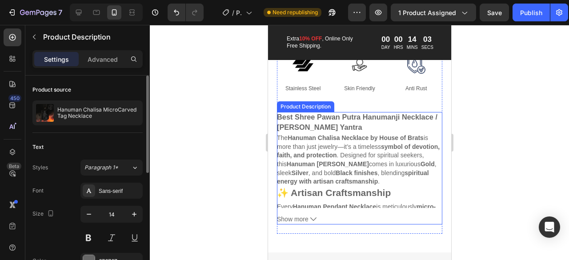
click at [308, 223] on button "Show more" at bounding box center [358, 219] width 165 height 8
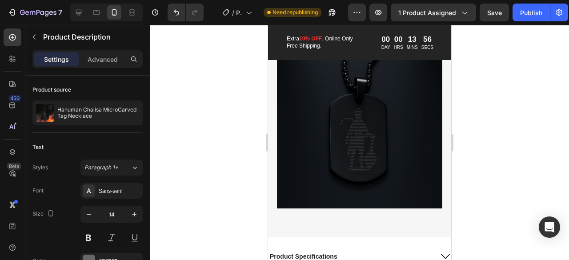
scroll to position [824, 0]
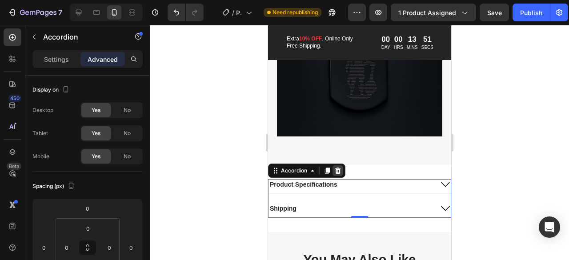
click at [339, 172] on icon at bounding box center [338, 171] width 6 height 6
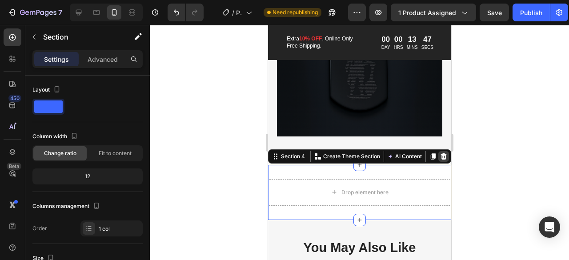
click at [440, 154] on icon at bounding box center [443, 156] width 7 height 7
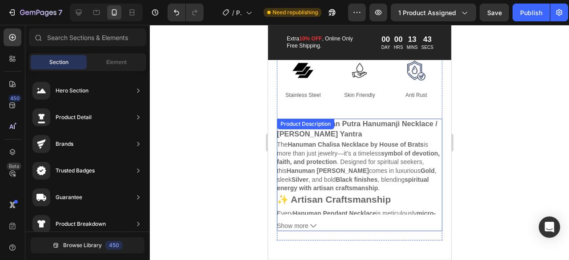
scroll to position [417, 0]
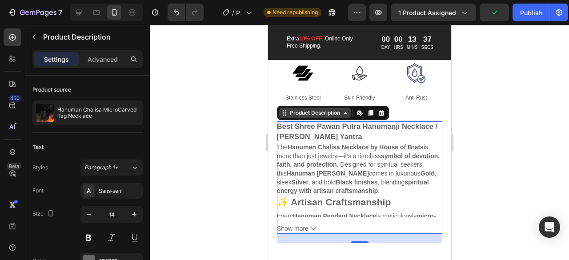
click at [334, 117] on div "Product Description" at bounding box center [315, 113] width 54 height 8
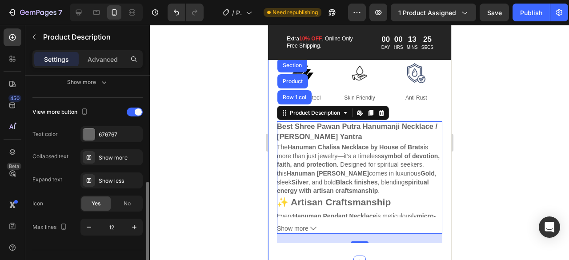
scroll to position [226, 0]
click at [135, 110] on span at bounding box center [138, 111] width 7 height 7
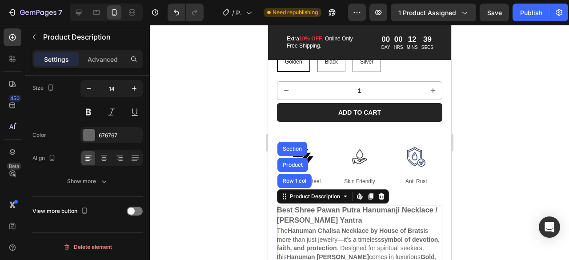
scroll to position [333, 0]
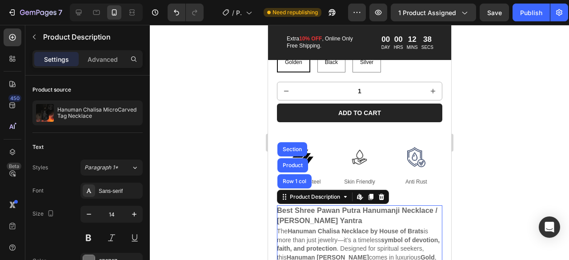
scroll to position [126, 0]
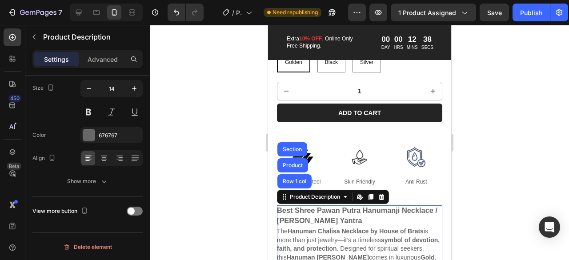
click at [238, 153] on div at bounding box center [359, 142] width 419 height 235
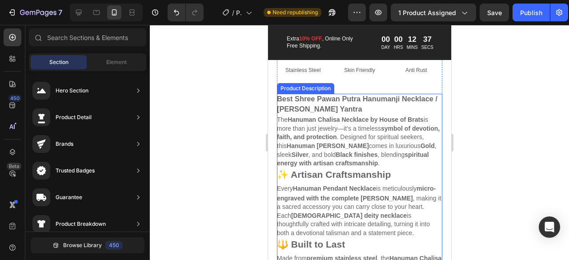
scroll to position [445, 0]
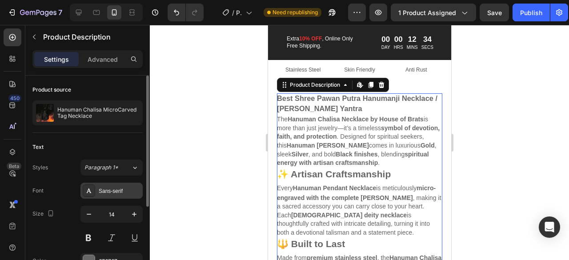
click at [96, 184] on div "Sans-serif" at bounding box center [111, 191] width 62 height 16
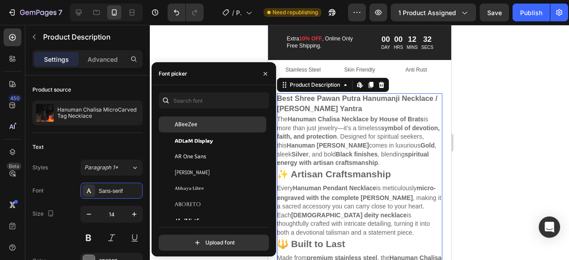
scroll to position [38, 0]
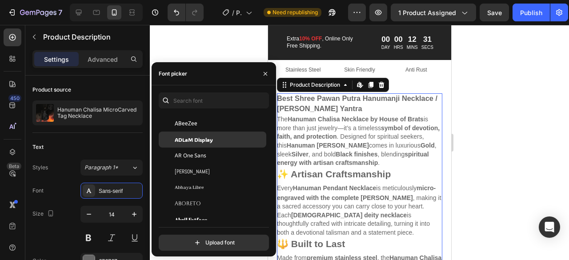
click at [209, 143] on span "ADLaM Display" at bounding box center [194, 140] width 38 height 8
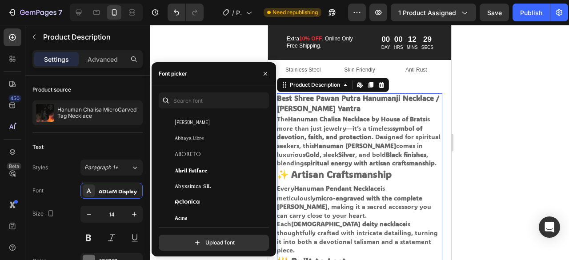
scroll to position [125, 0]
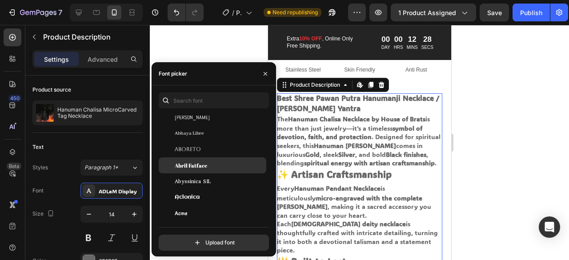
click at [205, 162] on span "Abril Fatface" at bounding box center [191, 165] width 32 height 8
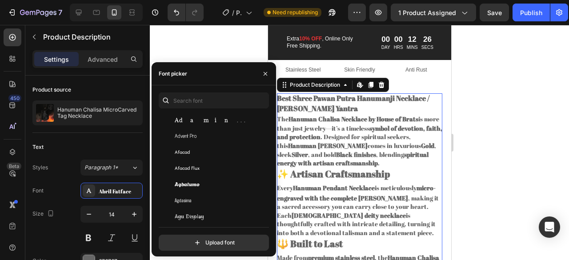
scroll to position [263, 0]
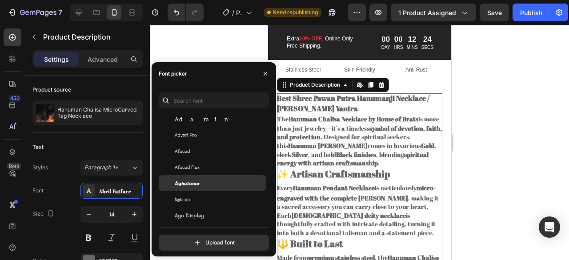
click at [202, 178] on div "Agbalumo" at bounding box center [213, 183] width 108 height 16
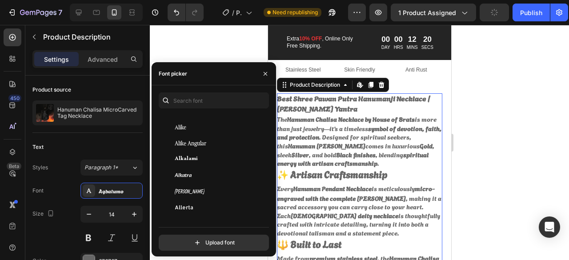
scroll to position [748, 0]
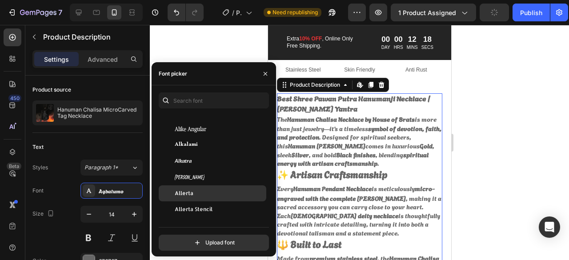
click at [211, 196] on div "Allerta" at bounding box center [220, 193] width 90 height 8
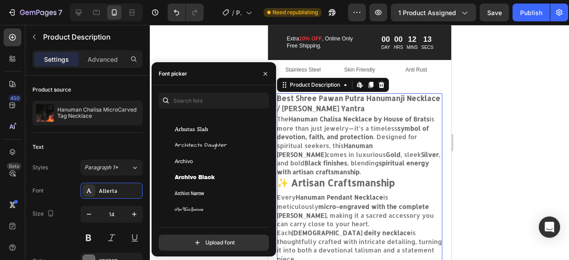
scroll to position [1644, 0]
click at [210, 160] on div "Archivo" at bounding box center [220, 162] width 90 height 8
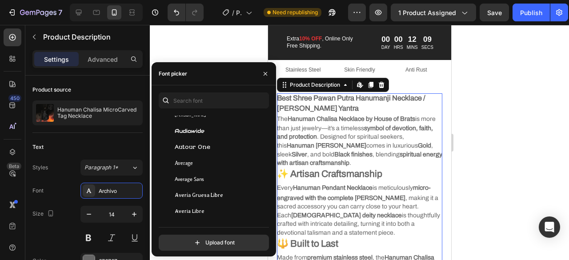
scroll to position [2171, 0]
click at [216, 123] on div "Audiowide" at bounding box center [213, 131] width 108 height 16
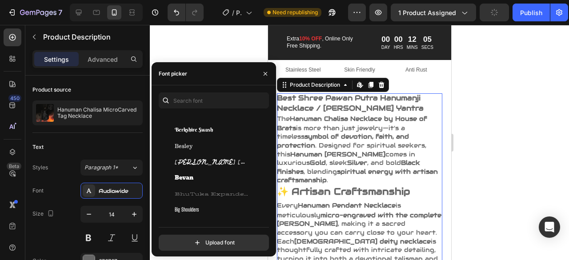
scroll to position [3160, 0]
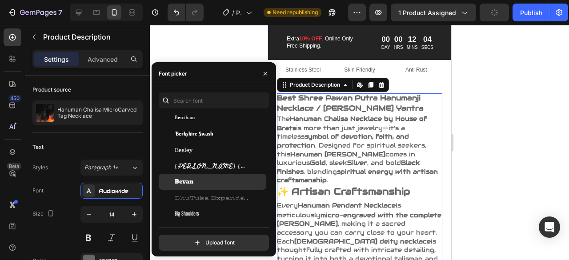
click at [209, 180] on div "Bevan" at bounding box center [220, 182] width 90 height 8
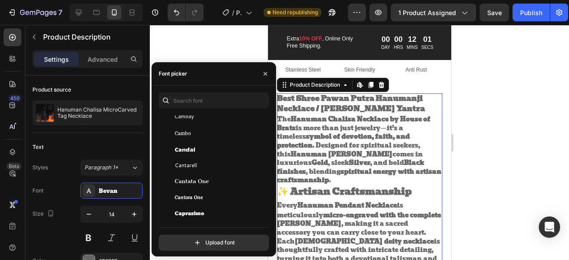
scroll to position [4489, 0]
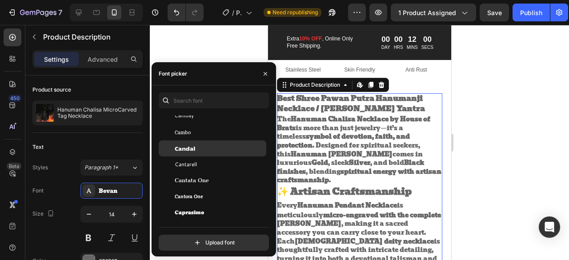
click at [209, 151] on div "Candal" at bounding box center [220, 148] width 90 height 8
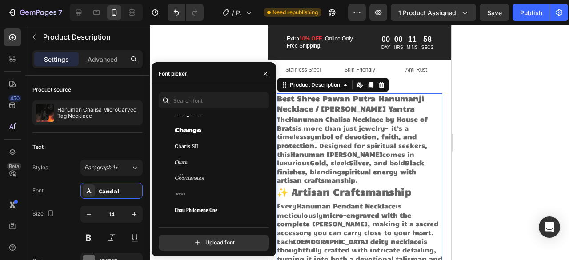
scroll to position [4941, 0]
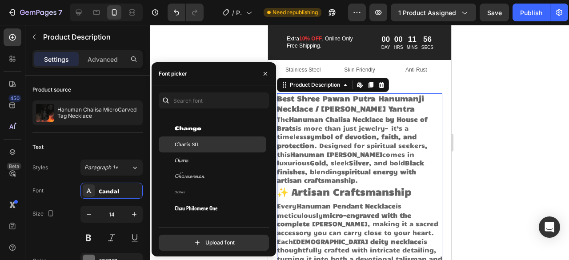
click at [224, 141] on div "Charis SIL" at bounding box center [220, 144] width 90 height 8
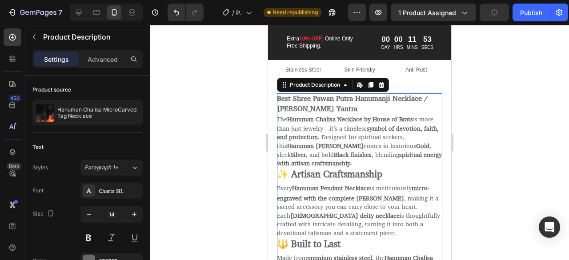
click at [222, 36] on div at bounding box center [359, 142] width 419 height 235
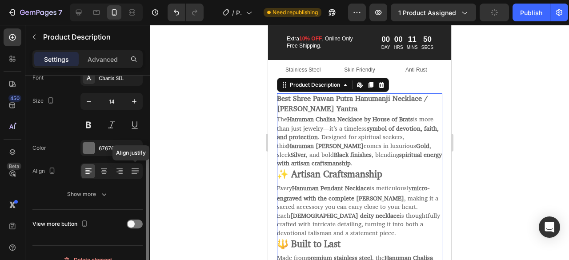
scroll to position [112, 0]
click at [108, 146] on div "676767" at bounding box center [112, 150] width 26 height 8
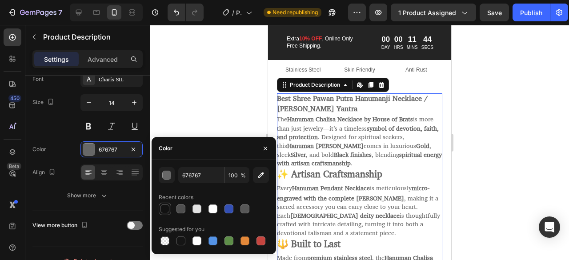
click at [167, 209] on div at bounding box center [164, 208] width 9 height 9
type input "121212"
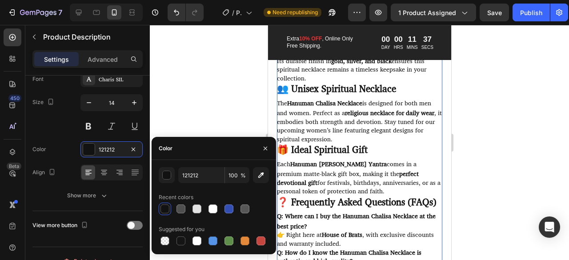
scroll to position [668, 0]
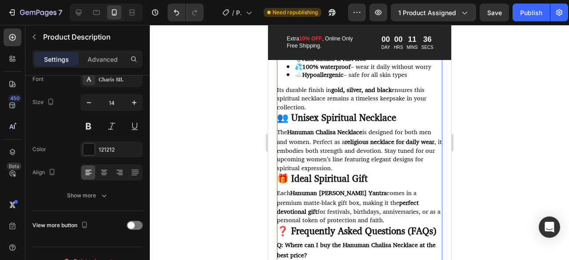
click at [236, 90] on div at bounding box center [359, 142] width 419 height 235
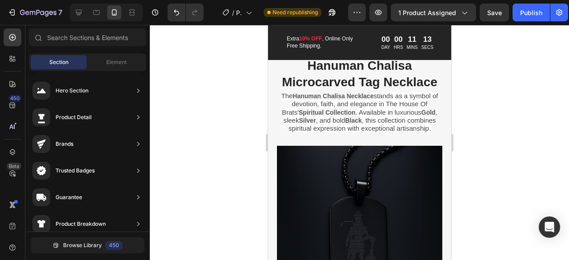
scroll to position [1086, 0]
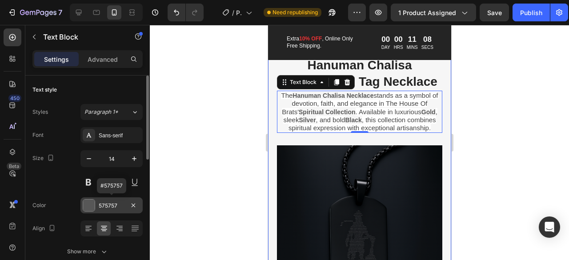
click at [105, 208] on div "575757" at bounding box center [112, 206] width 26 height 8
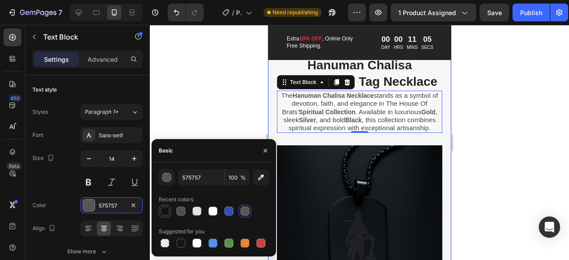
click at [166, 210] on div at bounding box center [164, 211] width 9 height 9
type input "121212"
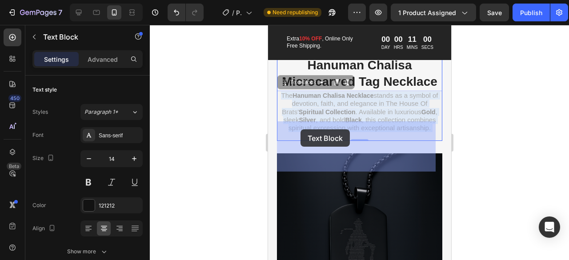
drag, startPoint x: 281, startPoint y: 125, endPoint x: 300, endPoint y: 129, distance: 19.6
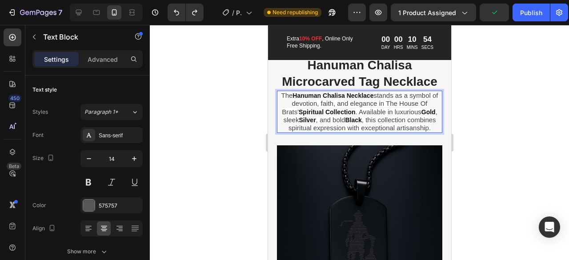
click at [284, 99] on span "The" at bounding box center [286, 96] width 12 height 8
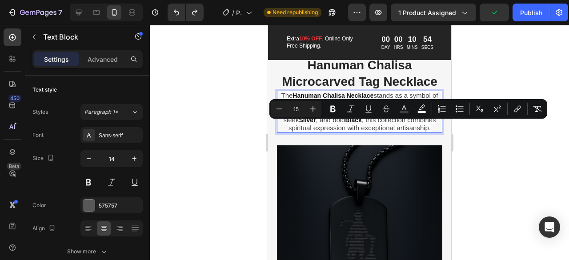
click at [284, 99] on span "The" at bounding box center [286, 96] width 12 height 8
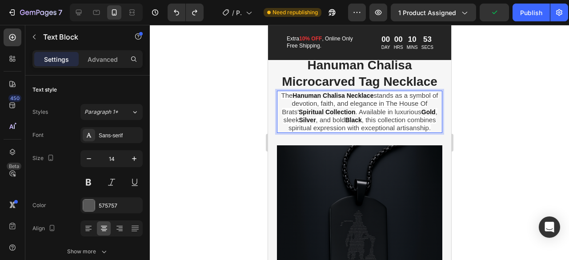
click at [284, 99] on span "The" at bounding box center [286, 96] width 12 height 8
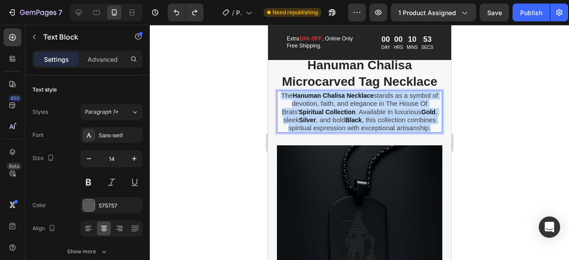
click at [284, 99] on span "The" at bounding box center [286, 96] width 12 height 8
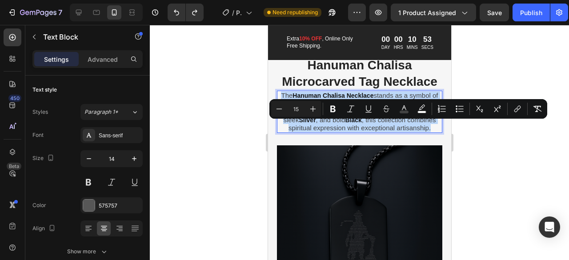
click at [284, 99] on span "The" at bounding box center [286, 96] width 12 height 8
click at [416, 104] on button "color" at bounding box center [422, 109] width 16 height 16
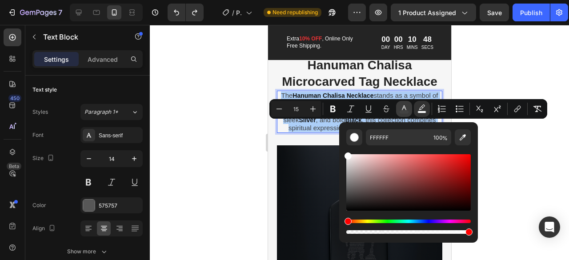
click at [399, 112] on button "color" at bounding box center [404, 109] width 16 height 16
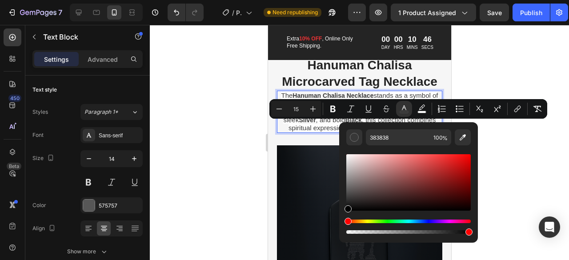
type input "000000"
drag, startPoint x: 347, startPoint y: 198, endPoint x: 342, endPoint y: 227, distance: 28.8
click at [342, 227] on div "000000 100 %" at bounding box center [408, 178] width 139 height 113
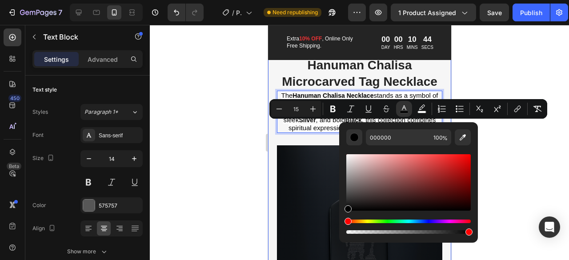
click at [243, 175] on div at bounding box center [359, 142] width 419 height 235
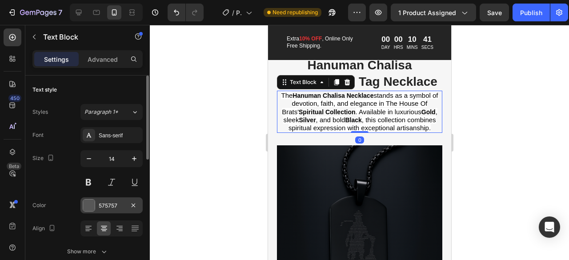
click at [114, 204] on div "575757" at bounding box center [112, 206] width 26 height 8
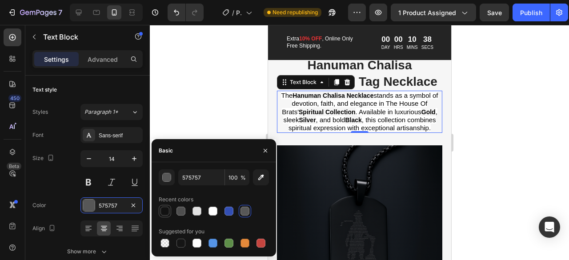
click at [162, 205] on div at bounding box center [165, 211] width 12 height 12
type input "121212"
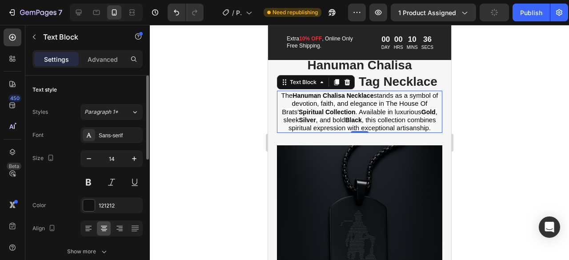
click at [69, 193] on div "Font Sans-serif Size 14 Color 121212 Align Show more" at bounding box center [87, 193] width 110 height 132
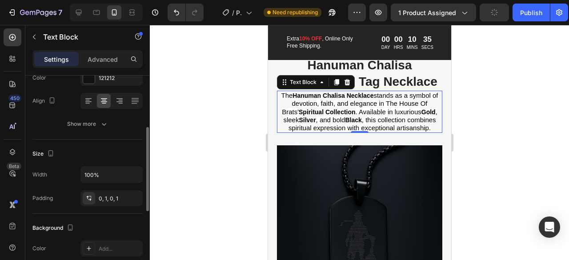
scroll to position [128, 0]
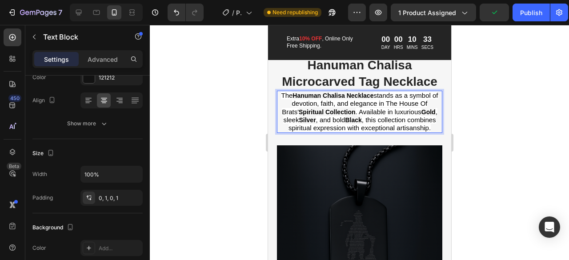
click at [288, 99] on span "The" at bounding box center [286, 96] width 12 height 8
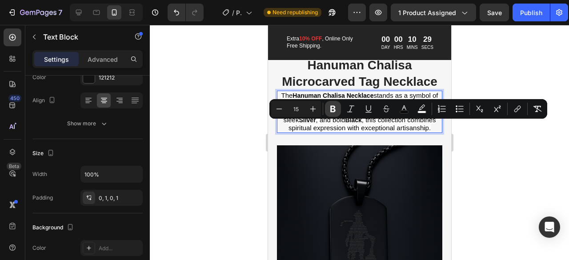
click at [336, 114] on button "Bold" at bounding box center [333, 109] width 16 height 16
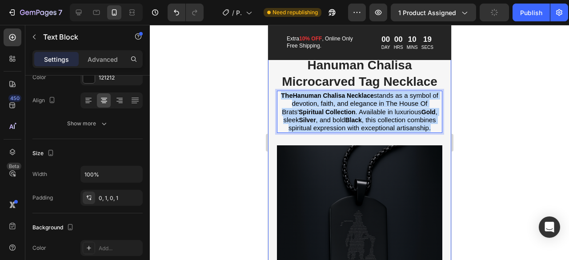
drag, startPoint x: 386, startPoint y: 167, endPoint x: 275, endPoint y: 122, distance: 119.7
click at [275, 122] on div "Hanuman Chalisa Microcarved Tag Necklace Heading The Hanuman Chalisa Necklace s…" at bounding box center [359, 188] width 183 height 301
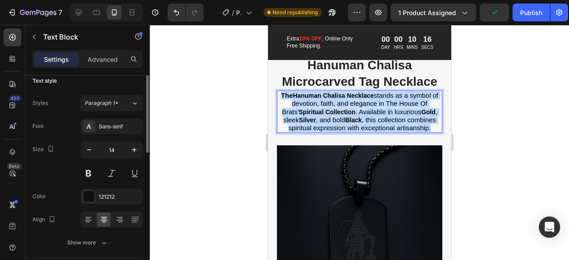
scroll to position [0, 0]
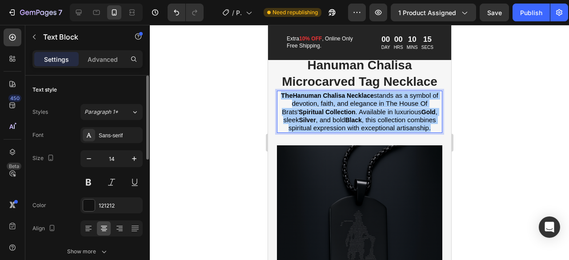
click at [120, 140] on div "Sans-serif" at bounding box center [111, 135] width 62 height 16
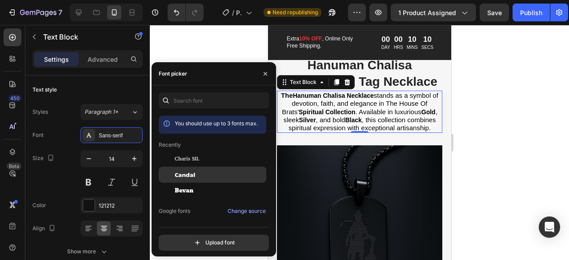
click at [192, 177] on span "Candal" at bounding box center [185, 175] width 20 height 8
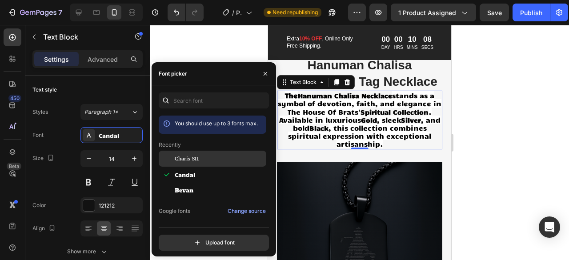
click at [190, 155] on span "Charis SIL" at bounding box center [187, 159] width 24 height 8
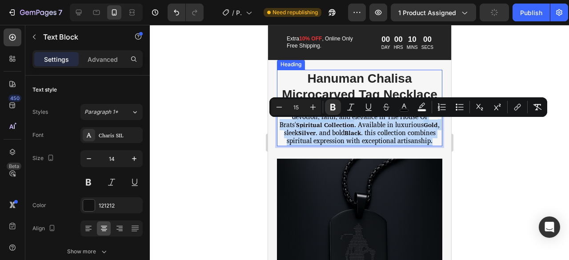
drag, startPoint x: 373, startPoint y: 170, endPoint x: 280, endPoint y: 119, distance: 106.6
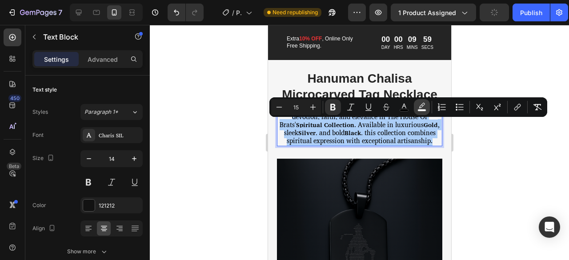
click at [422, 106] on icon "Editor contextual toolbar" at bounding box center [422, 105] width 6 height 5
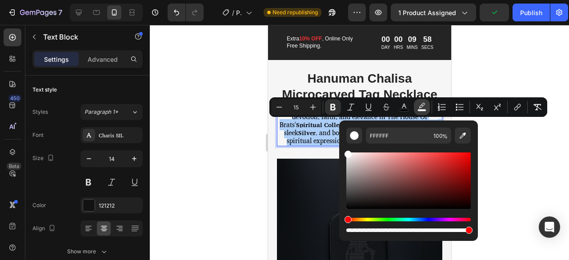
click at [422, 106] on icon "Editor contextual toolbar" at bounding box center [422, 105] width 6 height 5
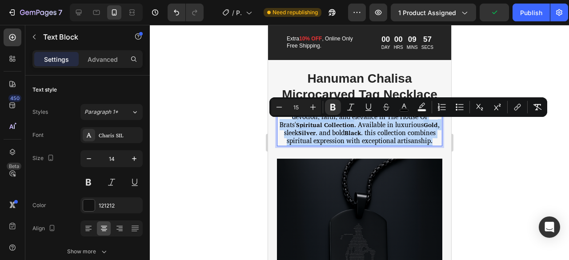
click at [406, 146] on span ", this collection combines spiritual expression with exceptional artisanship." at bounding box center [360, 136] width 149 height 19
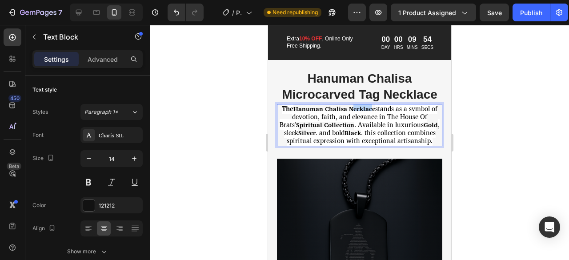
drag, startPoint x: 372, startPoint y: 125, endPoint x: 362, endPoint y: 128, distance: 11.1
click at [362, 114] on strong "Hanuman Chalisa Necklace" at bounding box center [334, 109] width 82 height 10
click at [373, 114] on strong "Hanuman Chalisa Necklace" at bounding box center [334, 109] width 82 height 10
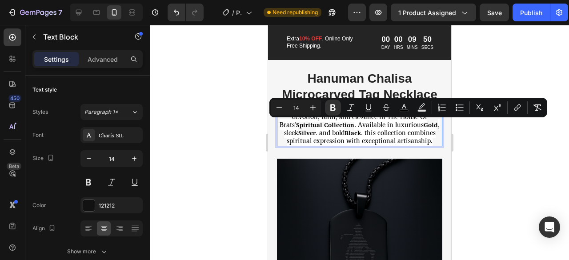
drag, startPoint x: 373, startPoint y: 125, endPoint x: 293, endPoint y: 127, distance: 80.5
click at [293, 127] on p "The Hanuman Chalisa Necklace stands as a symbol of devotion, faith, and eleganc…" at bounding box center [359, 125] width 164 height 40
click at [423, 108] on icon "Editor contextual toolbar" at bounding box center [421, 107] width 9 height 9
type input "000000"
type input "77"
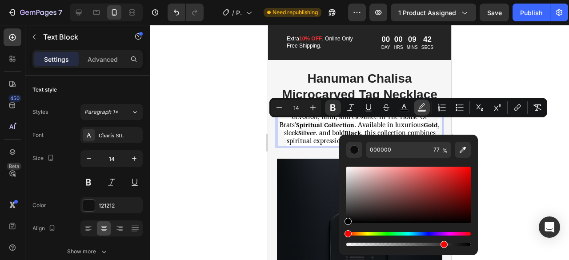
click at [424, 103] on icon "Editor contextual toolbar" at bounding box center [422, 105] width 6 height 5
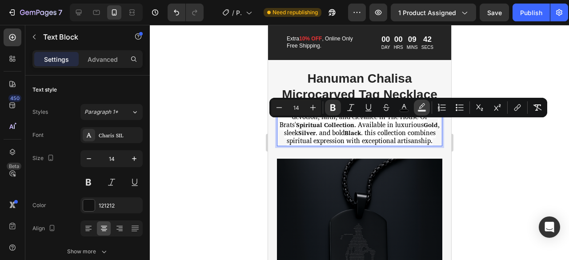
click at [424, 103] on icon "Editor contextual toolbar" at bounding box center [422, 105] width 6 height 5
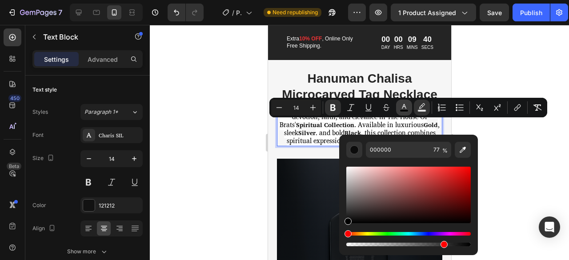
click at [405, 109] on icon "Editor contextual toolbar" at bounding box center [404, 107] width 9 height 9
click at [424, 108] on icon "Editor contextual toolbar" at bounding box center [421, 107] width 9 height 9
type input "FFFFFF"
drag, startPoint x: 615, startPoint y: 247, endPoint x: 337, endPoint y: 129, distance: 302.1
drag, startPoint x: 444, startPoint y: 244, endPoint x: 481, endPoint y: 241, distance: 37.4
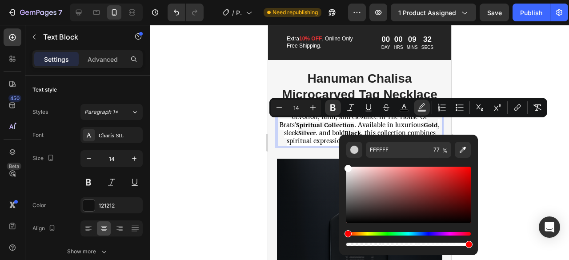
click at [481, 0] on body "7 / Product Page - Sep 28, 15:31:47 Need republishing Preview 1 product assigne…" at bounding box center [284, 0] width 569 height 0
type input "100"
click at [492, 185] on div at bounding box center [359, 142] width 419 height 235
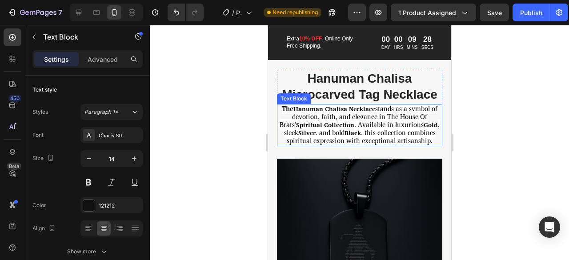
click at [354, 130] on strong "Spiritual Collection" at bounding box center [325, 125] width 58 height 10
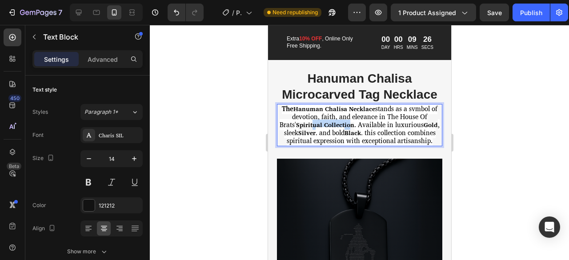
drag, startPoint x: 356, startPoint y: 143, endPoint x: 316, endPoint y: 144, distance: 40.0
click at [316, 130] on strong "Spiritual Collection" at bounding box center [325, 125] width 58 height 10
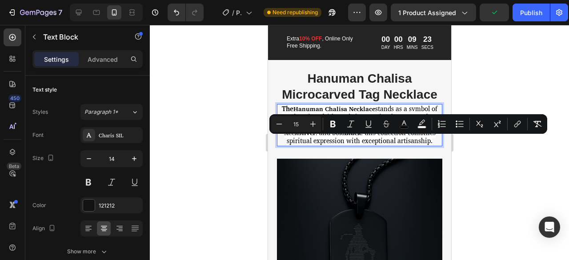
drag, startPoint x: 386, startPoint y: 151, endPoint x: 300, endPoint y: 144, distance: 86.4
click at [300, 144] on p "The Hanuman Chalisa Necklace stands as a symbol of devotion, faith, and eleganc…" at bounding box center [359, 125] width 164 height 40
click at [420, 123] on icon "Editor contextual toolbar" at bounding box center [421, 124] width 9 height 9
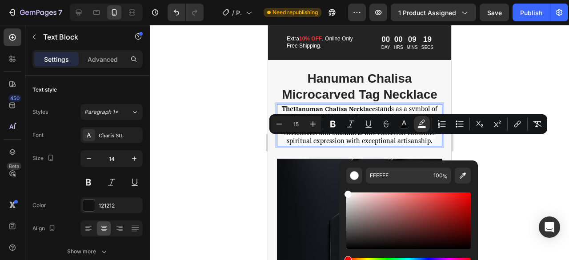
click at [500, 163] on div at bounding box center [359, 142] width 419 height 235
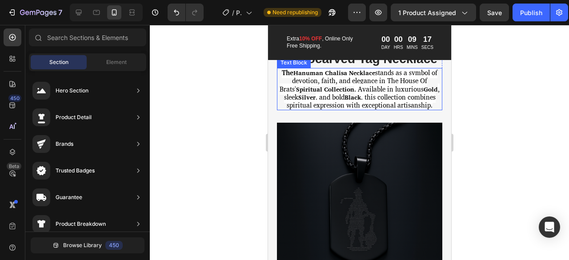
scroll to position [1140, 0]
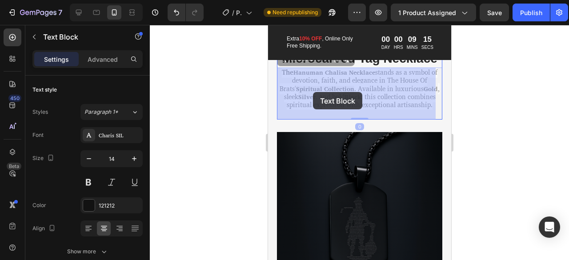
drag, startPoint x: 383, startPoint y: 98, endPoint x: 314, endPoint y: 92, distance: 68.8
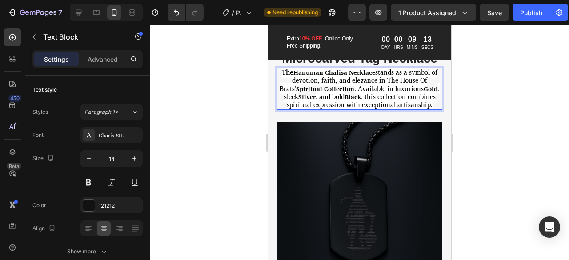
drag, startPoint x: 386, startPoint y: 96, endPoint x: 332, endPoint y: 88, distance: 54.8
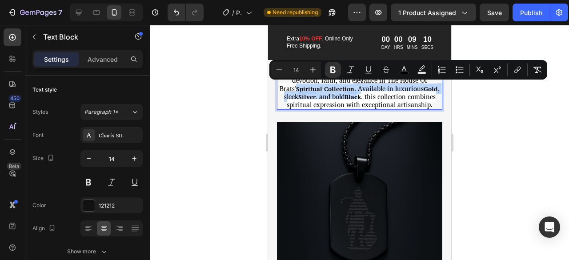
drag, startPoint x: 302, startPoint y: 88, endPoint x: 380, endPoint y: 97, distance: 78.7
click at [380, 97] on p "The Hanuman Chalisa Necklace stands as a symbol of devotion, faith, and eleganc…" at bounding box center [359, 88] width 164 height 40
click at [424, 69] on icon "Editor contextual toolbar" at bounding box center [421, 69] width 9 height 9
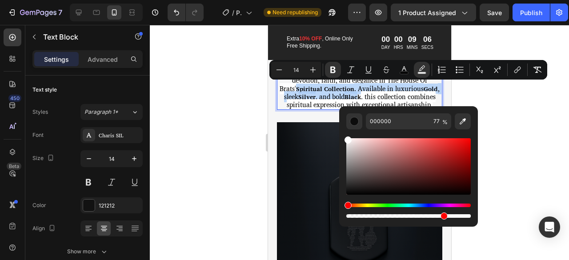
drag, startPoint x: 615, startPoint y: 215, endPoint x: 344, endPoint y: 88, distance: 299.2
type input "FFFFFF"
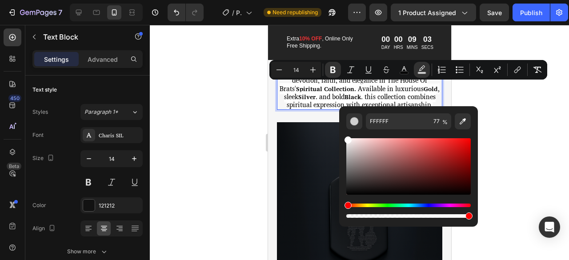
drag, startPoint x: 442, startPoint y: 215, endPoint x: 488, endPoint y: 211, distance: 45.5
click at [488, 0] on body "7 / Product Page - Sep 28, 15:31:47 Need republishing Preview 1 product assigne…" at bounding box center [284, 0] width 569 height 0
type input "100"
click at [464, 96] on div at bounding box center [359, 142] width 419 height 235
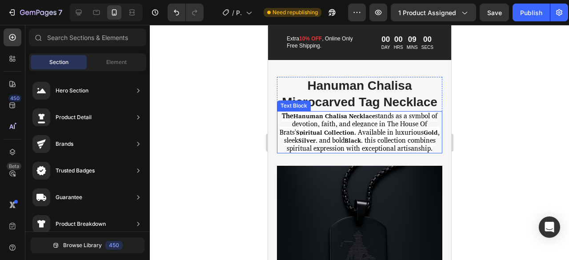
scroll to position [1096, 0]
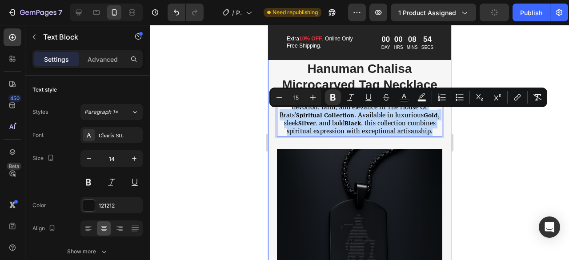
drag, startPoint x: 372, startPoint y: 159, endPoint x: 538, endPoint y: 131, distance: 167.6
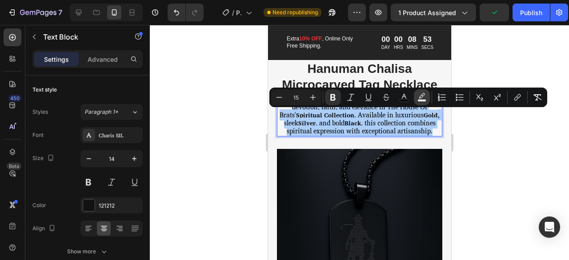
click at [415, 96] on button "color" at bounding box center [422, 97] width 16 height 16
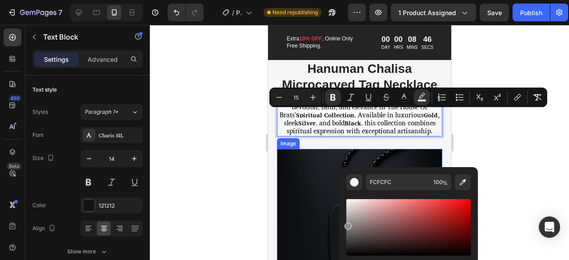
type input "8C8C8C"
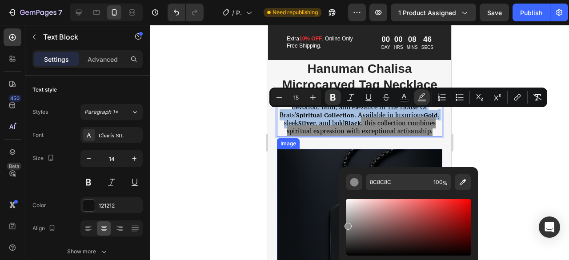
drag, startPoint x: 614, startPoint y: 224, endPoint x: 332, endPoint y: 243, distance: 282.4
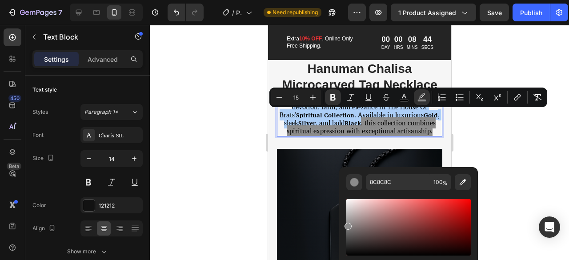
click at [254, 156] on div at bounding box center [359, 142] width 419 height 235
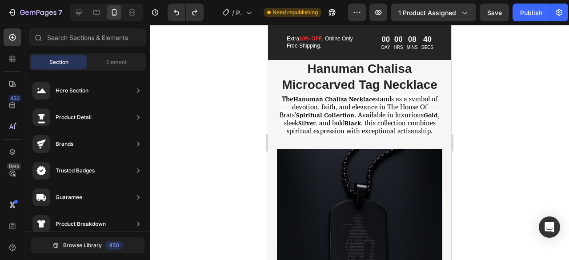
click at [517, 116] on div at bounding box center [359, 142] width 419 height 235
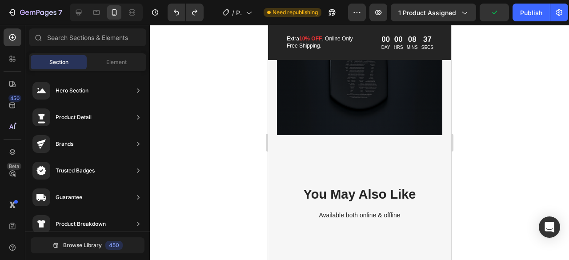
scroll to position [1292, 0]
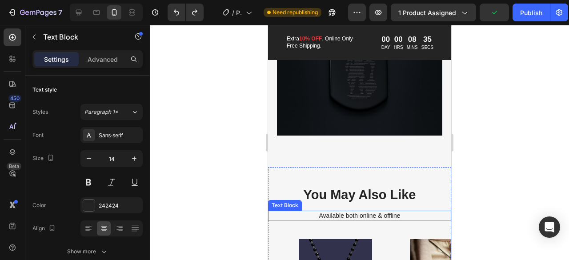
click at [371, 216] on p "Available both online & offline" at bounding box center [359, 216] width 164 height 8
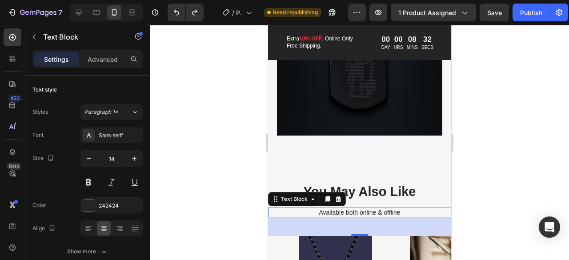
click at [401, 215] on p "Available both online & offline" at bounding box center [359, 212] width 164 height 8
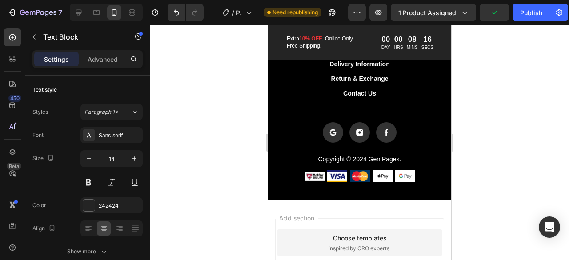
scroll to position [2220, 0]
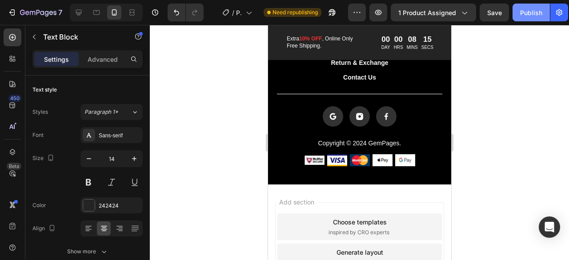
click at [532, 8] on button "Publish" at bounding box center [530, 13] width 37 height 18
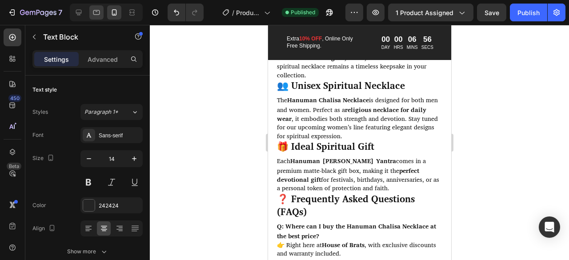
scroll to position [692, 0]
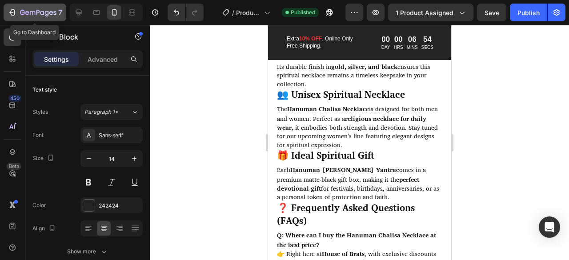
click at [17, 7] on div "7" at bounding box center [35, 12] width 55 height 11
